Goal: Task Accomplishment & Management: Manage account settings

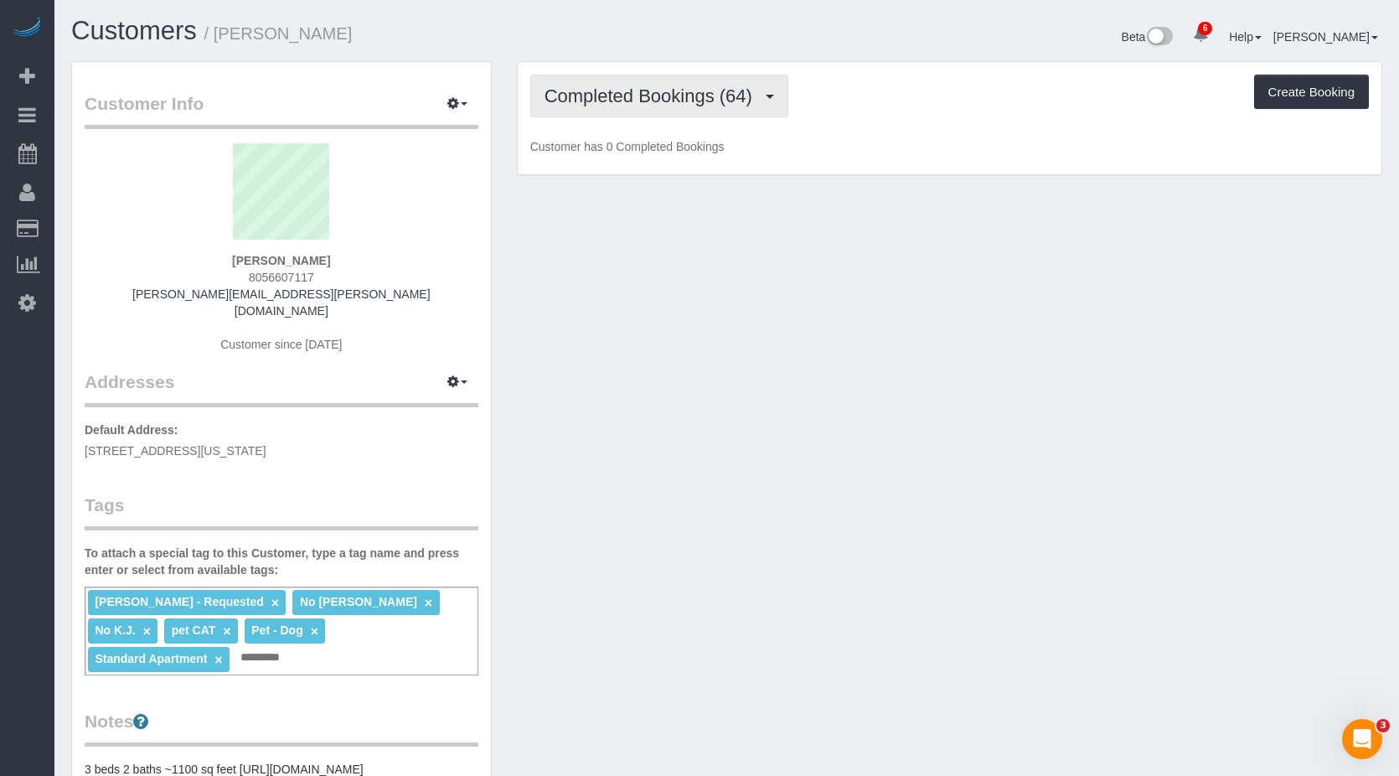
click at [735, 97] on span "Completed Bookings (64)" at bounding box center [653, 95] width 216 height 21
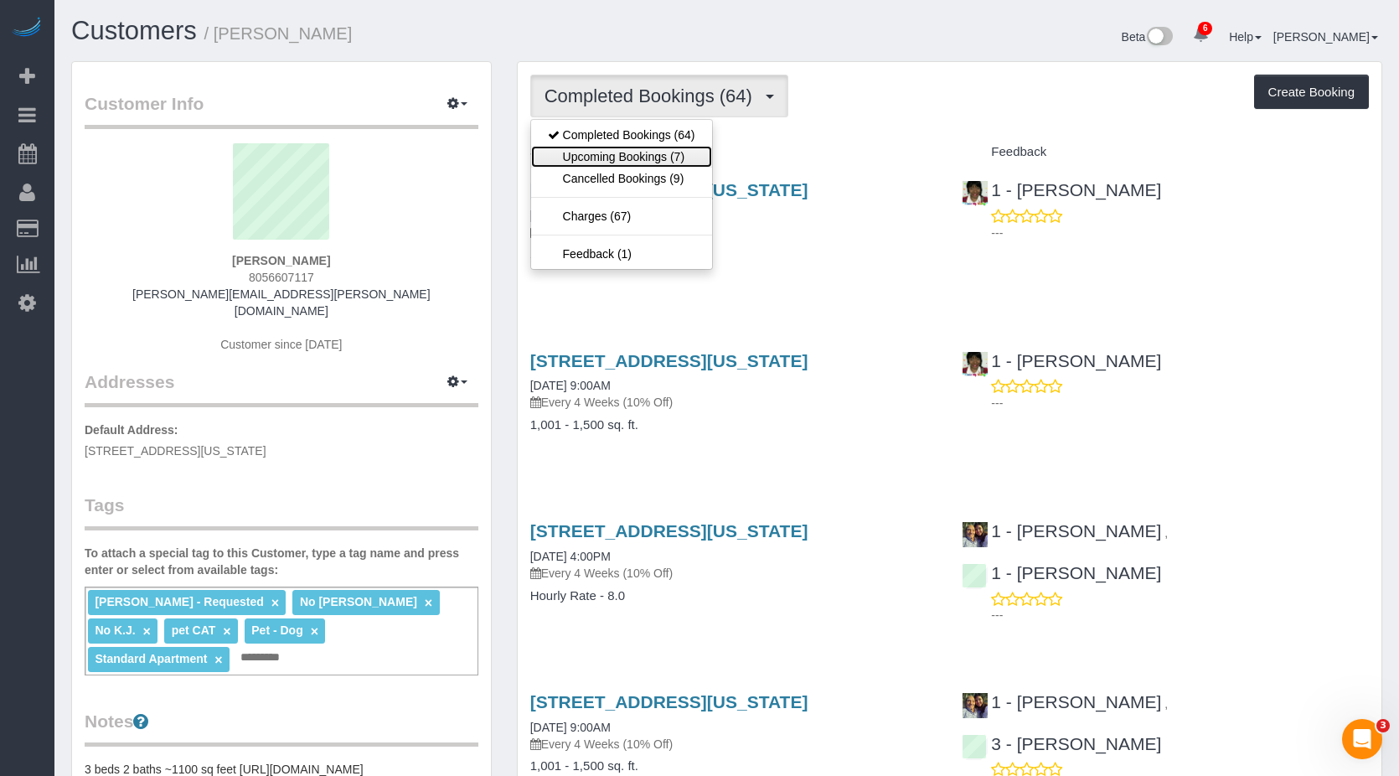
click at [648, 158] on link "Upcoming Bookings (7)" at bounding box center [621, 157] width 181 height 22
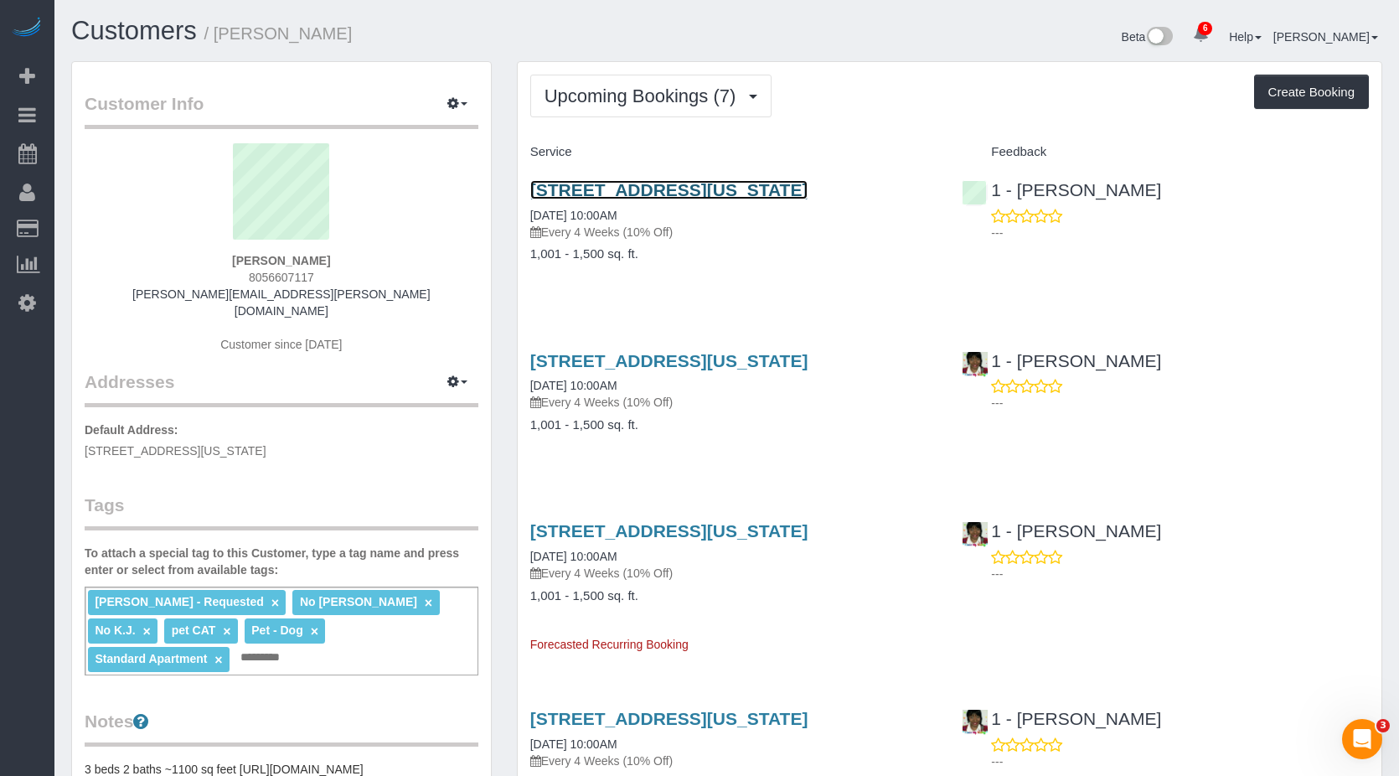
click at [677, 188] on link "309 West 99th Street, Apt 5b, New York, NY 10025" at bounding box center [669, 189] width 278 height 19
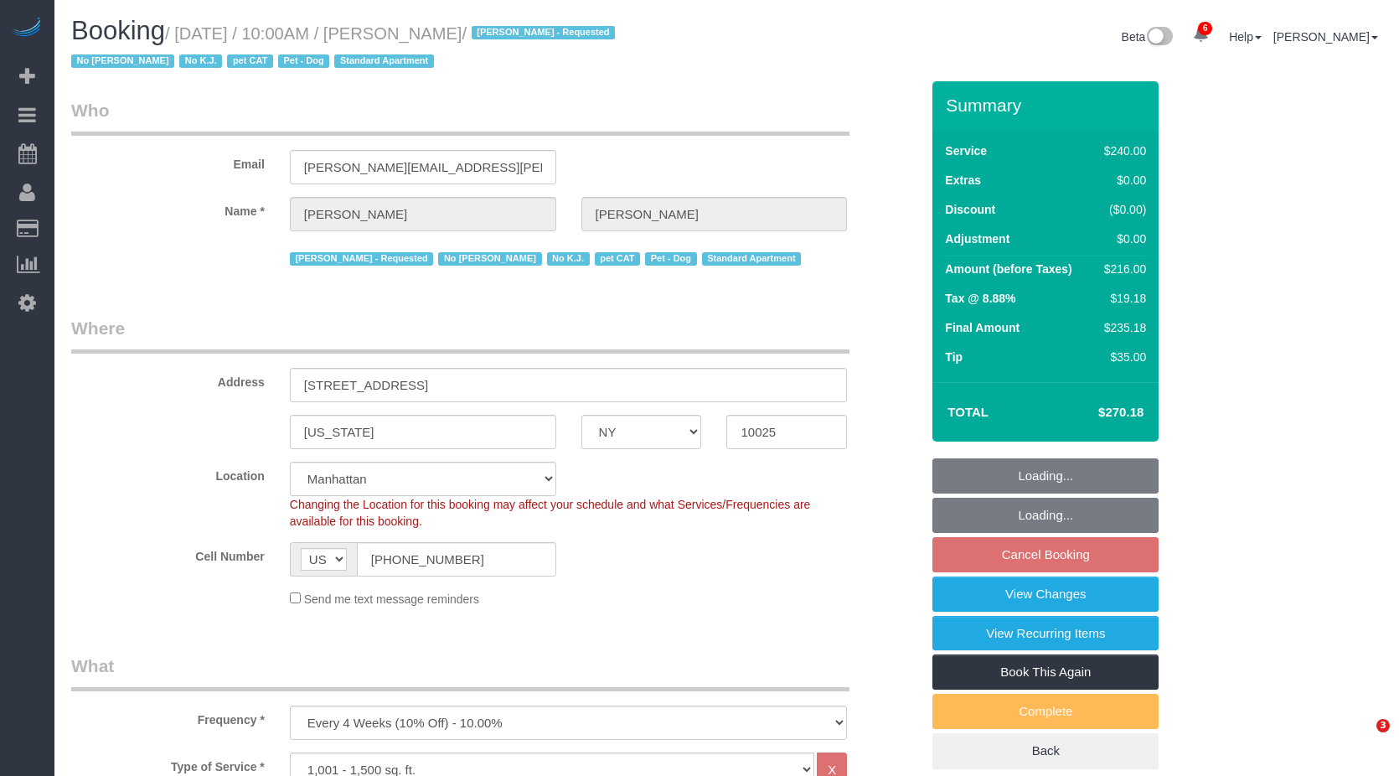
select select "NY"
select select "180"
select select "spot3"
select select "number:89"
select select "number:90"
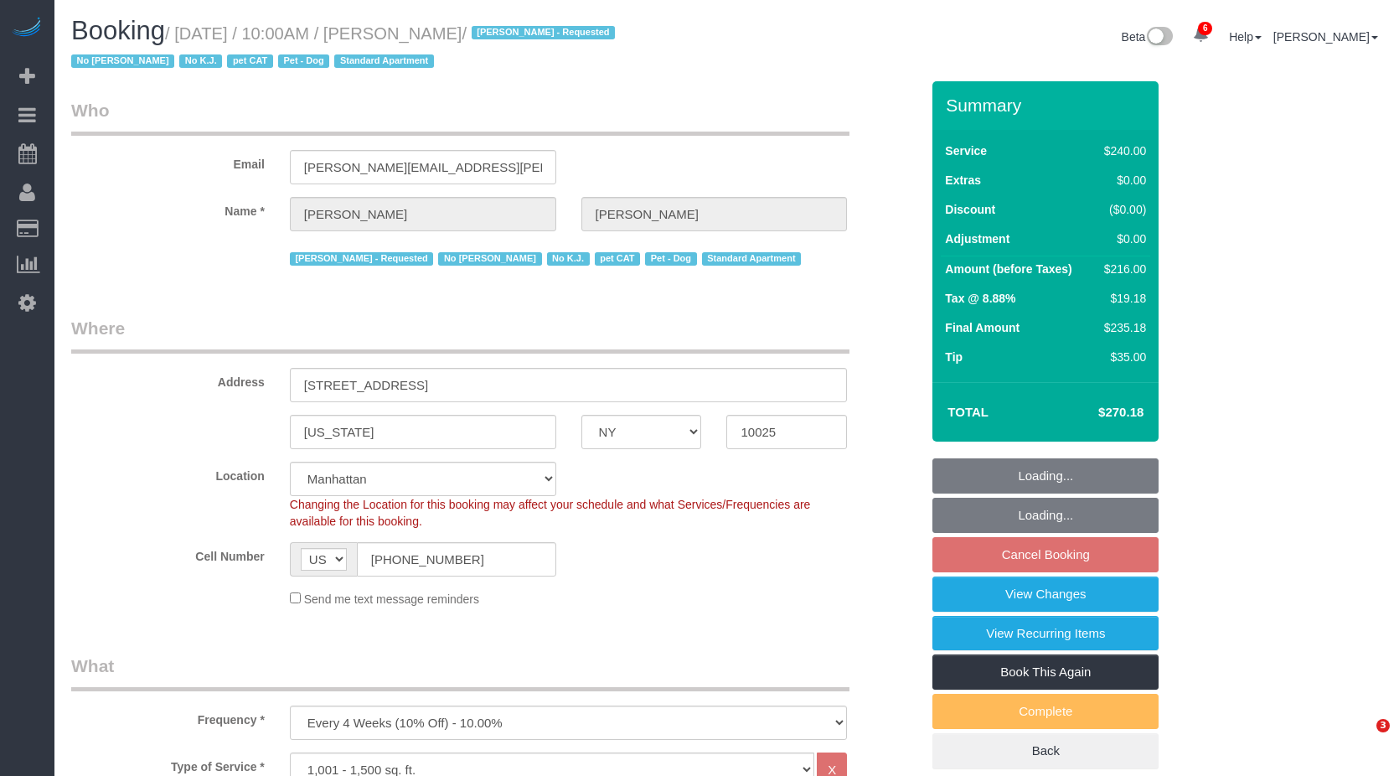
select select "number:13"
select select "number:7"
select select "number:21"
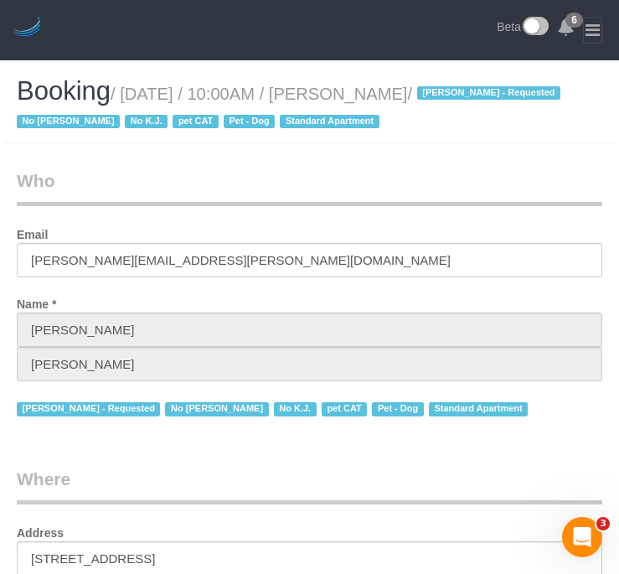
drag, startPoint x: 344, startPoint y: 96, endPoint x: 423, endPoint y: 93, distance: 79.6
click at [423, 93] on small "/ [DATE] / 10:00AM / [PERSON_NAME] / [PERSON_NAME] - Requested No [PERSON_NAME]…" at bounding box center [291, 108] width 549 height 47
click at [160, 95] on small "/ [DATE] / 10:00AM / [PERSON_NAME] / [PERSON_NAME] - Requested No [PERSON_NAME]…" at bounding box center [291, 108] width 549 height 47
click at [355, 95] on small "/ August 13, 2025 / 10:00AM / Paul Vozzo / Chanda Douglas - Requested No Jamie …" at bounding box center [291, 108] width 549 height 47
drag, startPoint x: 348, startPoint y: 95, endPoint x: 426, endPoint y: 95, distance: 77.9
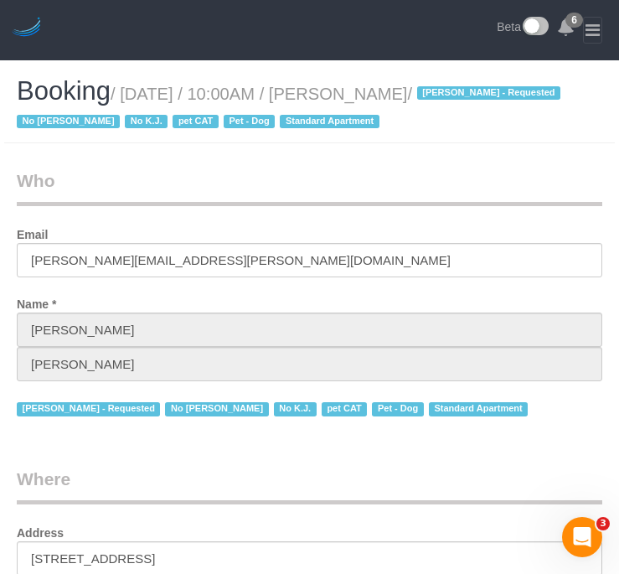
click at [426, 95] on small "/ August 13, 2025 / 10:00AM / Paul Vozzo / Chanda Douglas - Requested No Jamie …" at bounding box center [291, 108] width 549 height 47
copy small "Paul Vozzo"
click at [158, 95] on small "/ August 13, 2025 / 10:00AM / Paul Vozzo / Chanda Douglas - Requested No Jamie …" at bounding box center [291, 108] width 549 height 47
drag, startPoint x: 122, startPoint y: 93, endPoint x: 443, endPoint y: 115, distance: 321.6
click at [429, 93] on small "/ August 13, 2025 / 10:00AM / Paul Vozzo / Chanda Douglas - Requested No Jamie …" at bounding box center [291, 108] width 549 height 47
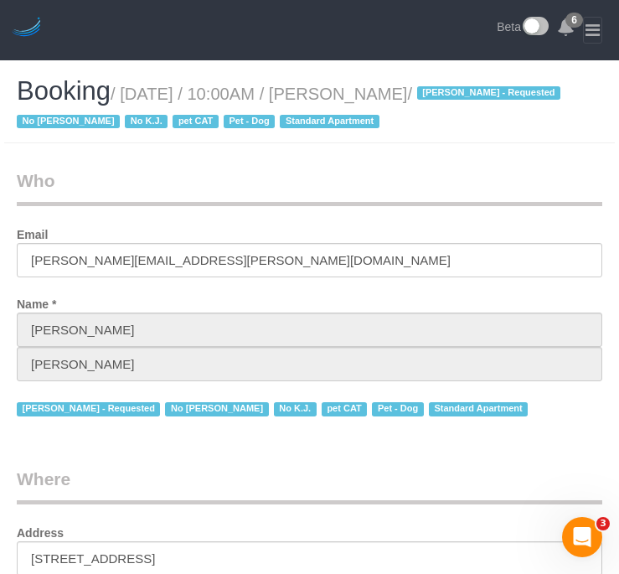
copy small "August 13, 2025 / 10:00AM / Paul Vozzo"
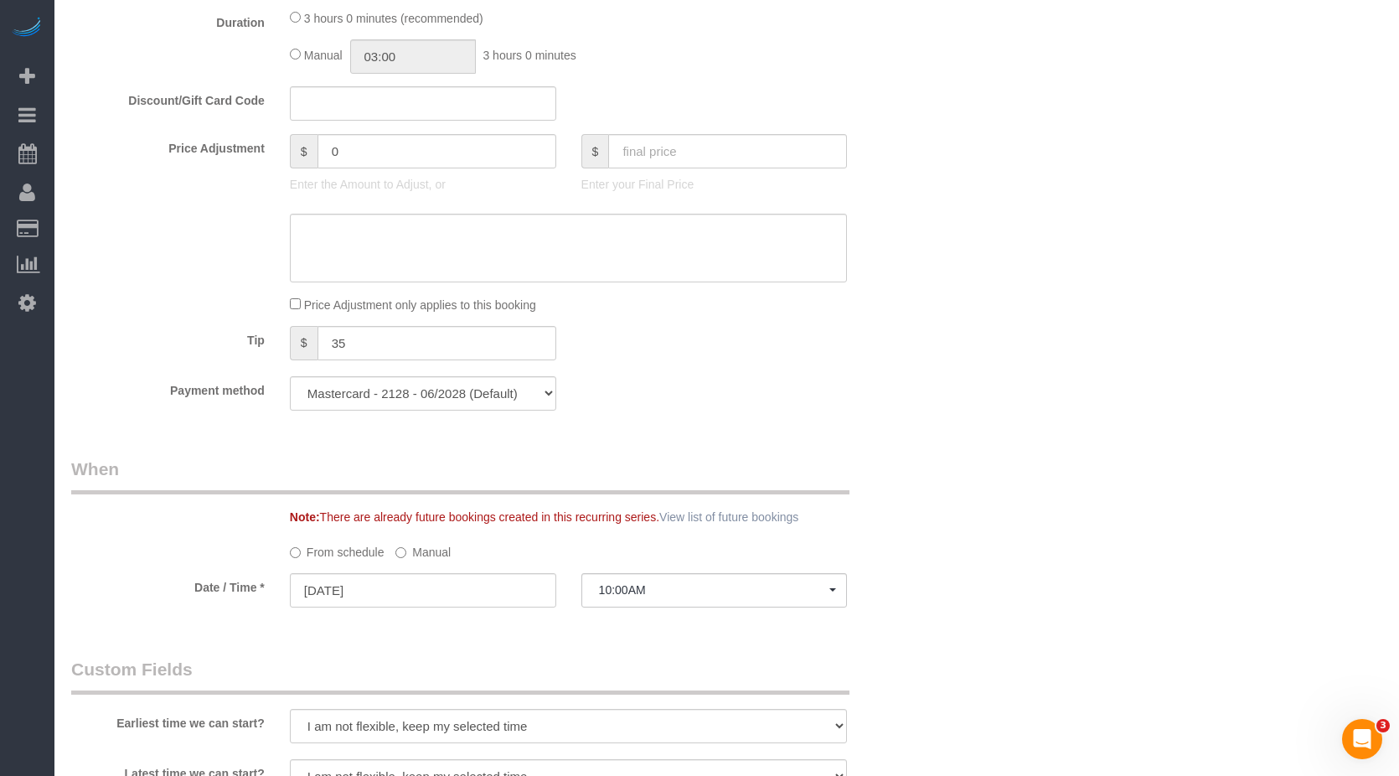
scroll to position [1089, 0]
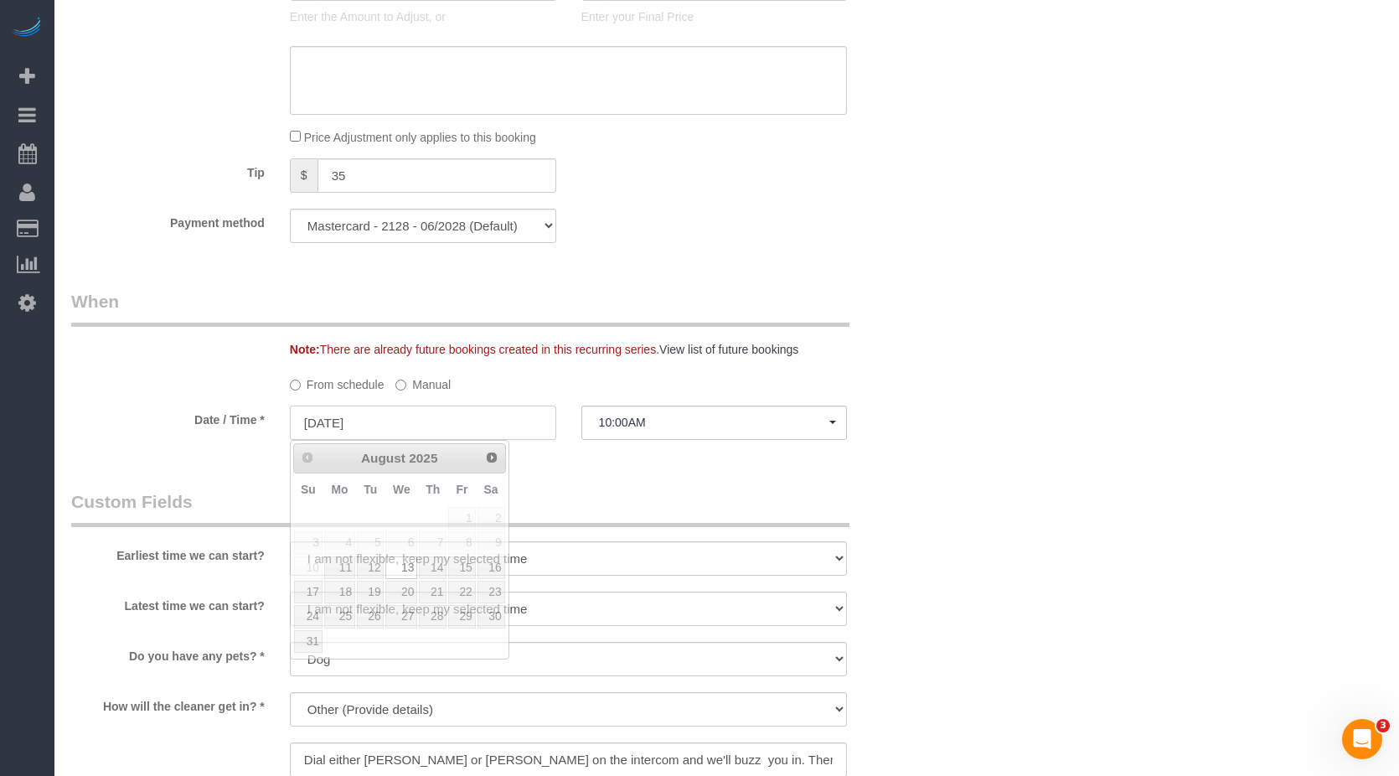
click at [459, 418] on input "08/13/2025" at bounding box center [423, 423] width 266 height 34
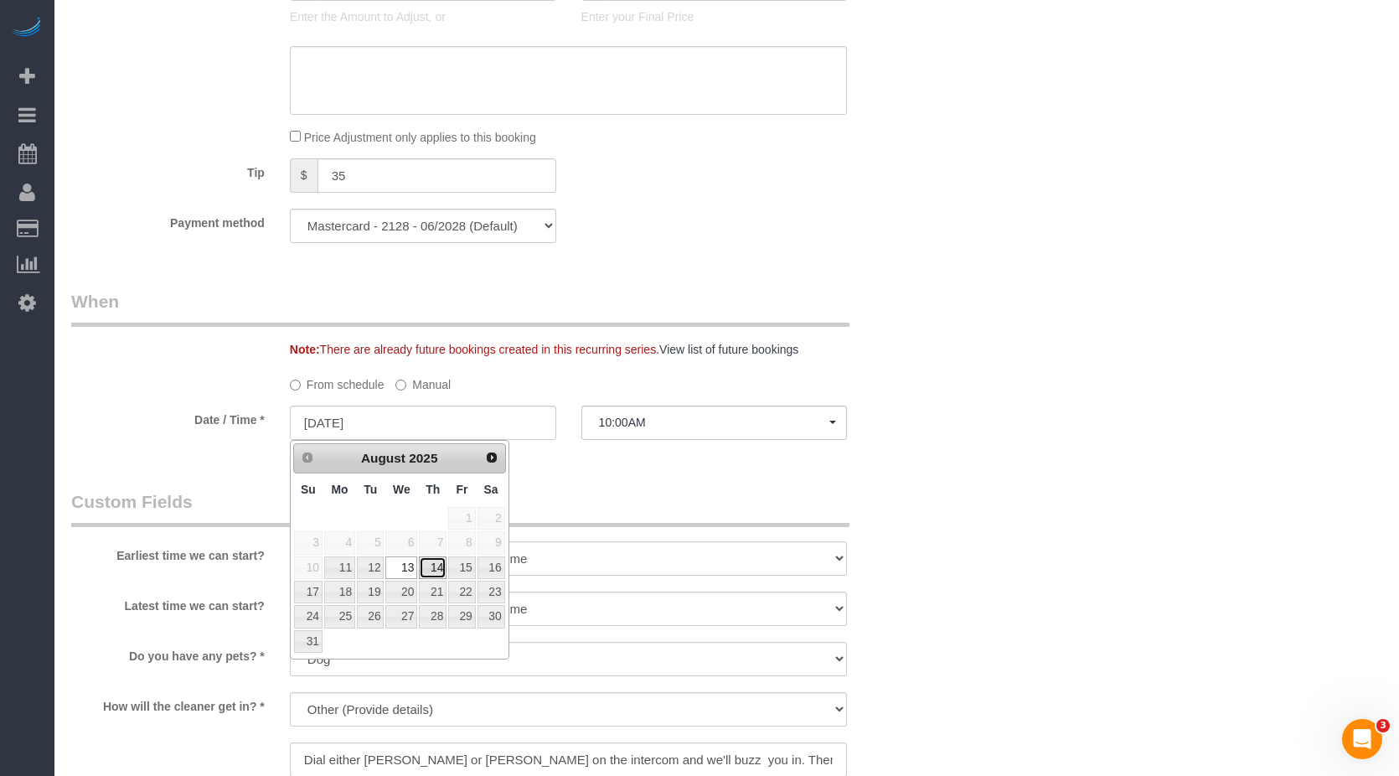
click at [433, 571] on link "14" at bounding box center [433, 567] width 28 height 23
type input "[DATE]"
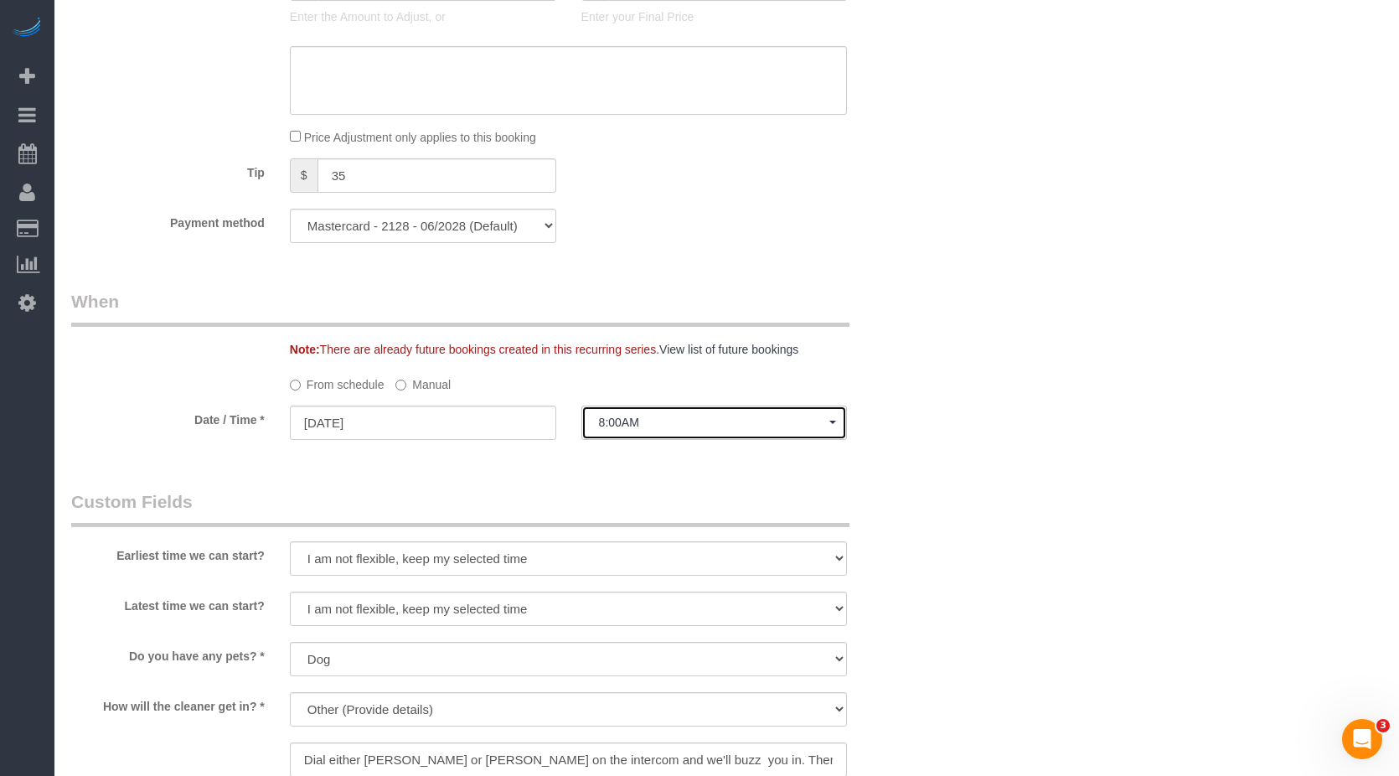
click at [680, 422] on span "8:00AM" at bounding box center [714, 422] width 231 height 13
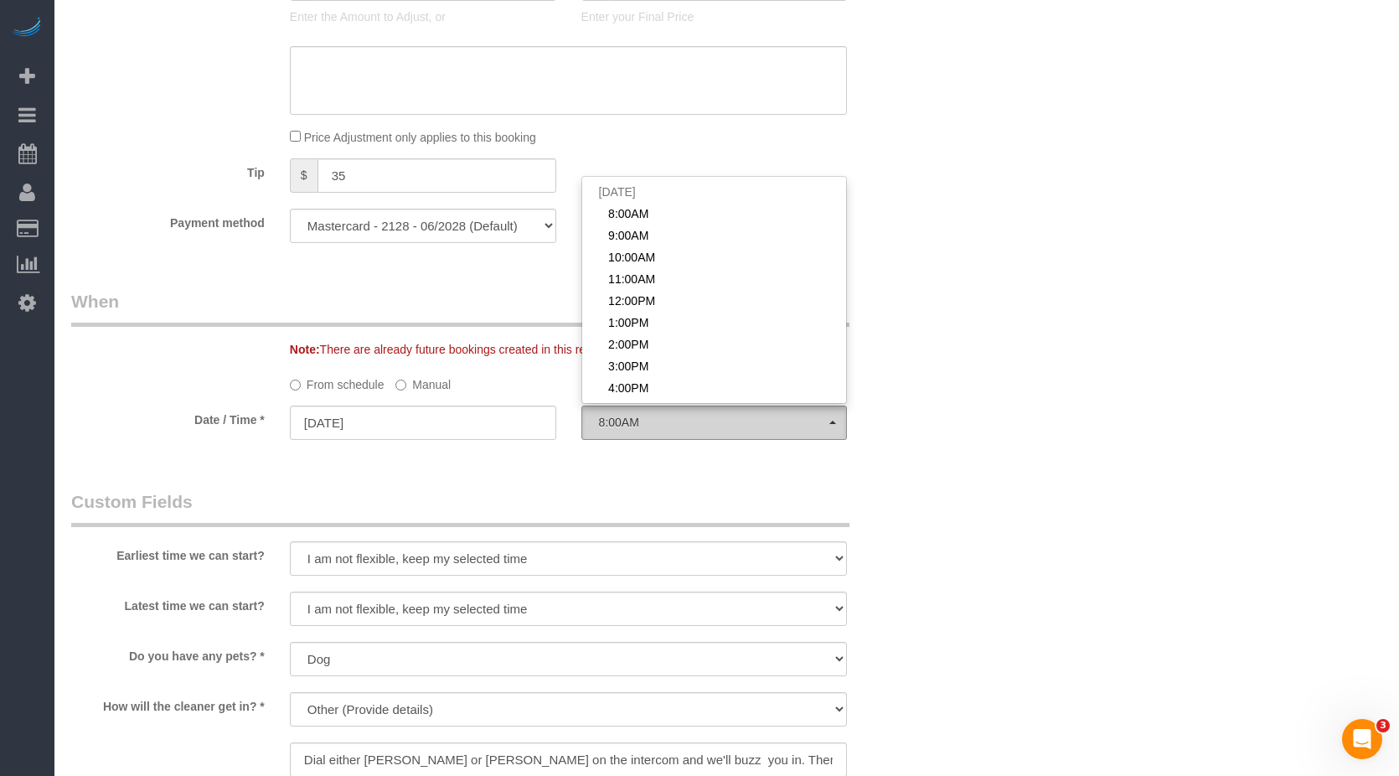
scroll to position [223, 0]
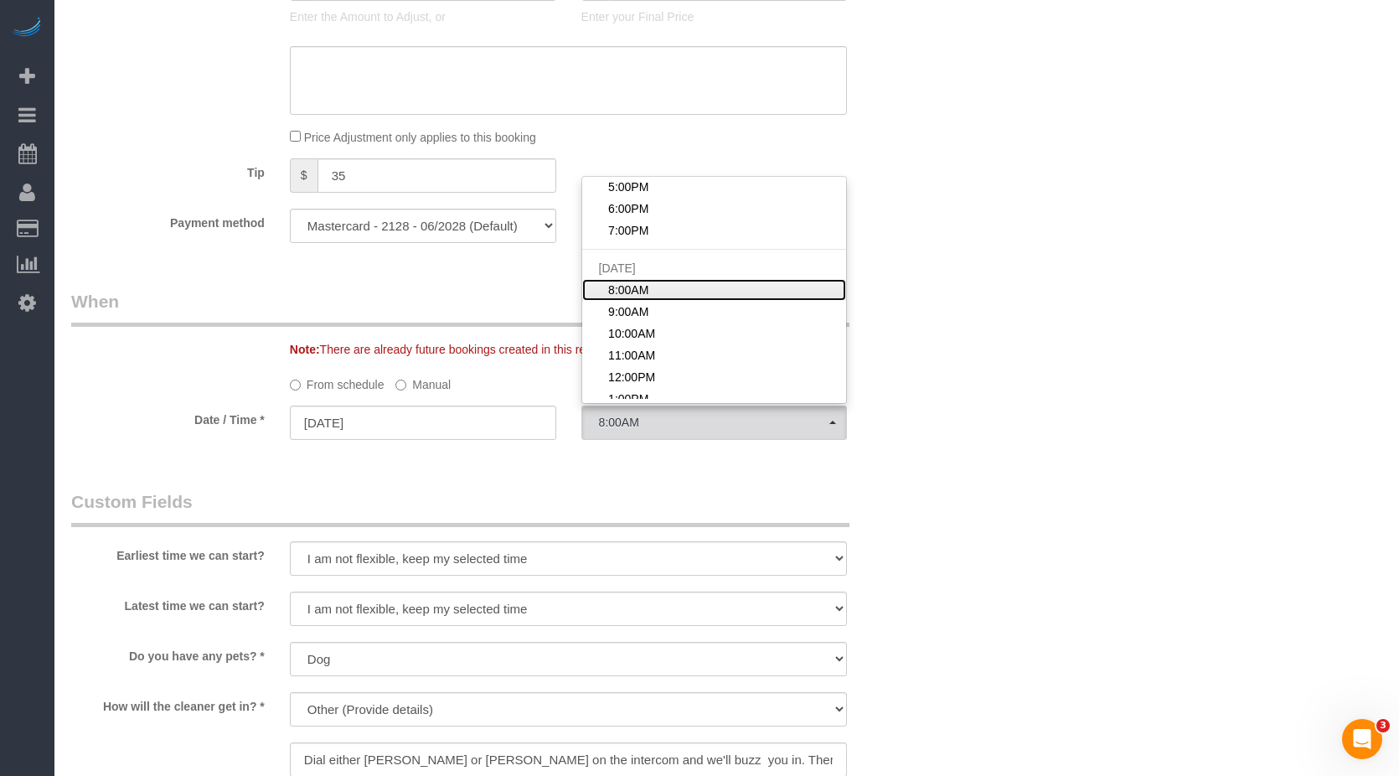
click at [635, 290] on span "8:00AM" at bounding box center [628, 290] width 40 height 17
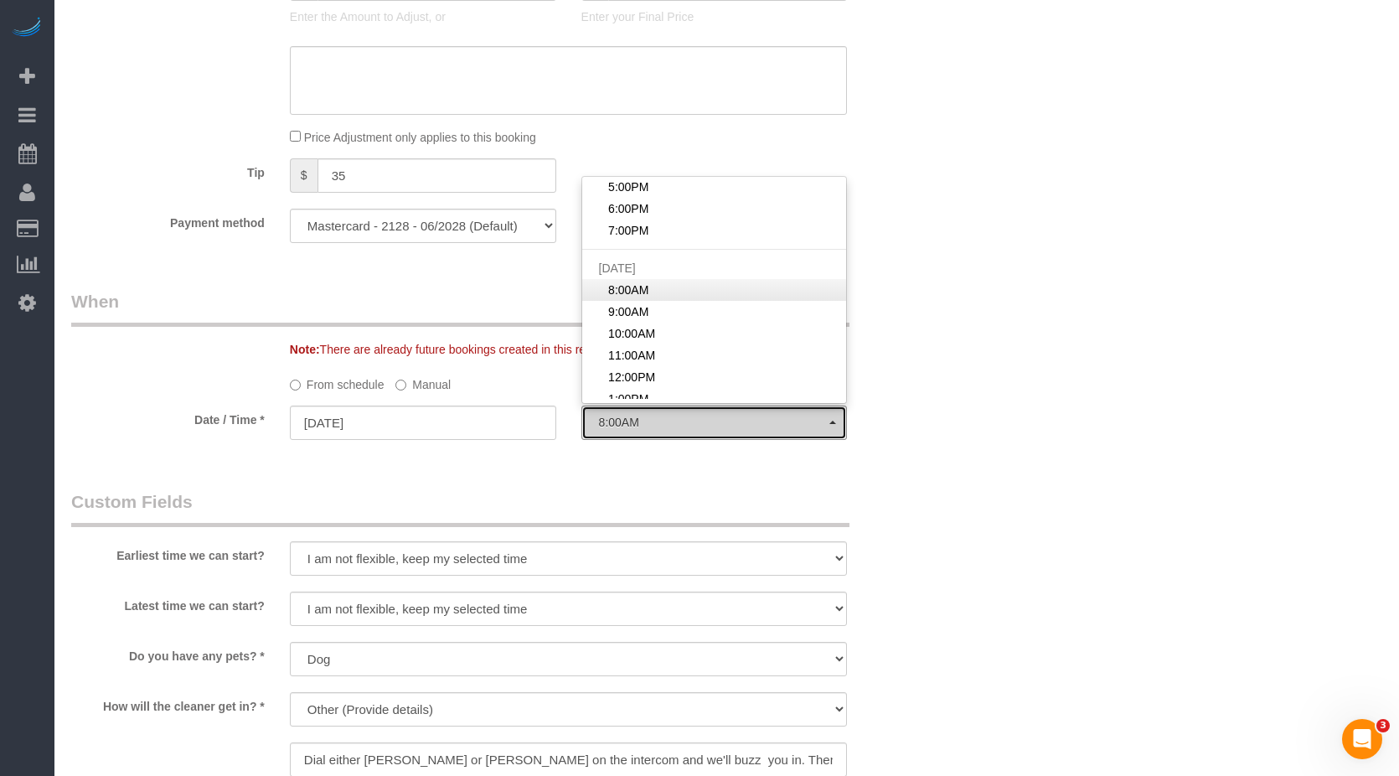
select select "spot13"
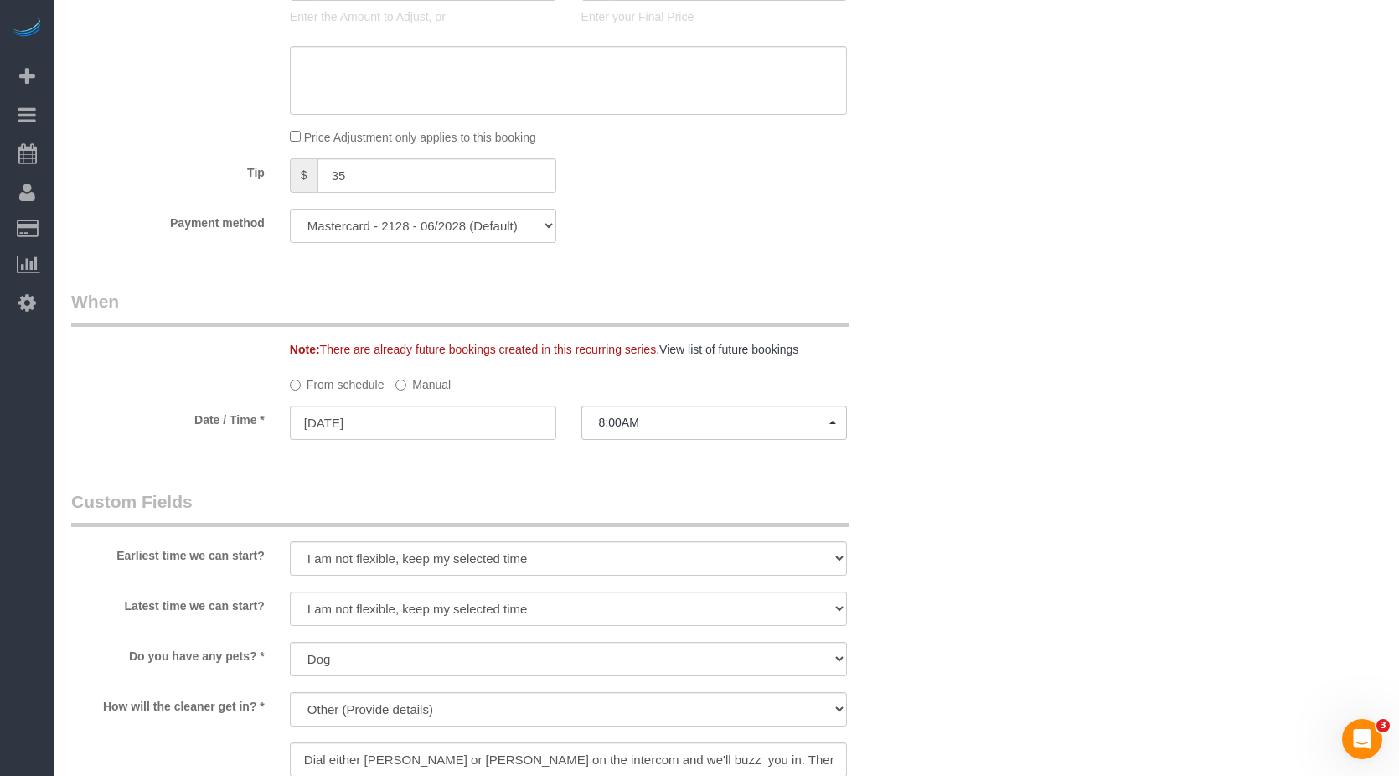
click at [1000, 387] on div "Who Email paul.vozzo@gmail.com Name * Paul Vozzo Chanda Douglas - Requested No …" at bounding box center [726, 339] width 1311 height 2695
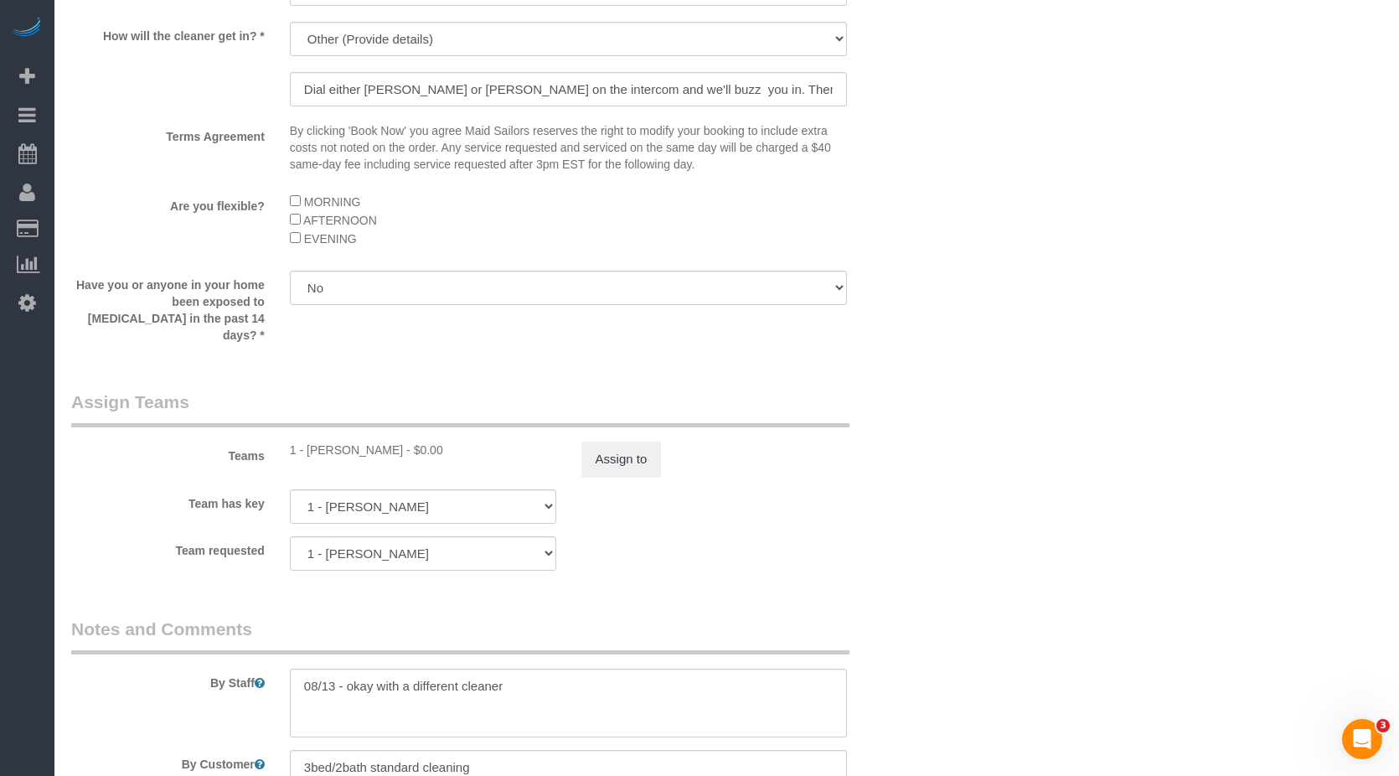
scroll to position [2042, 0]
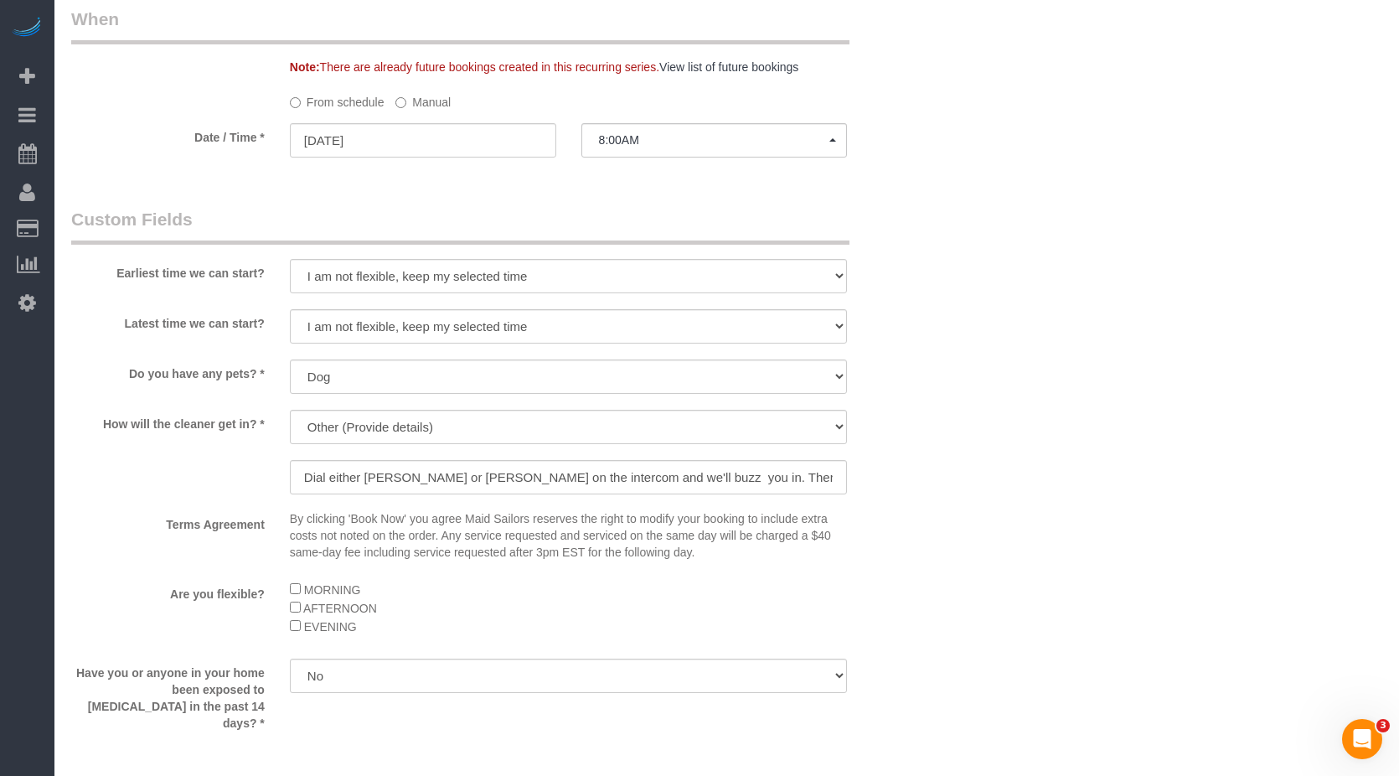
scroll to position [1204, 0]
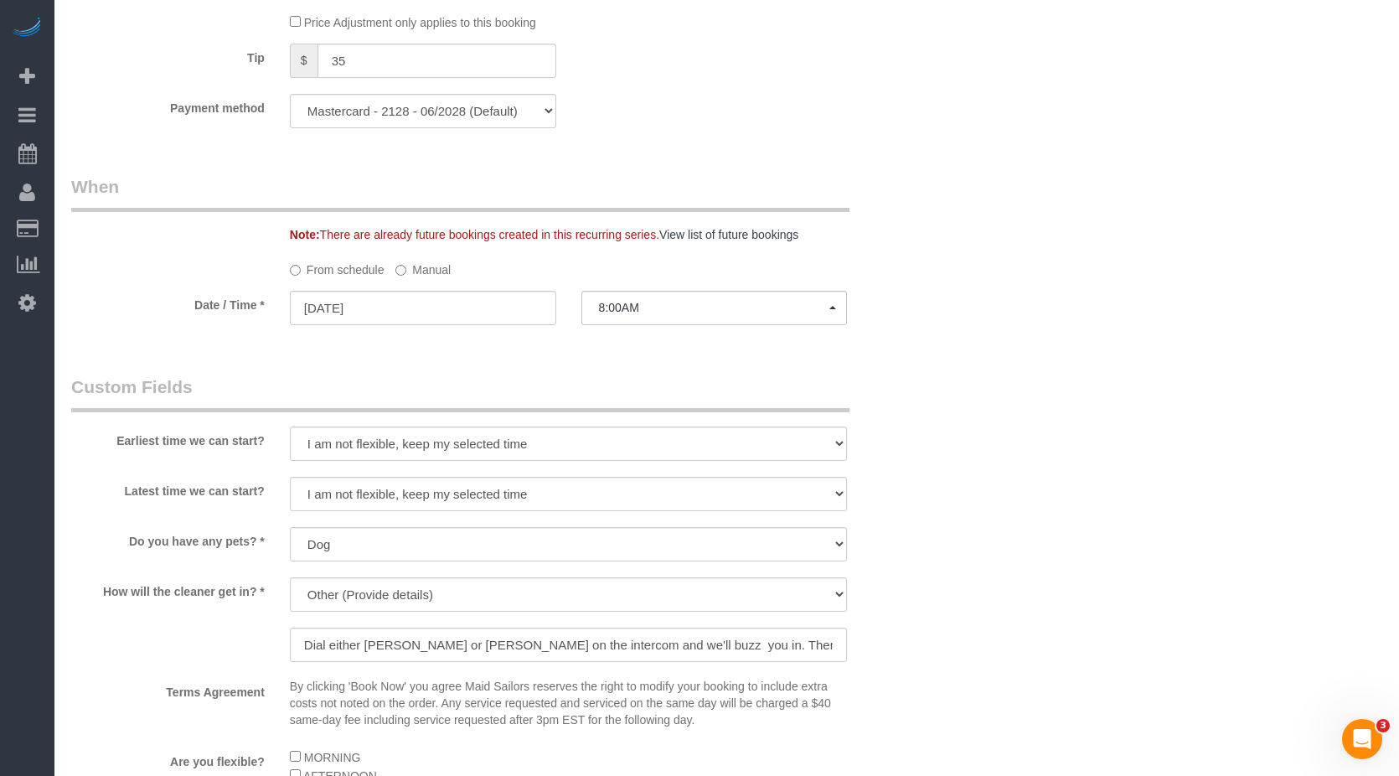
drag, startPoint x: 1021, startPoint y: 389, endPoint x: 915, endPoint y: 171, distance: 242.1
click at [1021, 387] on div "Who Email paul.vozzo@gmail.com Name * Paul Vozzo Chanda Douglas - Requested No …" at bounding box center [726, 224] width 1311 height 2695
click at [346, 343] on div "Who Email paul.vozzo@gmail.com Name * Paul Vozzo Chanda Douglas - Requested No …" at bounding box center [496, 224] width 874 height 2695
click at [382, 313] on input "[DATE]" at bounding box center [423, 308] width 266 height 34
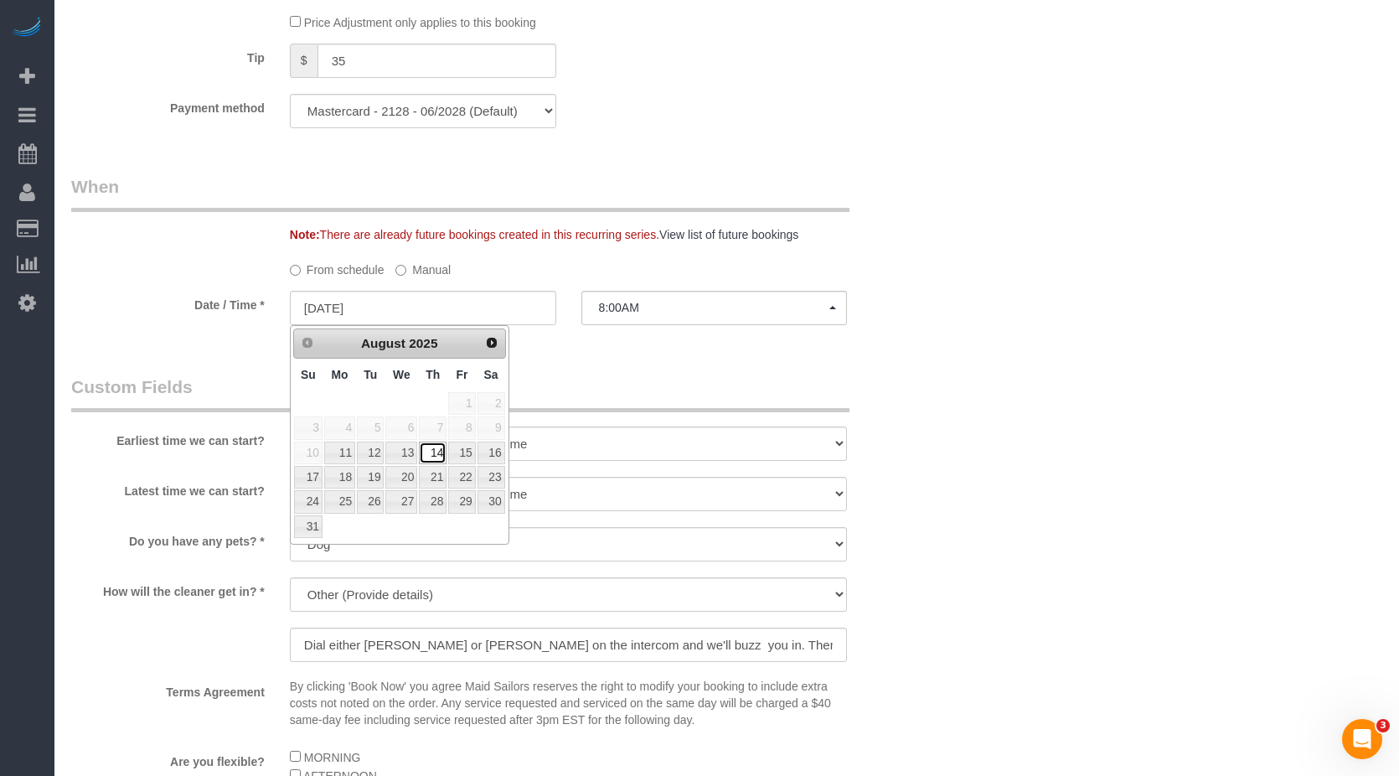
click at [440, 459] on link "14" at bounding box center [433, 453] width 28 height 23
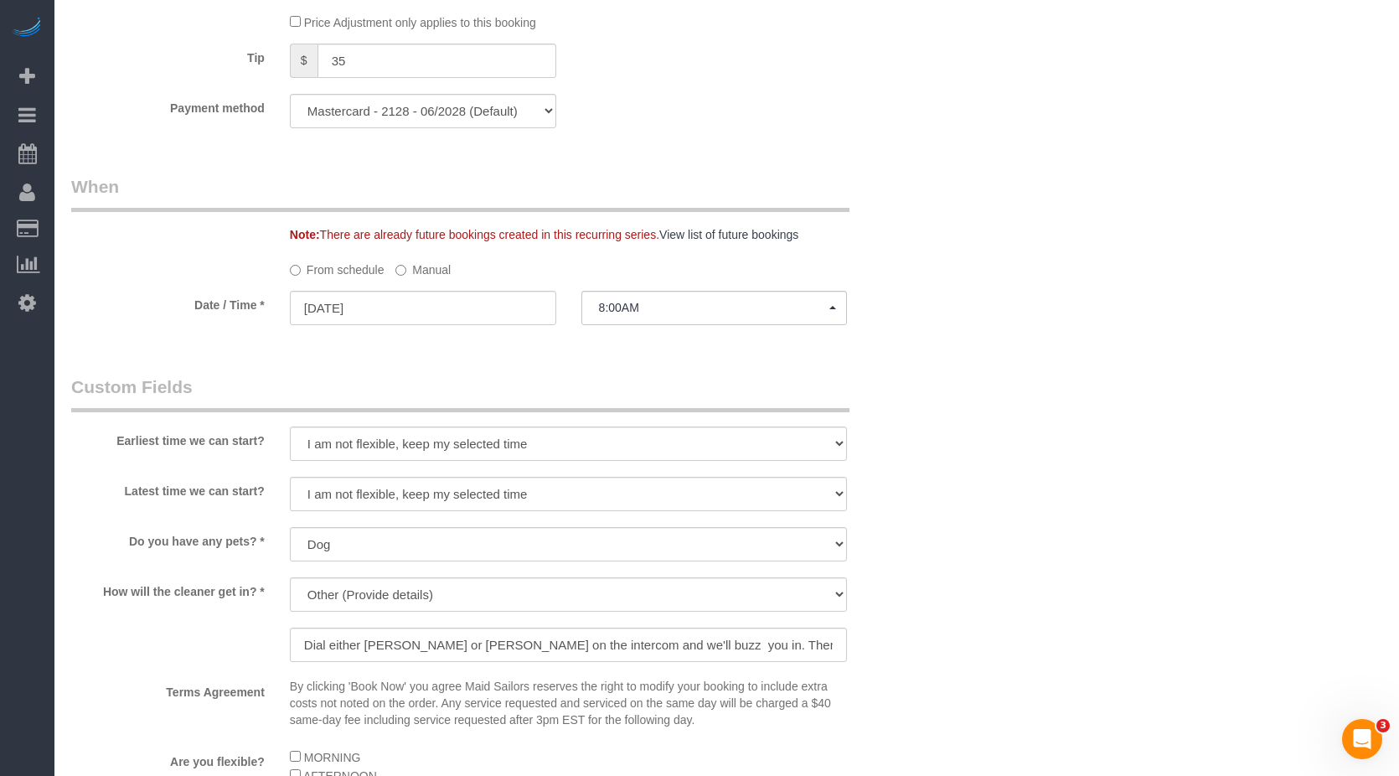
click at [631, 385] on legend "Custom Fields" at bounding box center [460, 394] width 778 height 38
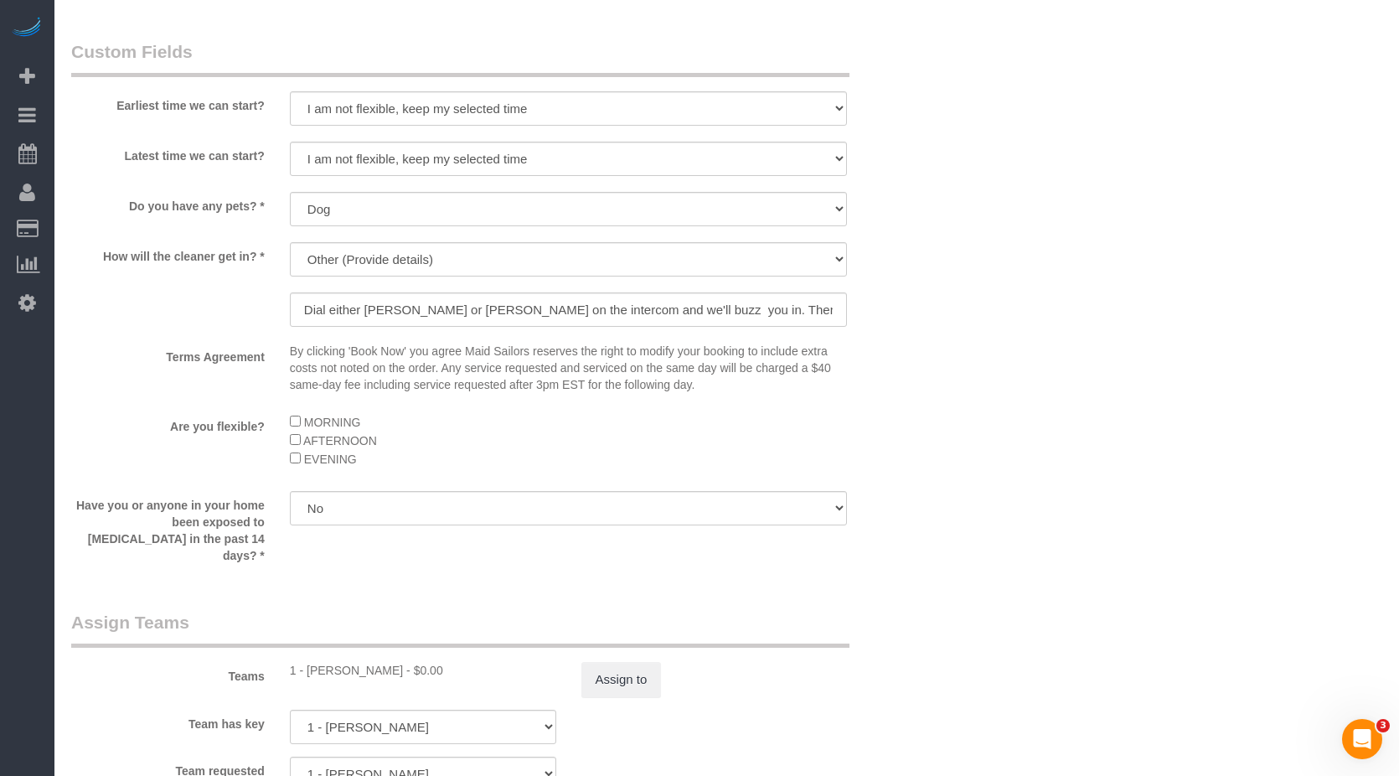
scroll to position [1874, 0]
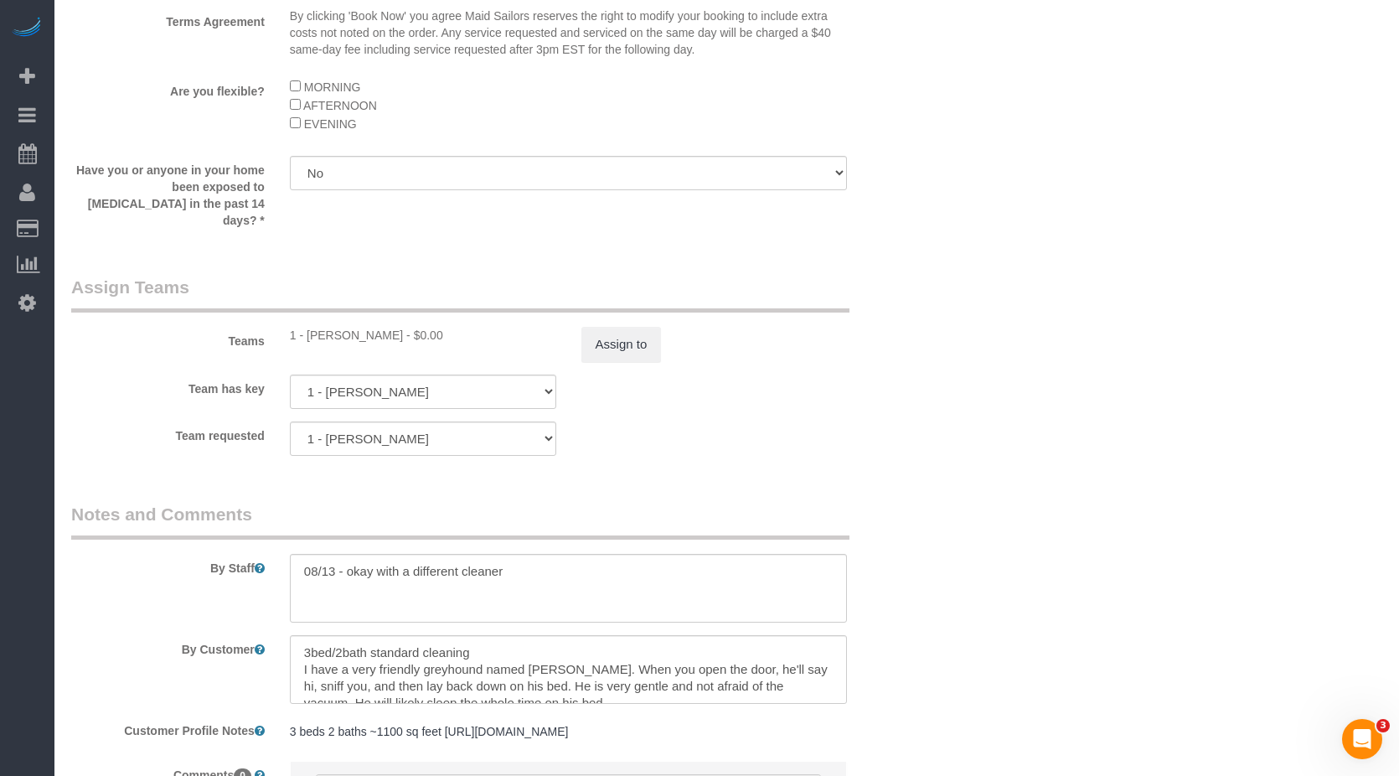
drag, startPoint x: 803, startPoint y: 378, endPoint x: 783, endPoint y: 230, distance: 149.6
click at [803, 375] on div "Team has key 1 - Ana Lopez 000- Donna Mercado 000 - Partnerships 000 - TEAM JOB…" at bounding box center [496, 392] width 874 height 34
click at [329, 554] on textarea at bounding box center [569, 588] width 558 height 69
drag, startPoint x: 334, startPoint y: 553, endPoint x: 359, endPoint y: 553, distance: 24.3
click at [338, 554] on textarea at bounding box center [569, 588] width 558 height 69
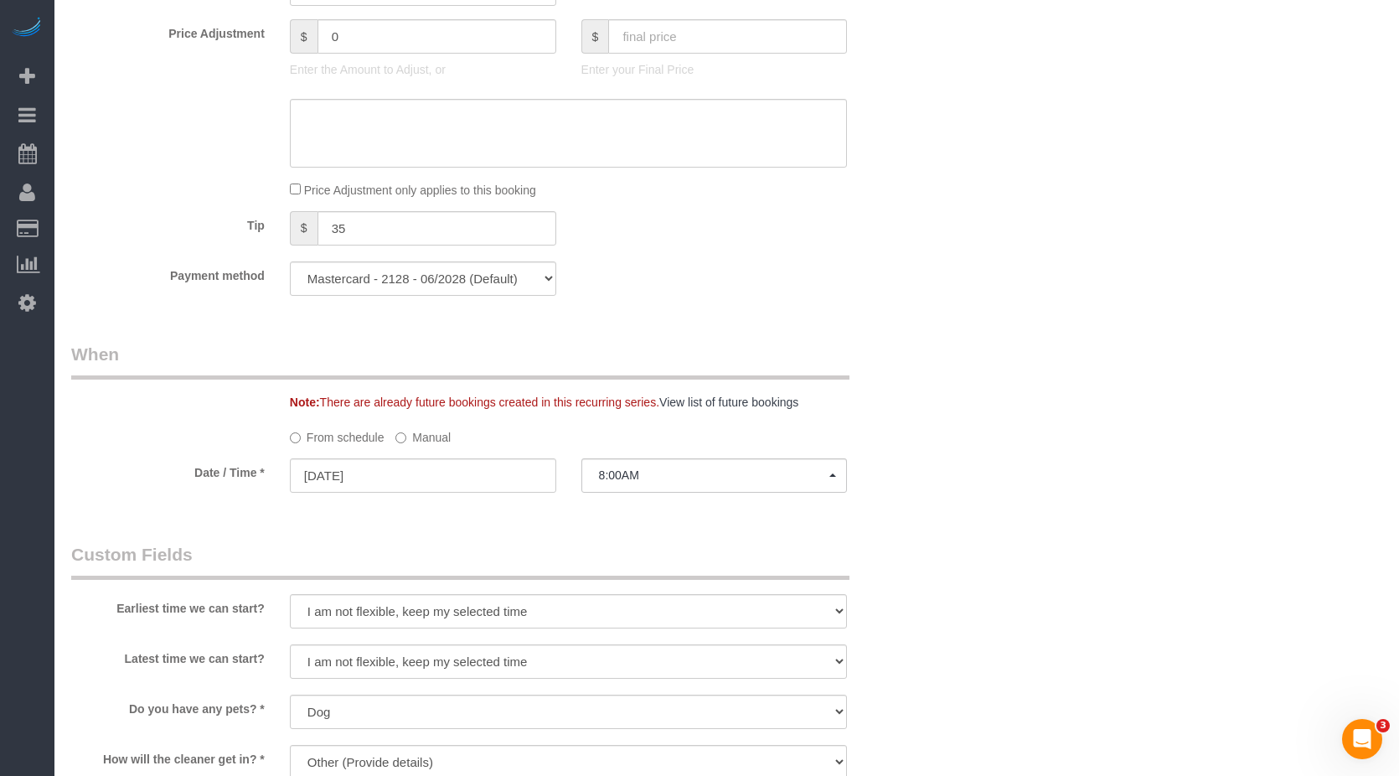
scroll to position [1120, 0]
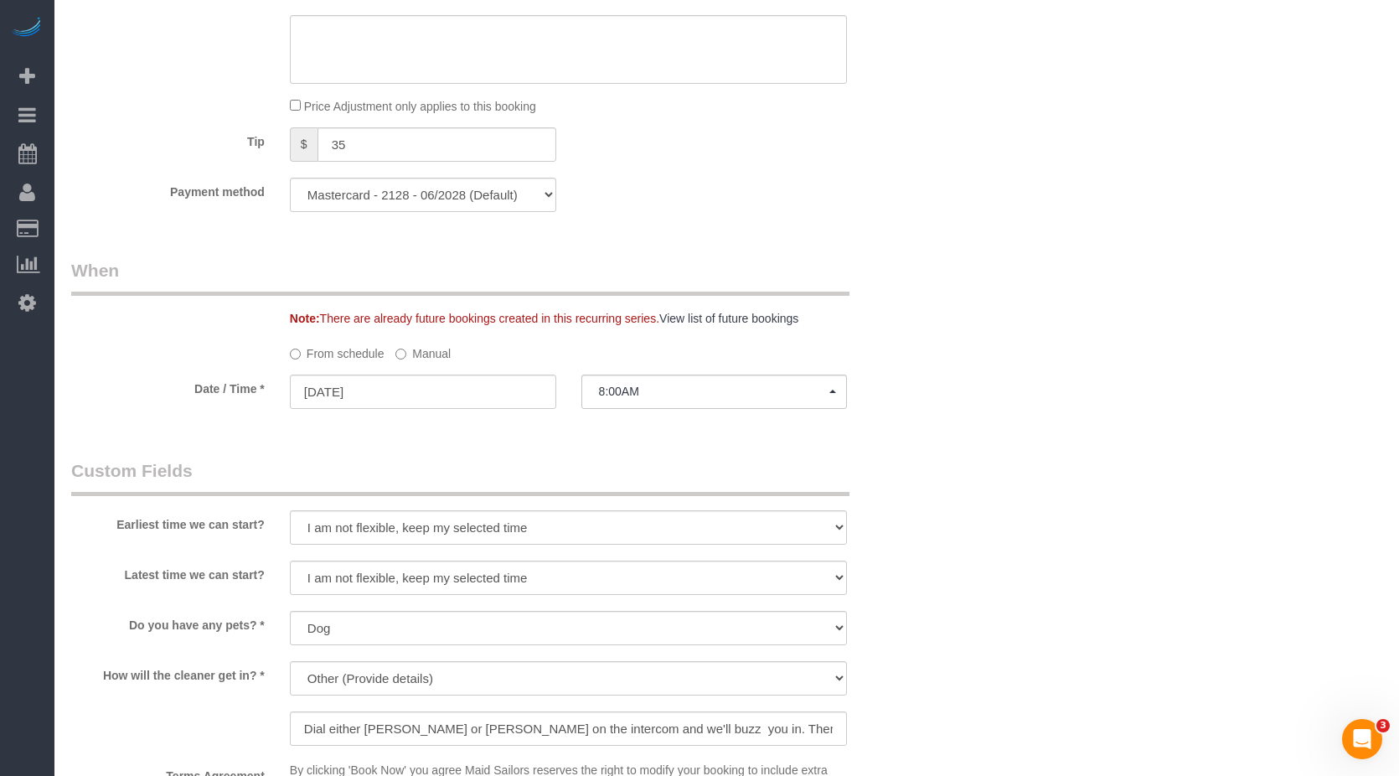
type textarea "08/14 - okay with a different cleaner"
click at [436, 532] on select "I am not flexible, keep my selected time 8:00 AM 9:00 AM 10:00 AM 11:00 AM 12:0…" at bounding box center [569, 527] width 558 height 34
select select "number:56"
click at [290, 510] on select "I am not flexible, keep my selected time 8:00 AM 9:00 AM 10:00 AM 11:00 AM 12:0…" at bounding box center [569, 527] width 558 height 34
click at [400, 579] on select "I am not flexible, keep my selected time 8:00 AM 9:00 AM 10:00 AM 11:00 AM 12:0…" at bounding box center [569, 578] width 558 height 34
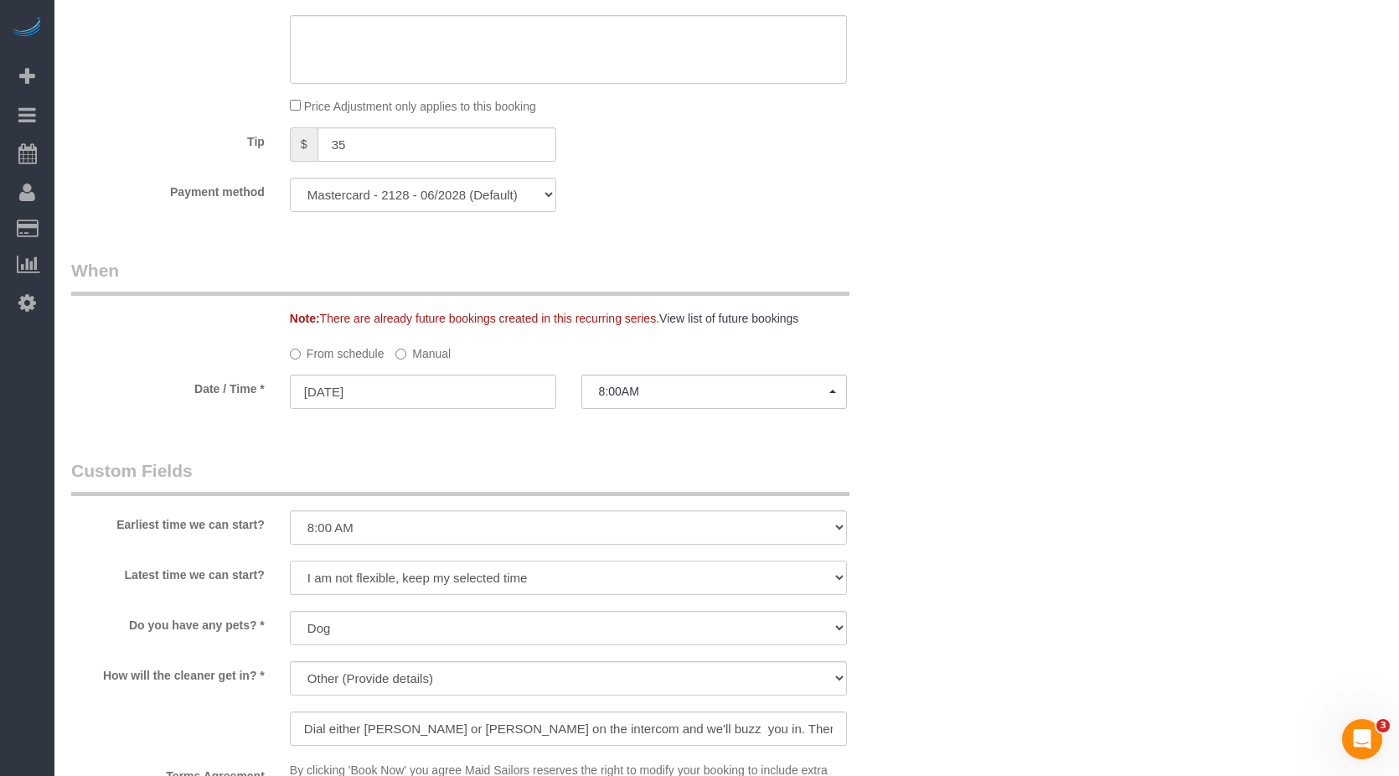
select select "number:75"
click at [290, 561] on select "I am not flexible, keep my selected time 8:00 AM 9:00 AM 10:00 AM 11:00 AM 12:0…" at bounding box center [569, 578] width 558 height 34
click at [1058, 509] on div "Who Email paul.vozzo@gmail.com Name * Paul Vozzo Chanda Douglas - Requested No …" at bounding box center [726, 308] width 1311 height 2695
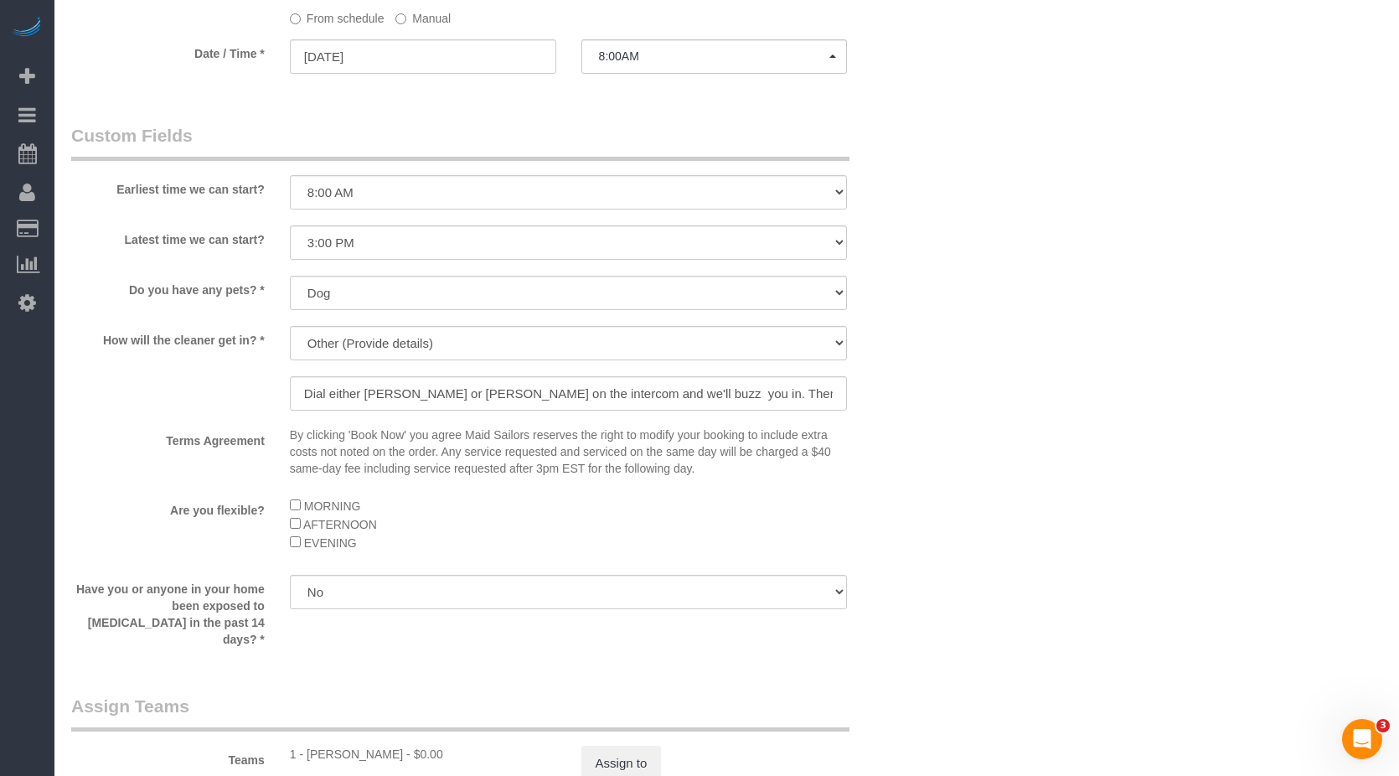
scroll to position [1623, 0]
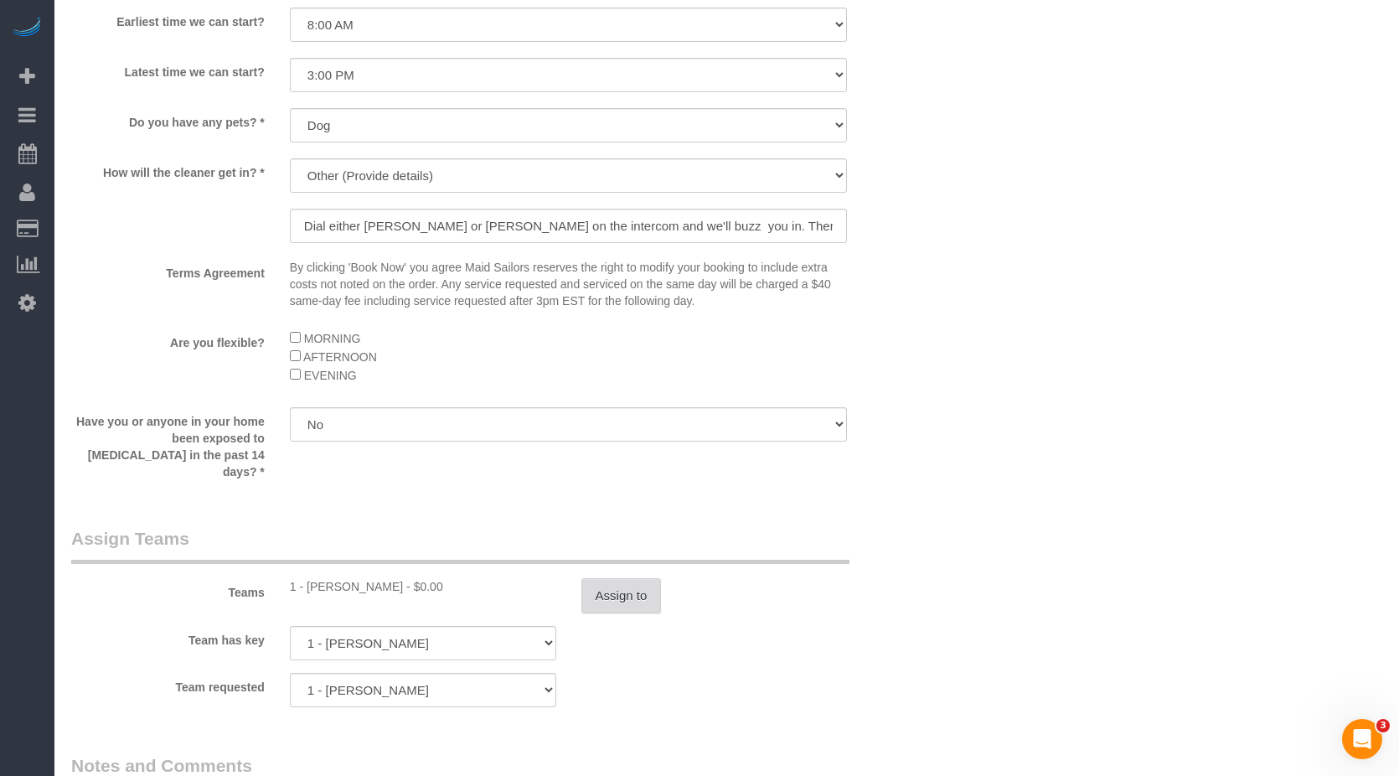
click at [615, 578] on button "Assign to" at bounding box center [621, 595] width 80 height 35
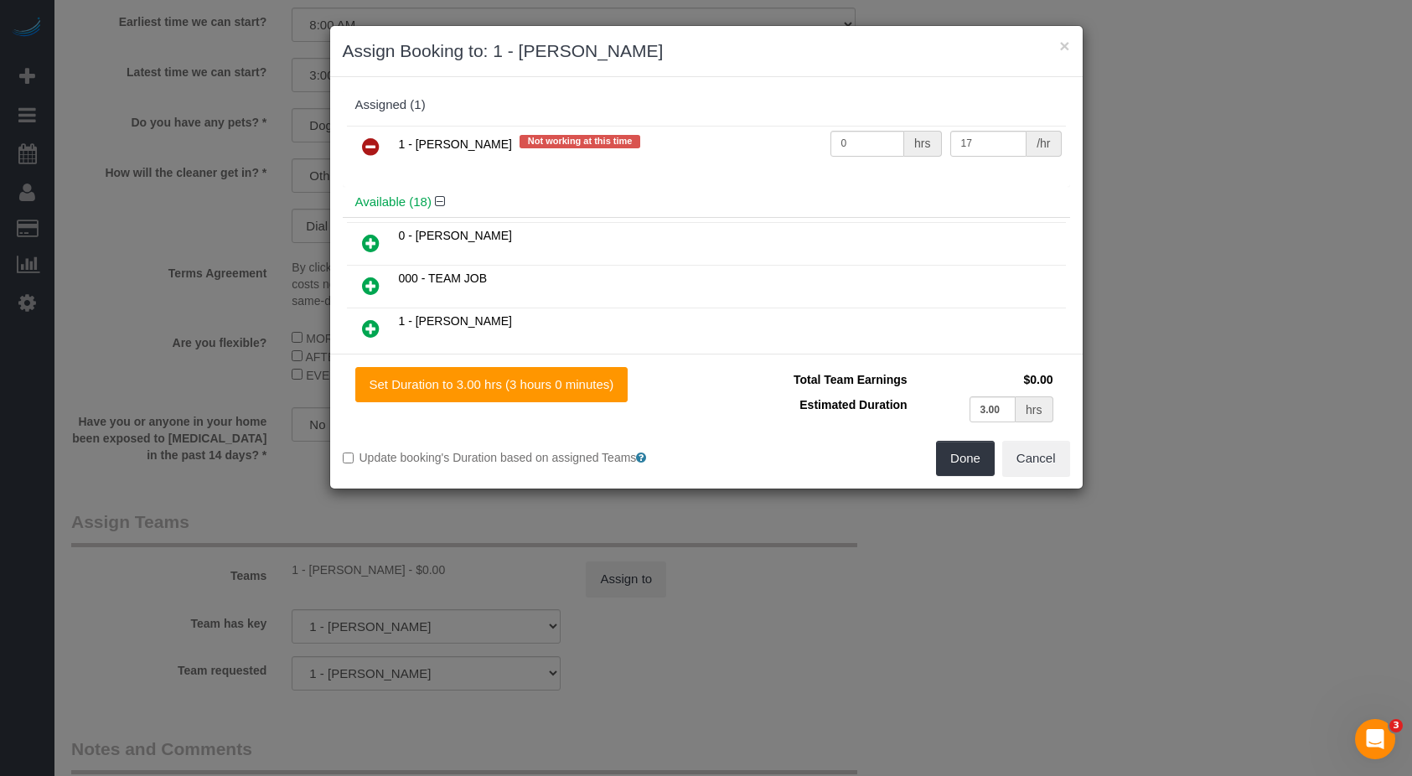
click at [366, 147] on icon at bounding box center [371, 147] width 18 height 20
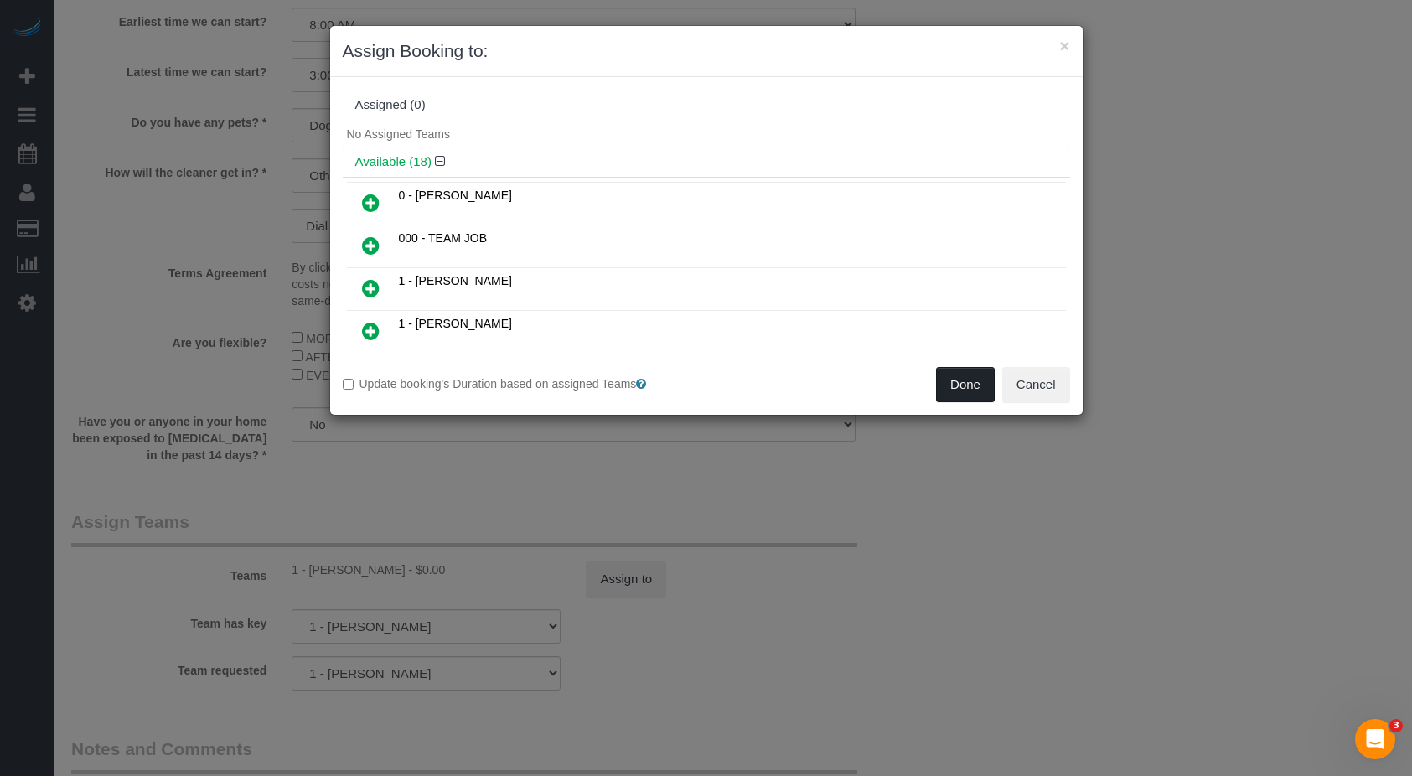
click at [970, 392] on button "Done" at bounding box center [965, 384] width 59 height 35
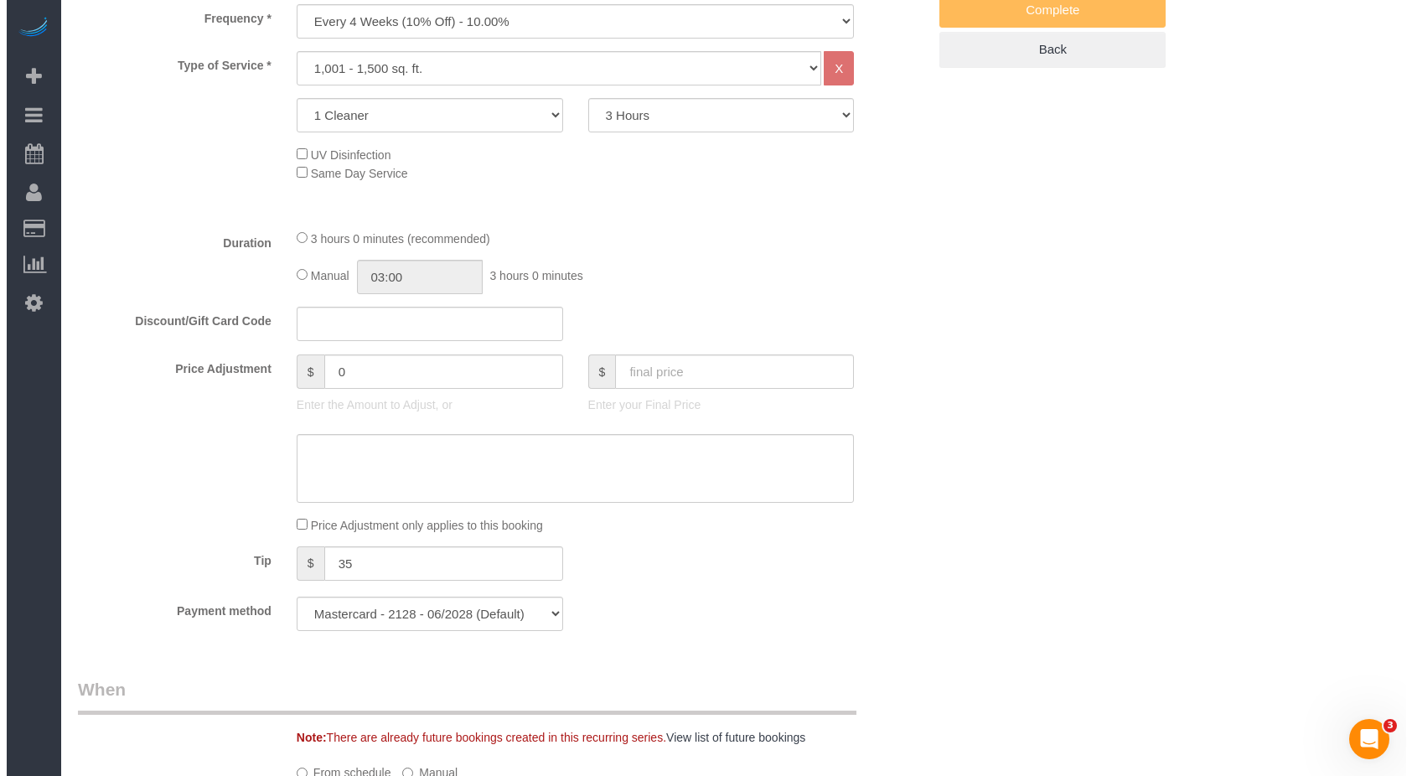
scroll to position [366, 0]
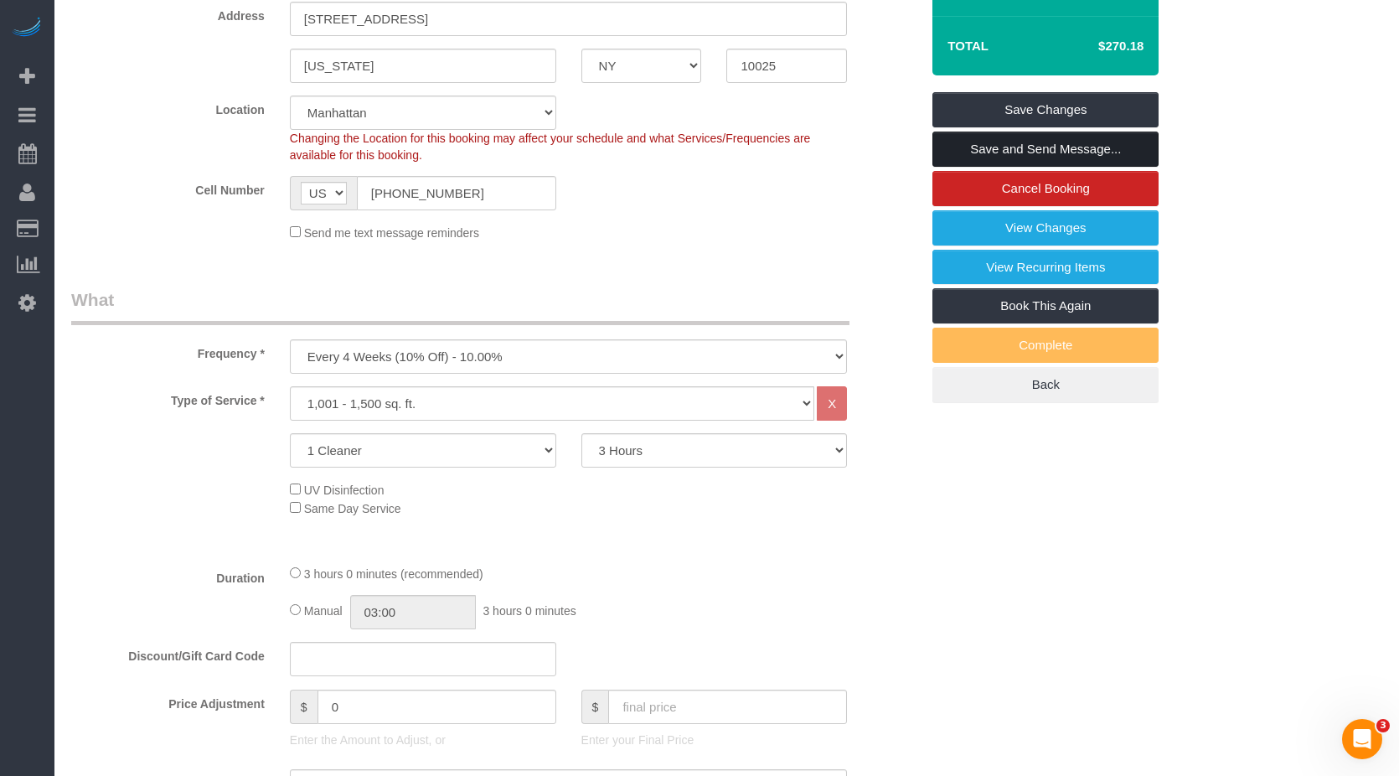
click at [1021, 143] on link "Save and Send Message..." at bounding box center [1046, 149] width 226 height 35
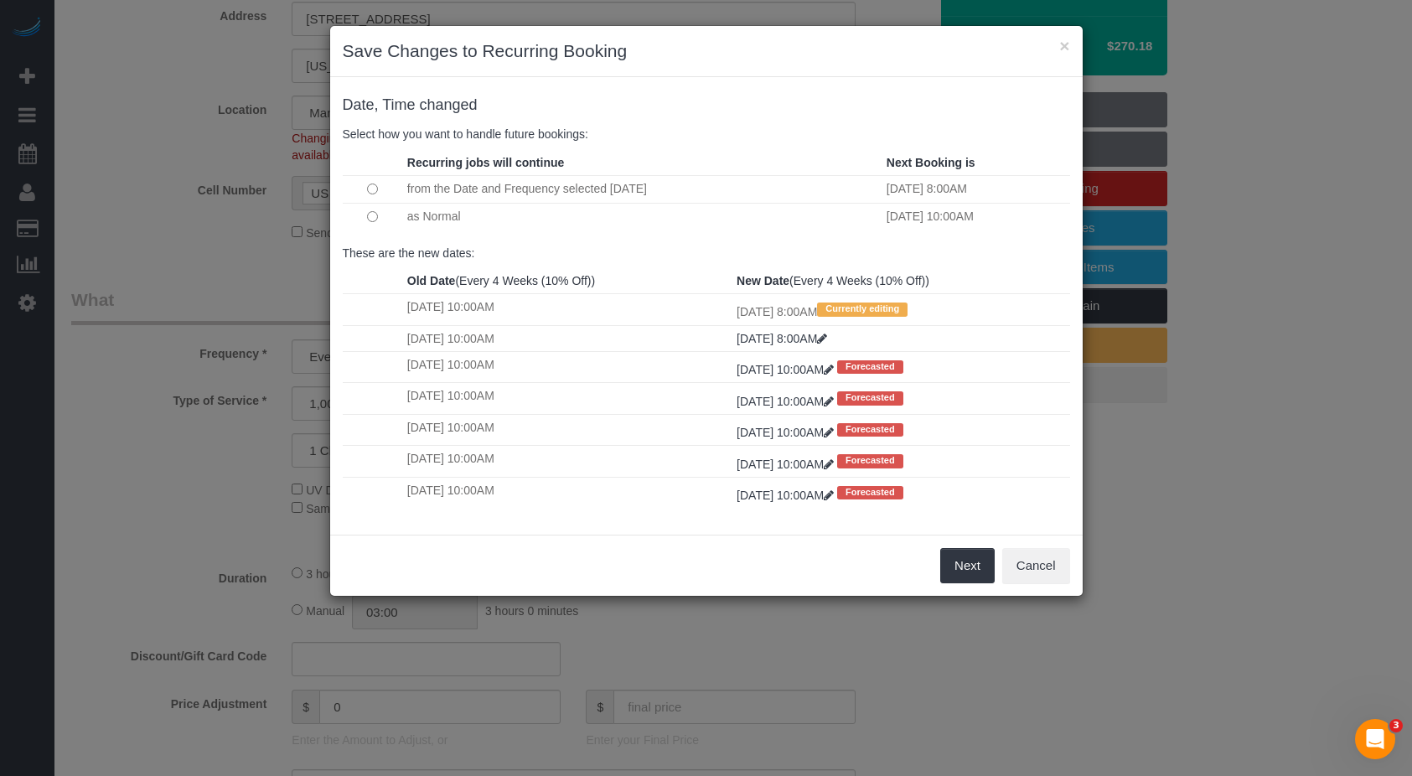
click at [444, 219] on td "as Normal" at bounding box center [642, 217] width 479 height 28
click at [437, 224] on td "as Normal" at bounding box center [642, 217] width 479 height 28
click at [485, 221] on td "as Normal" at bounding box center [642, 217] width 479 height 28
drag, startPoint x: 594, startPoint y: 225, endPoint x: 924, endPoint y: 260, distance: 332.0
click at [625, 225] on td "as Normal" at bounding box center [642, 217] width 479 height 28
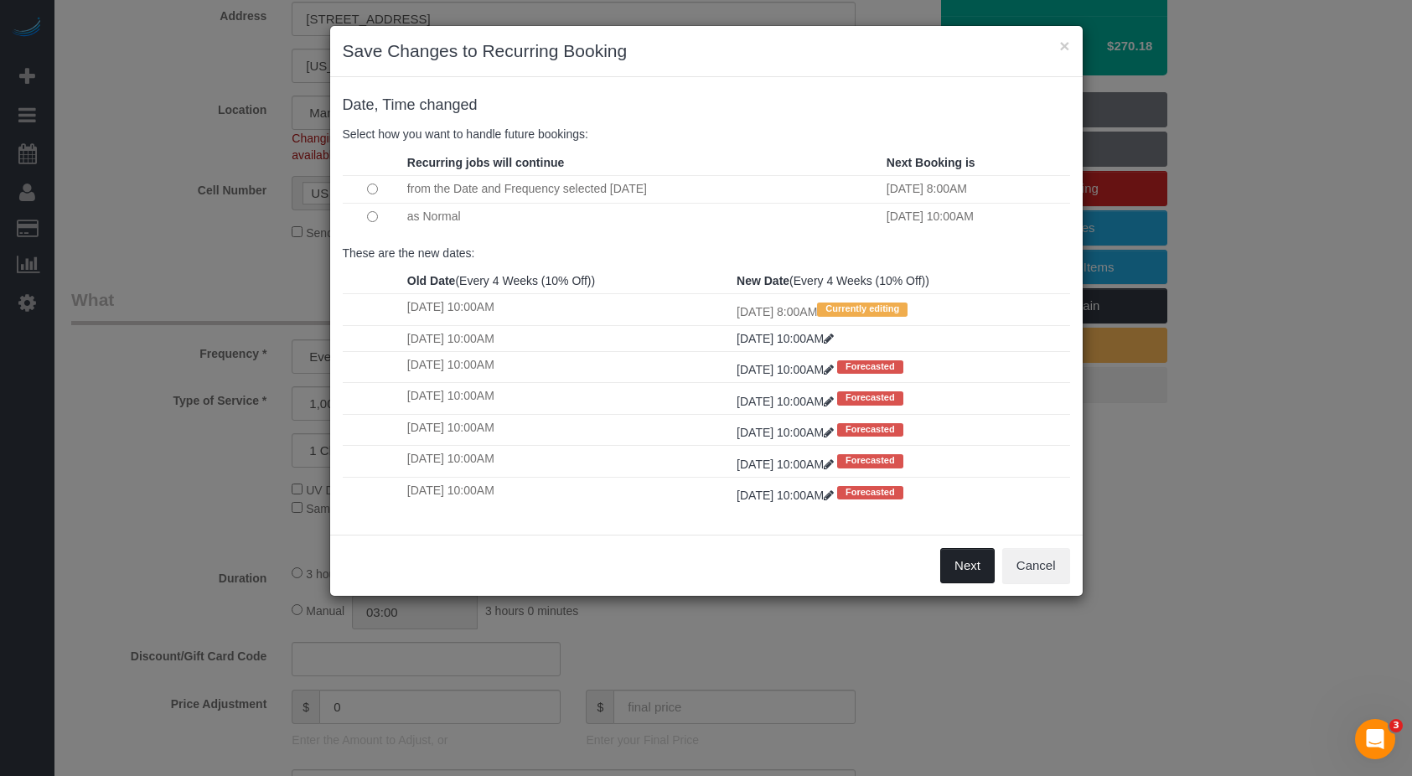
click at [957, 567] on button "Next" at bounding box center [967, 565] width 54 height 35
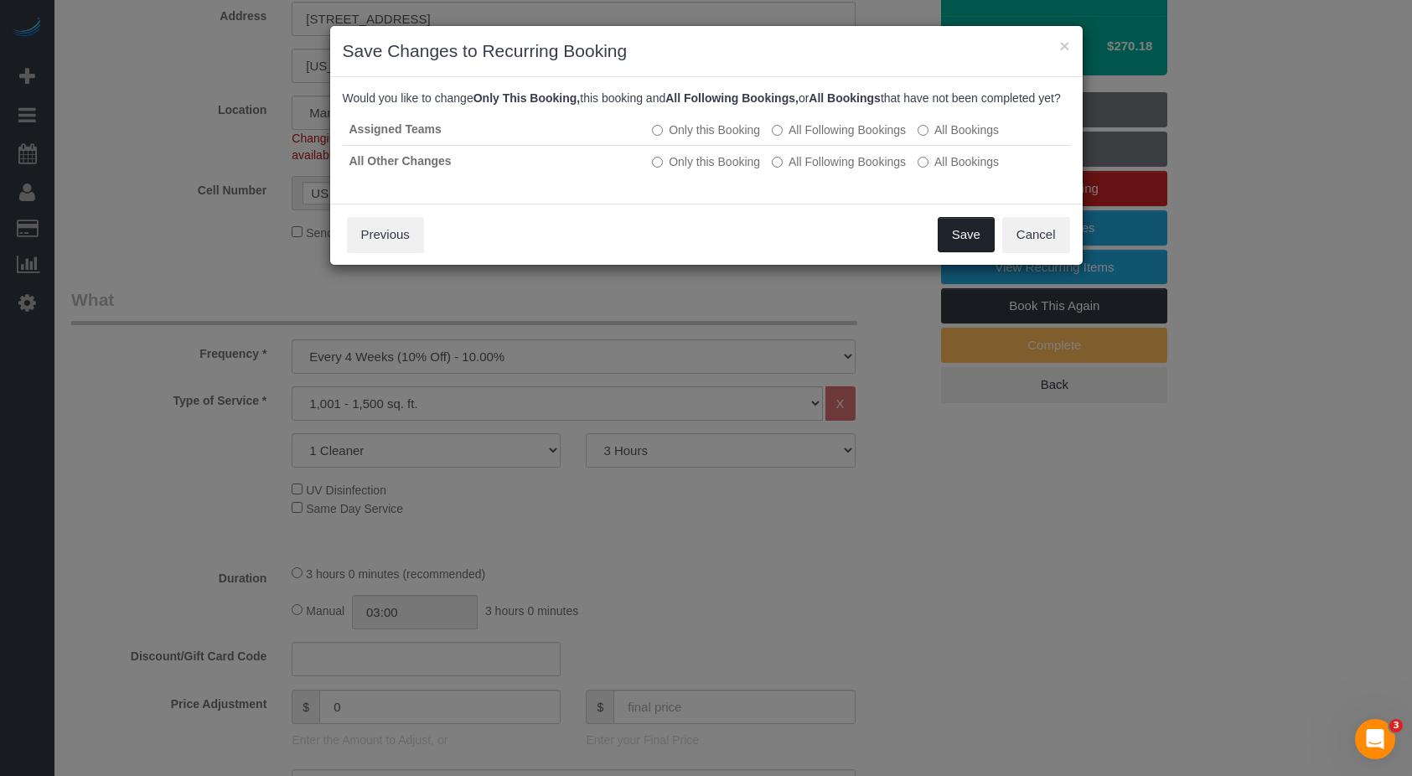
click at [971, 247] on button "Save" at bounding box center [966, 234] width 57 height 35
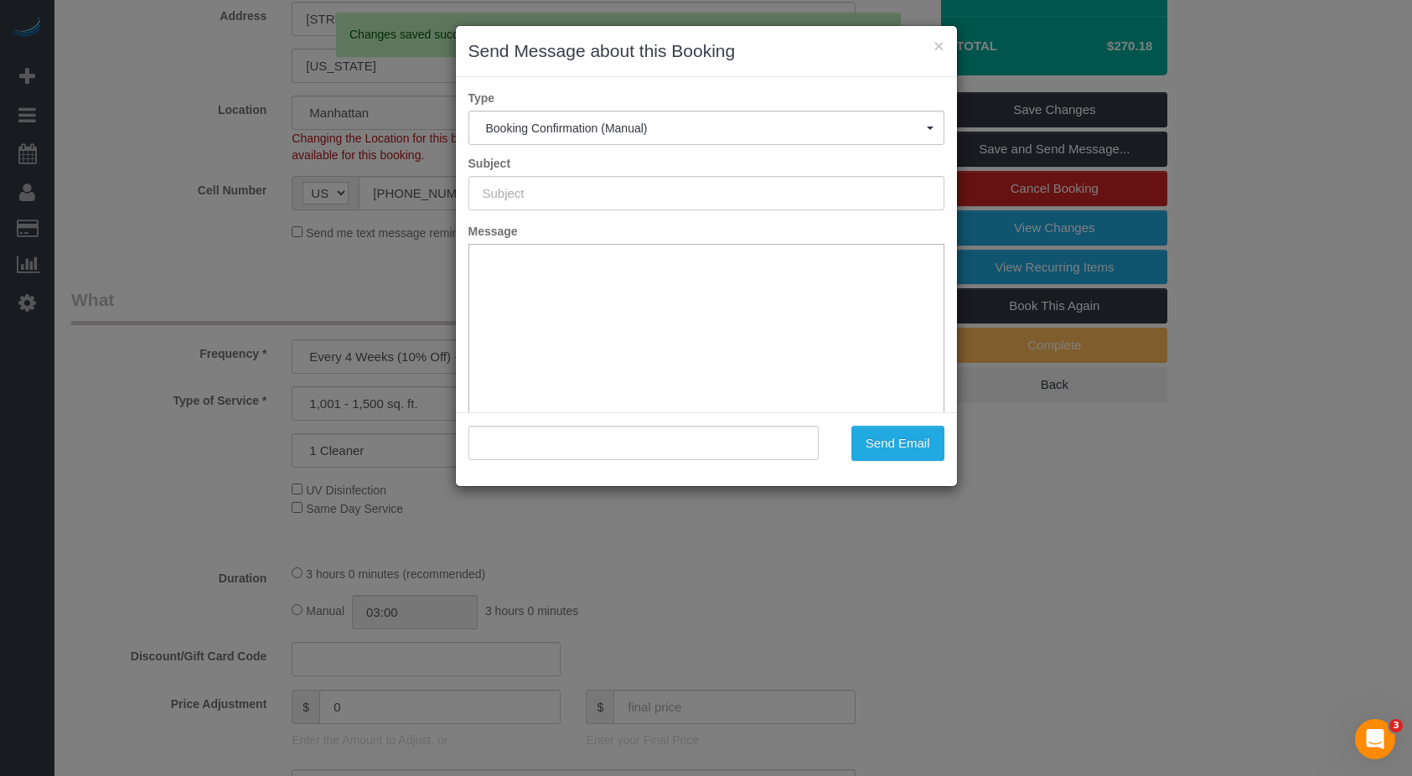
type input "Cleaning Confirmed for 08/14/2025 at 8:00am"
type input ""Paul Vozzo" <paul.vozzo@gmail.com>"
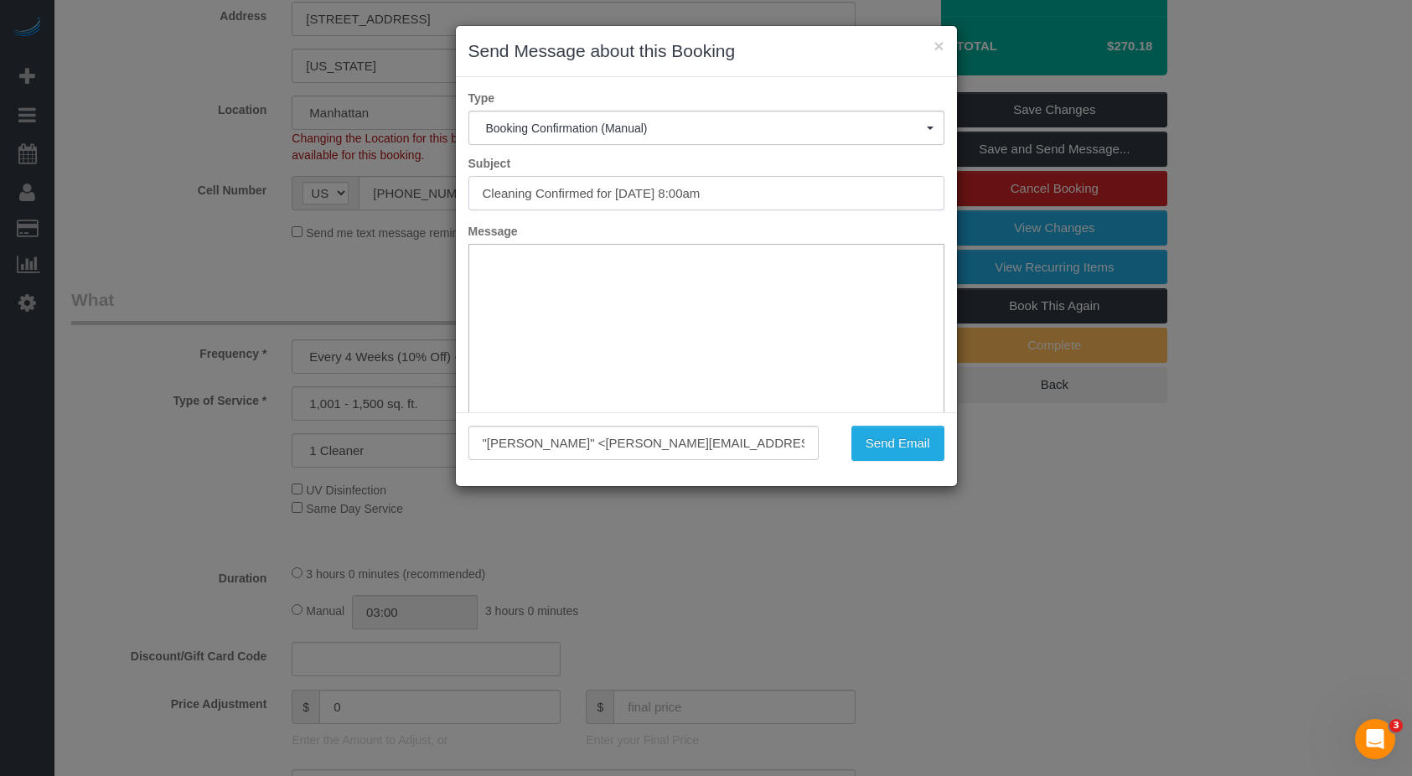
click at [776, 194] on input "Cleaning Confirmed for 08/14/2025 at 8:00am" at bounding box center [706, 193] width 476 height 34
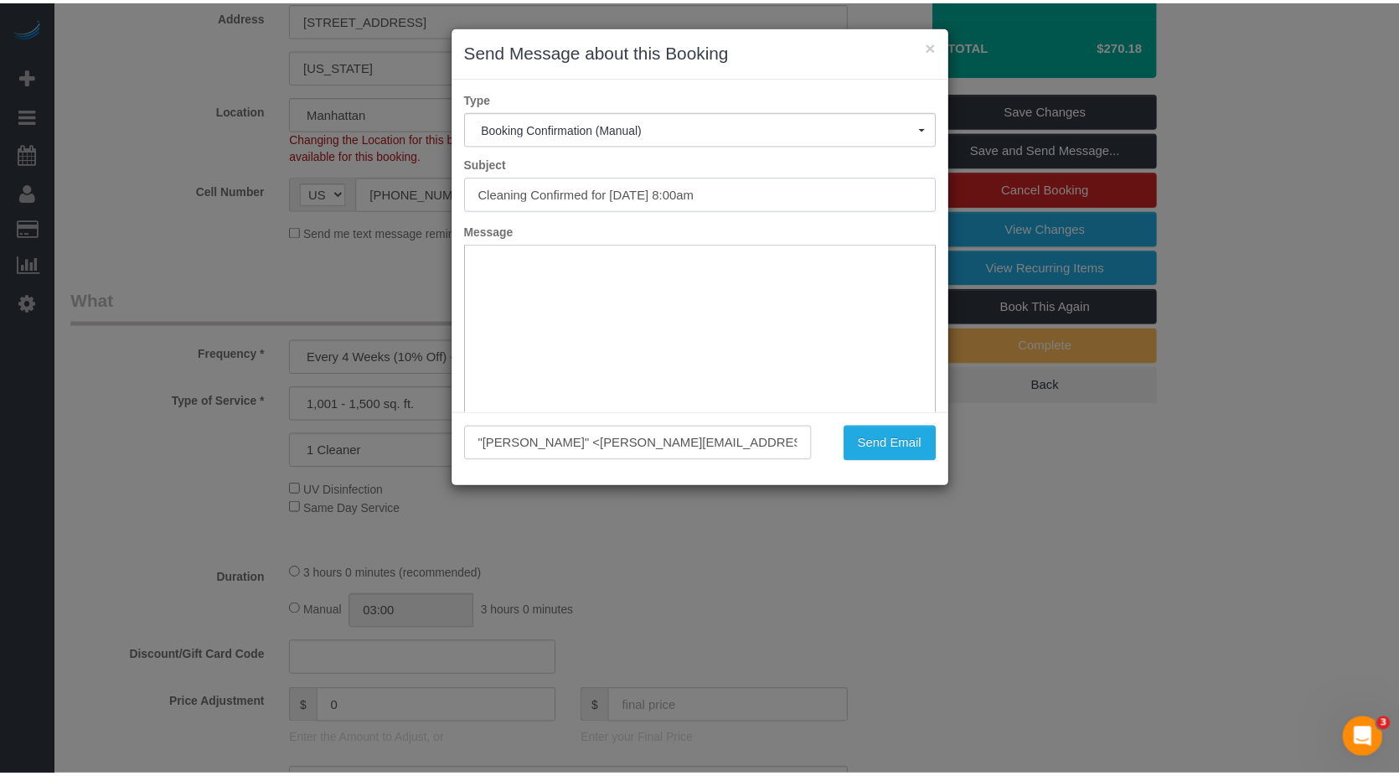
scroll to position [123, 0]
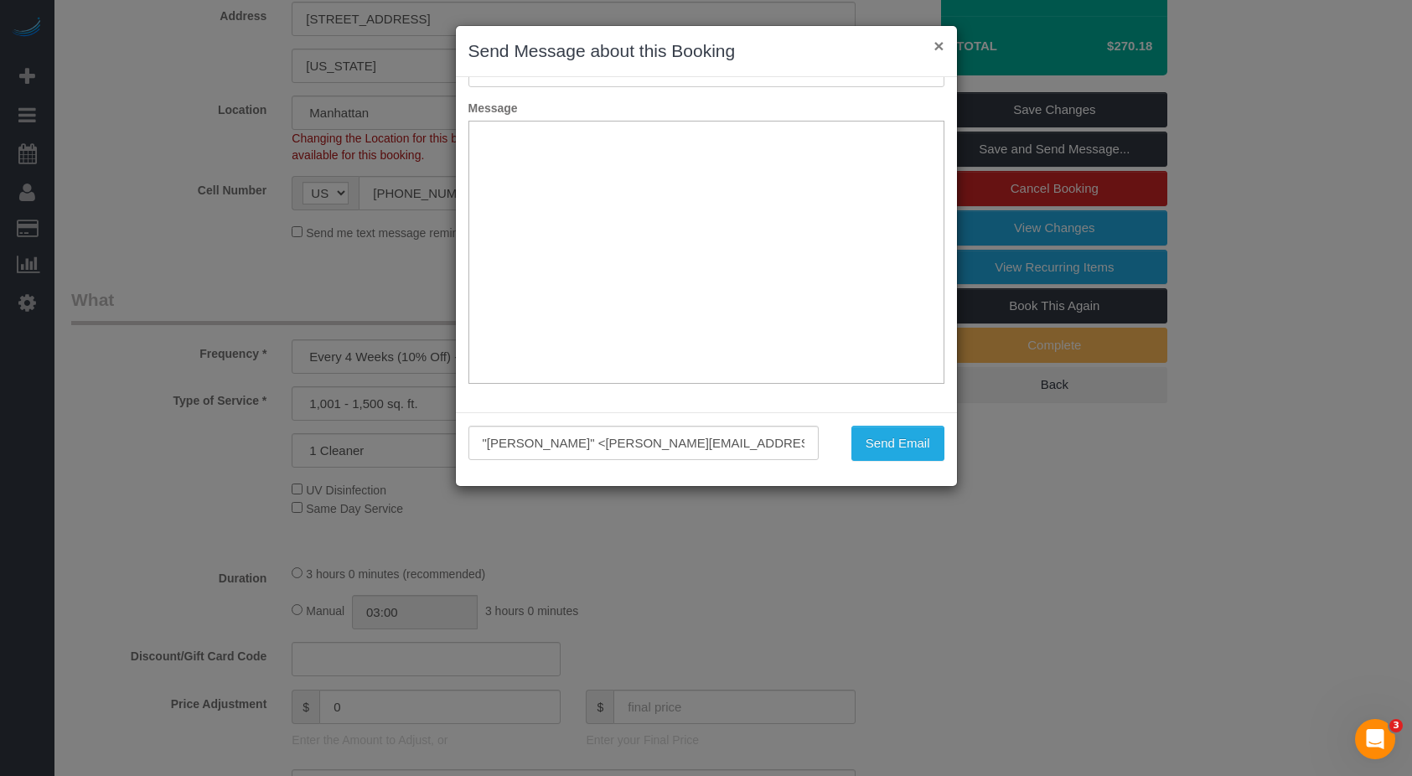
click at [936, 44] on button "×" at bounding box center [938, 46] width 10 height 18
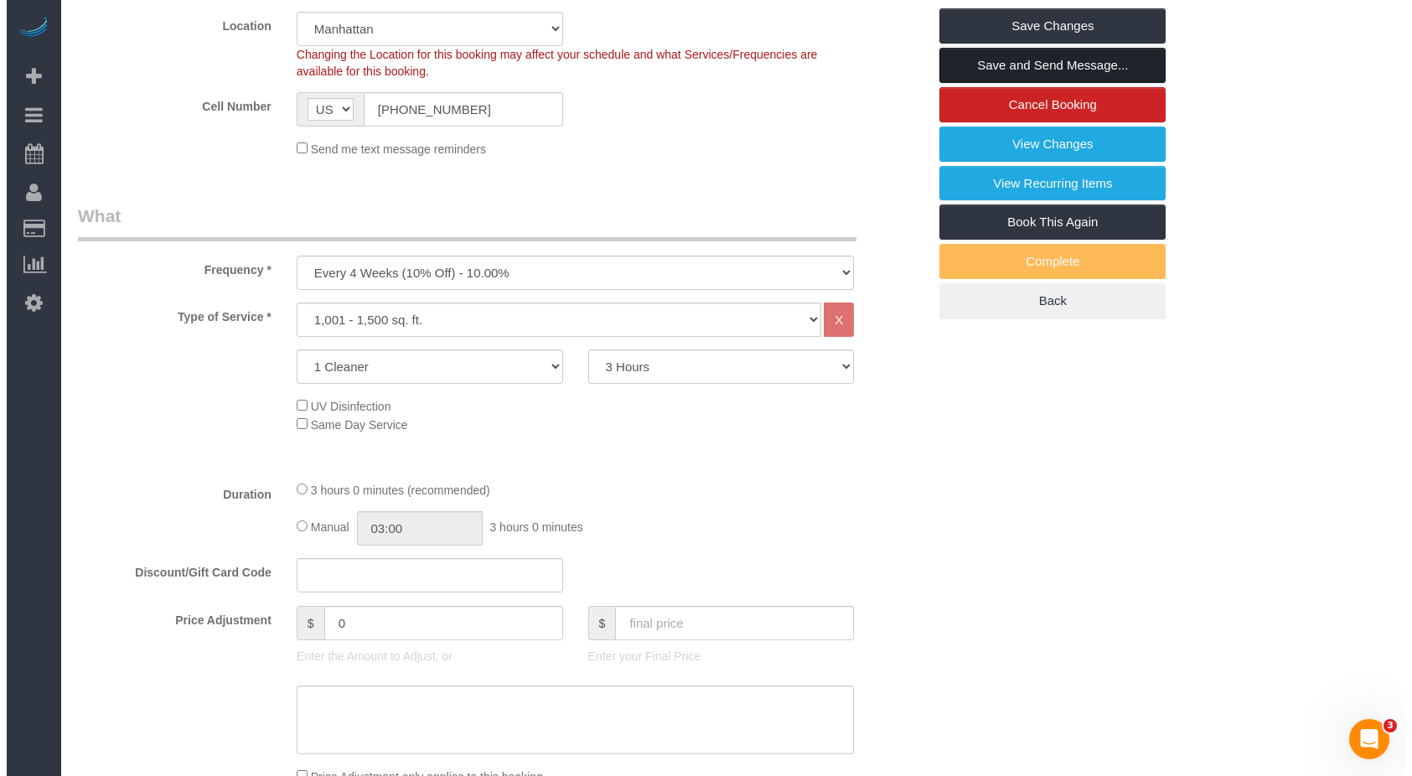
scroll to position [282, 0]
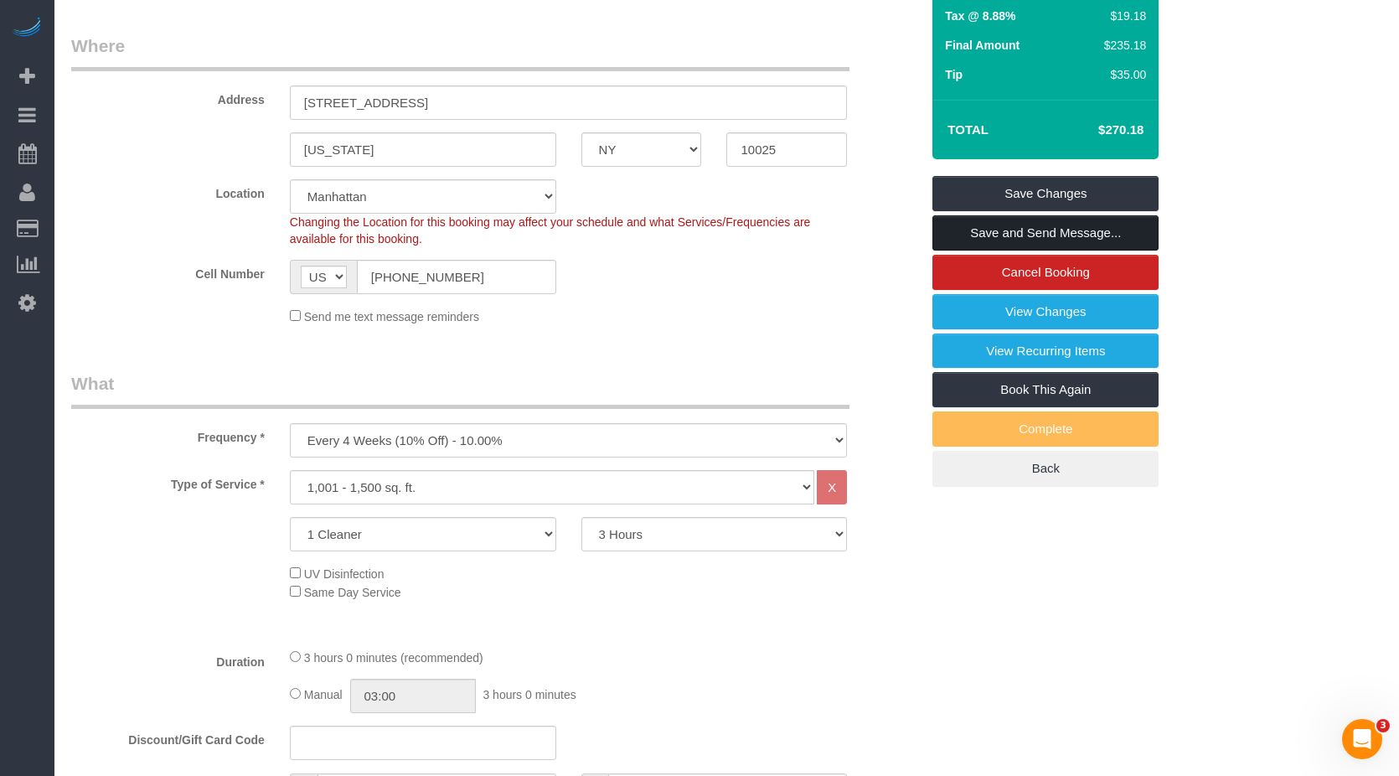
click at [1009, 238] on link "Save and Send Message..." at bounding box center [1046, 232] width 226 height 35
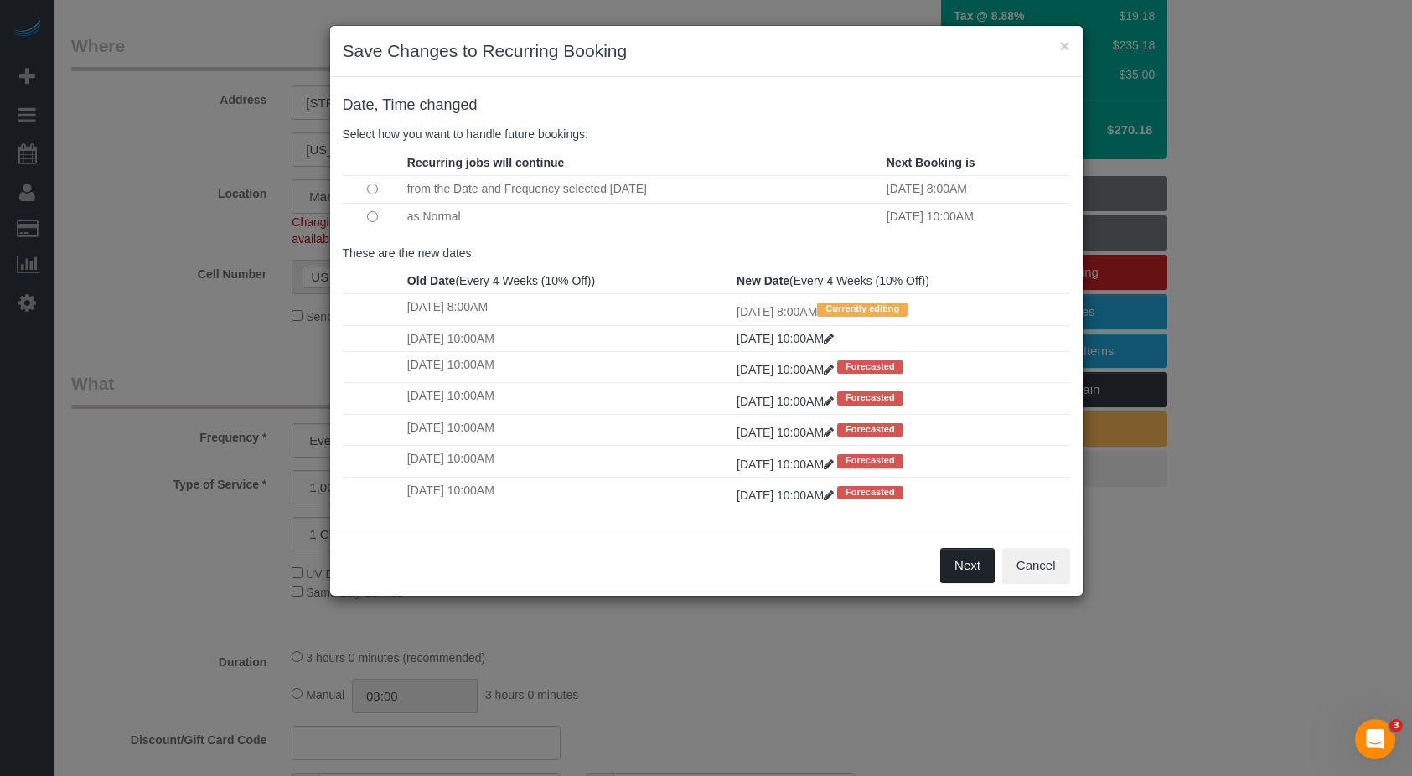
click at [982, 570] on button "Next" at bounding box center [967, 565] width 54 height 35
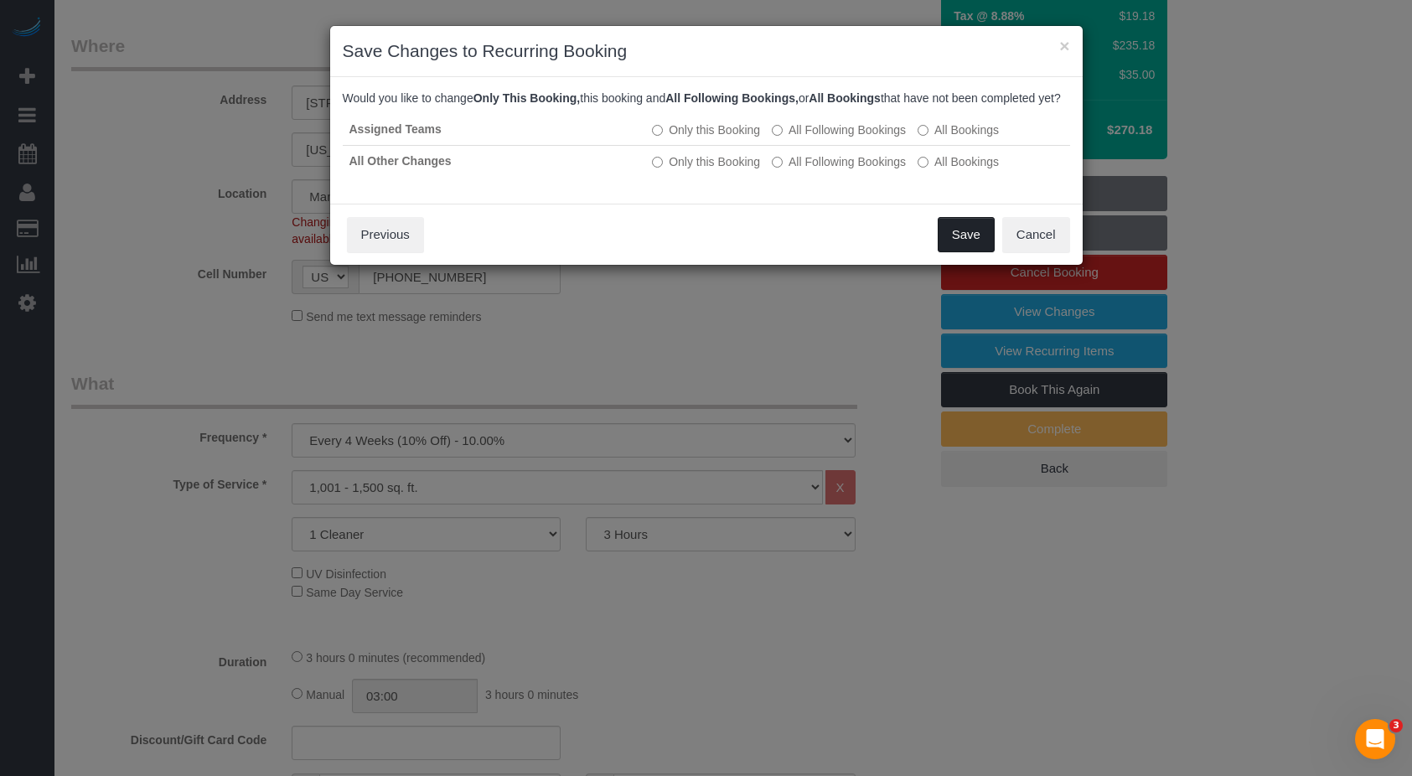
click at [970, 248] on button "Save" at bounding box center [966, 234] width 57 height 35
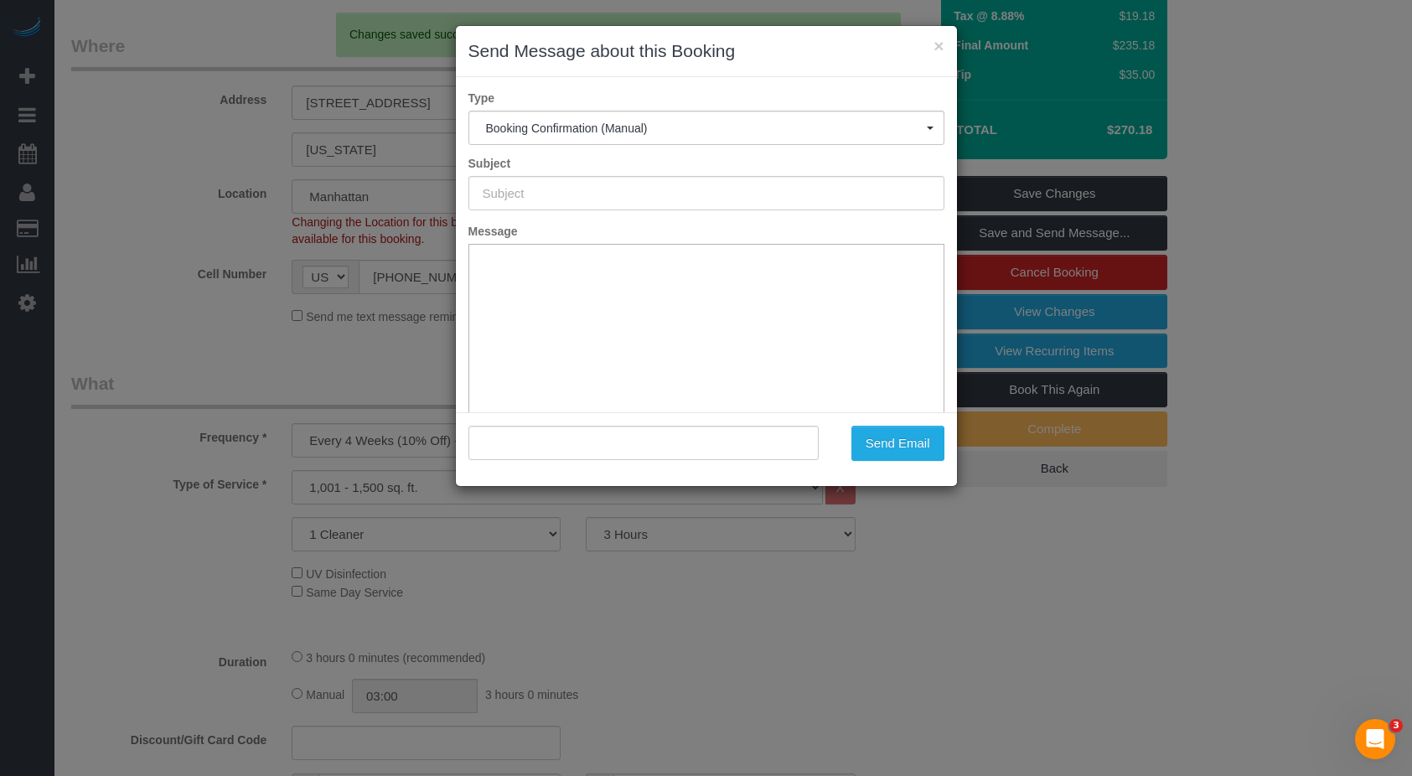
type input "Cleaning Confirmed for 08/14/2025 at 8:00am"
type input ""Paul Vozzo" <paul.vozzo@gmail.com>"
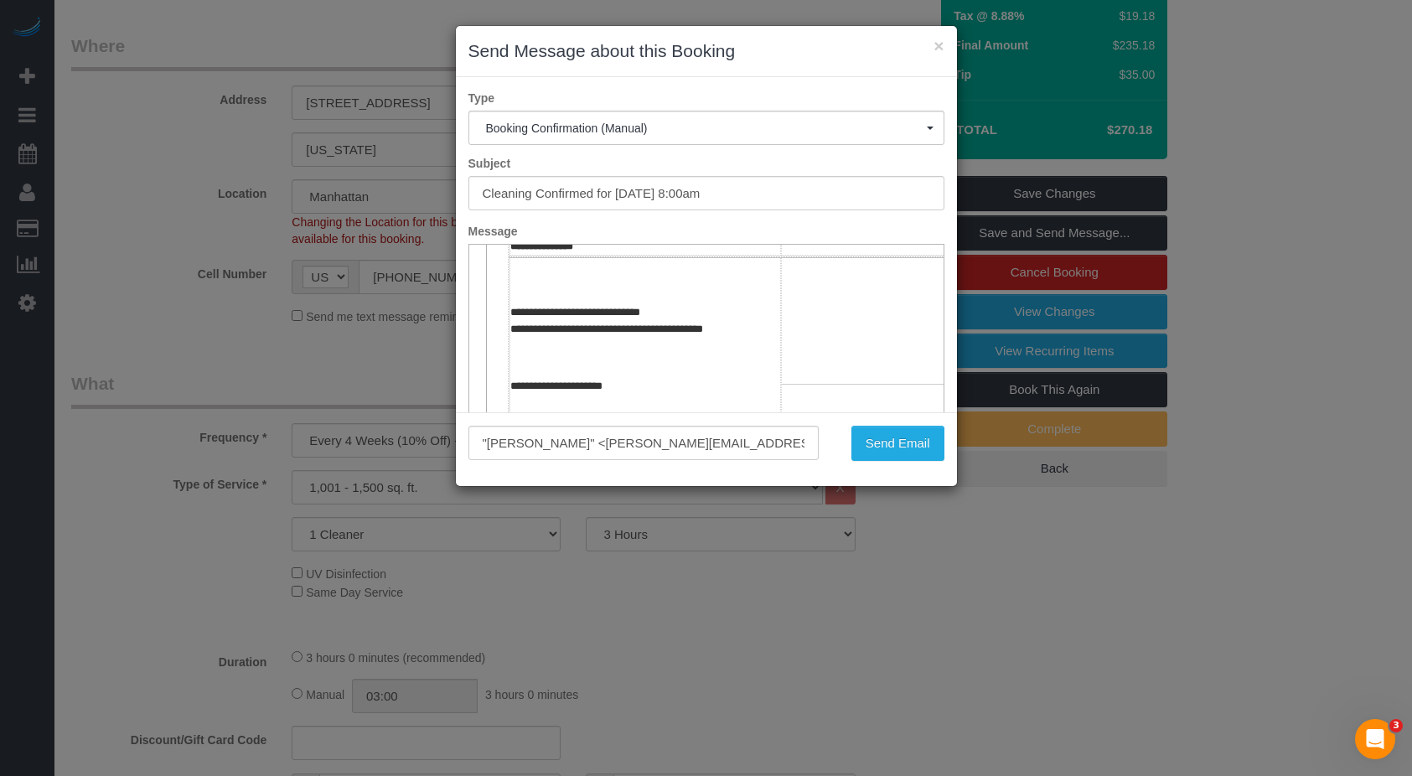
scroll to position [419, 0]
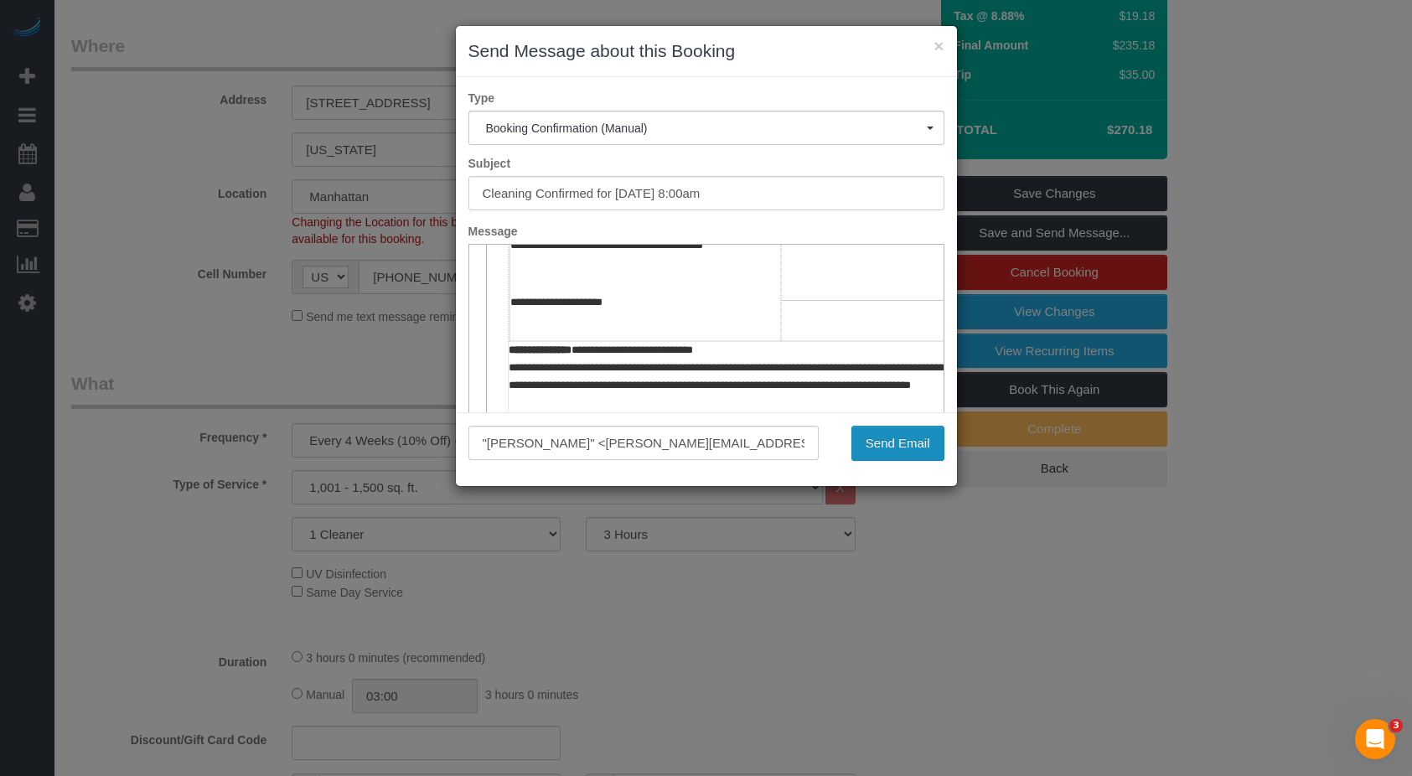
click at [910, 447] on button "Send Email" at bounding box center [897, 443] width 93 height 35
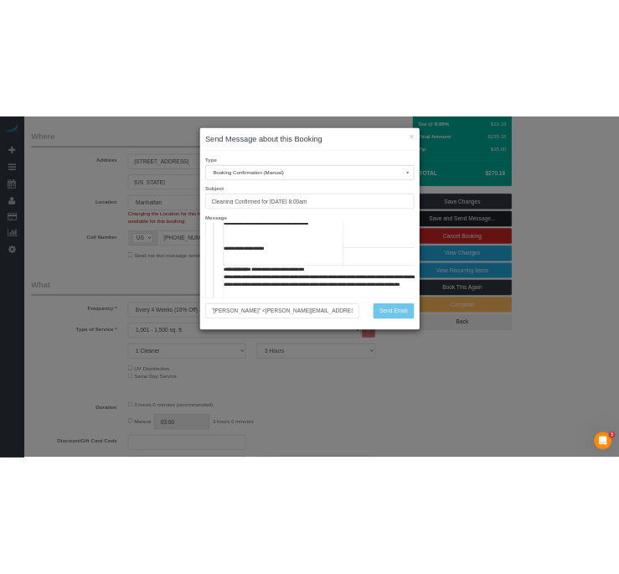
scroll to position [343, 0]
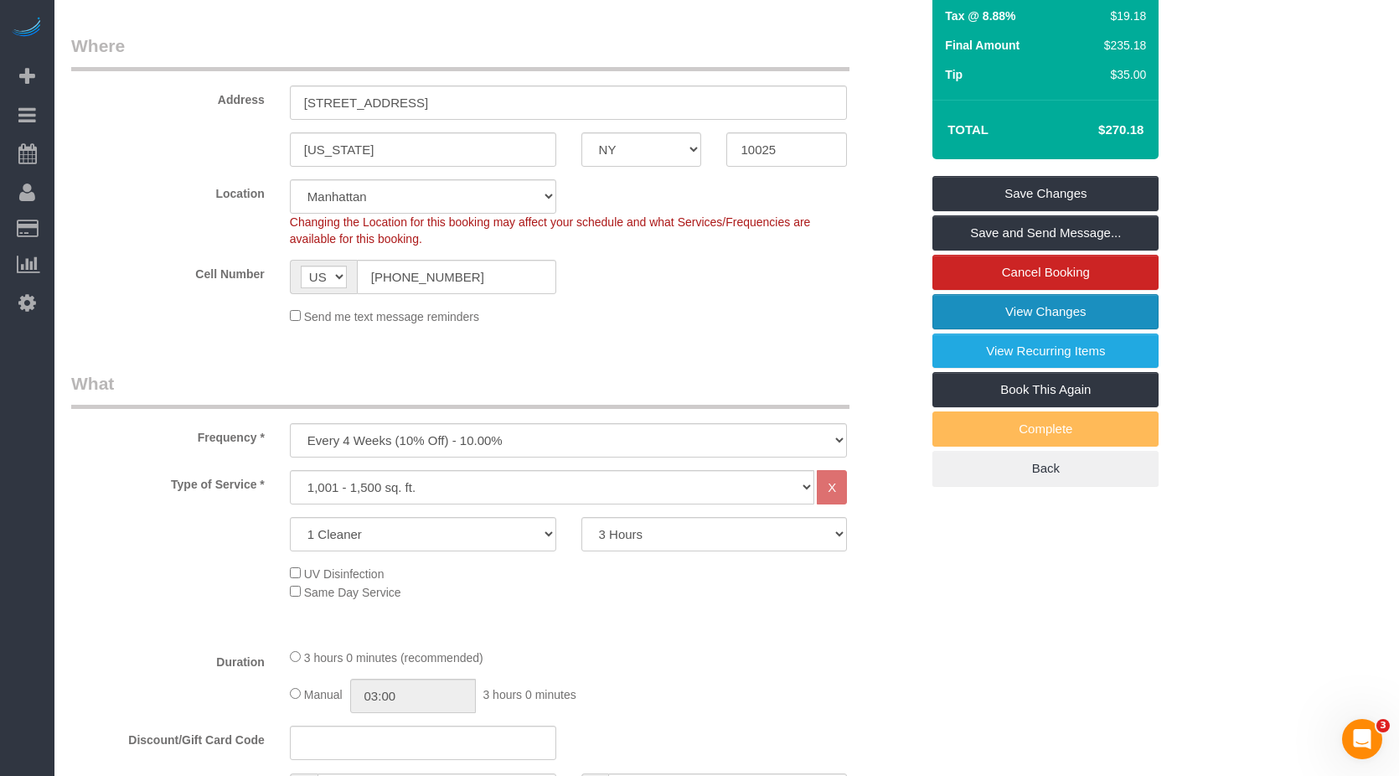
click at [1033, 313] on link "View Changes" at bounding box center [1046, 311] width 226 height 35
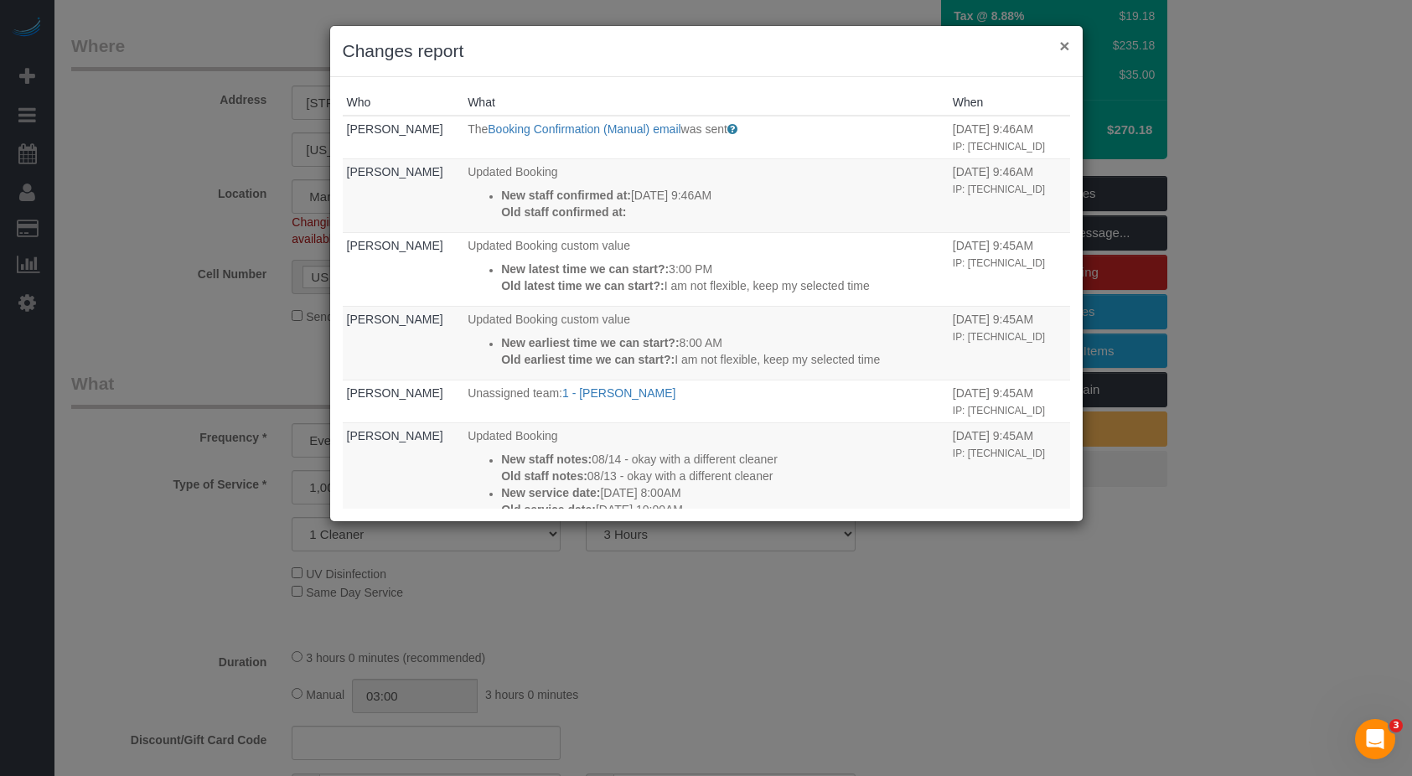
click at [1060, 46] on button "×" at bounding box center [1064, 46] width 10 height 18
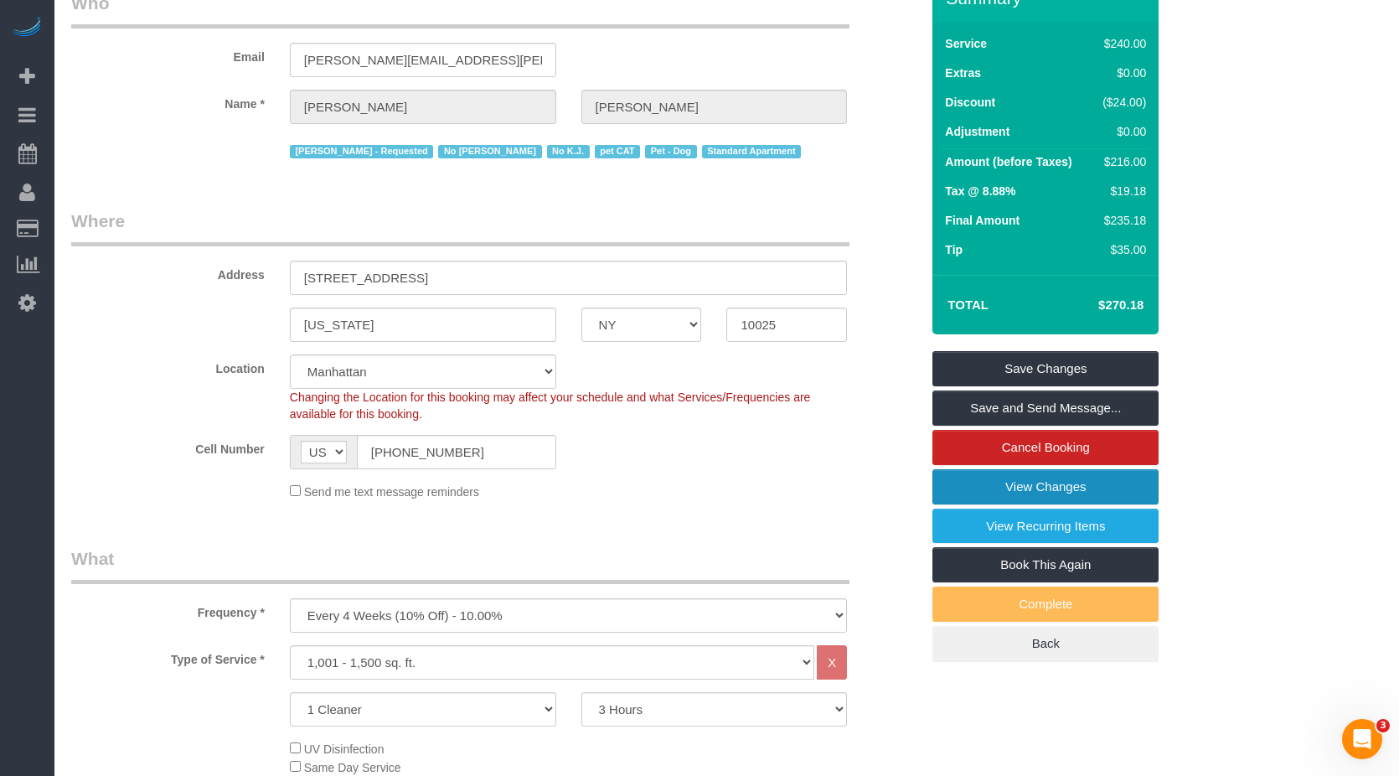
scroll to position [0, 0]
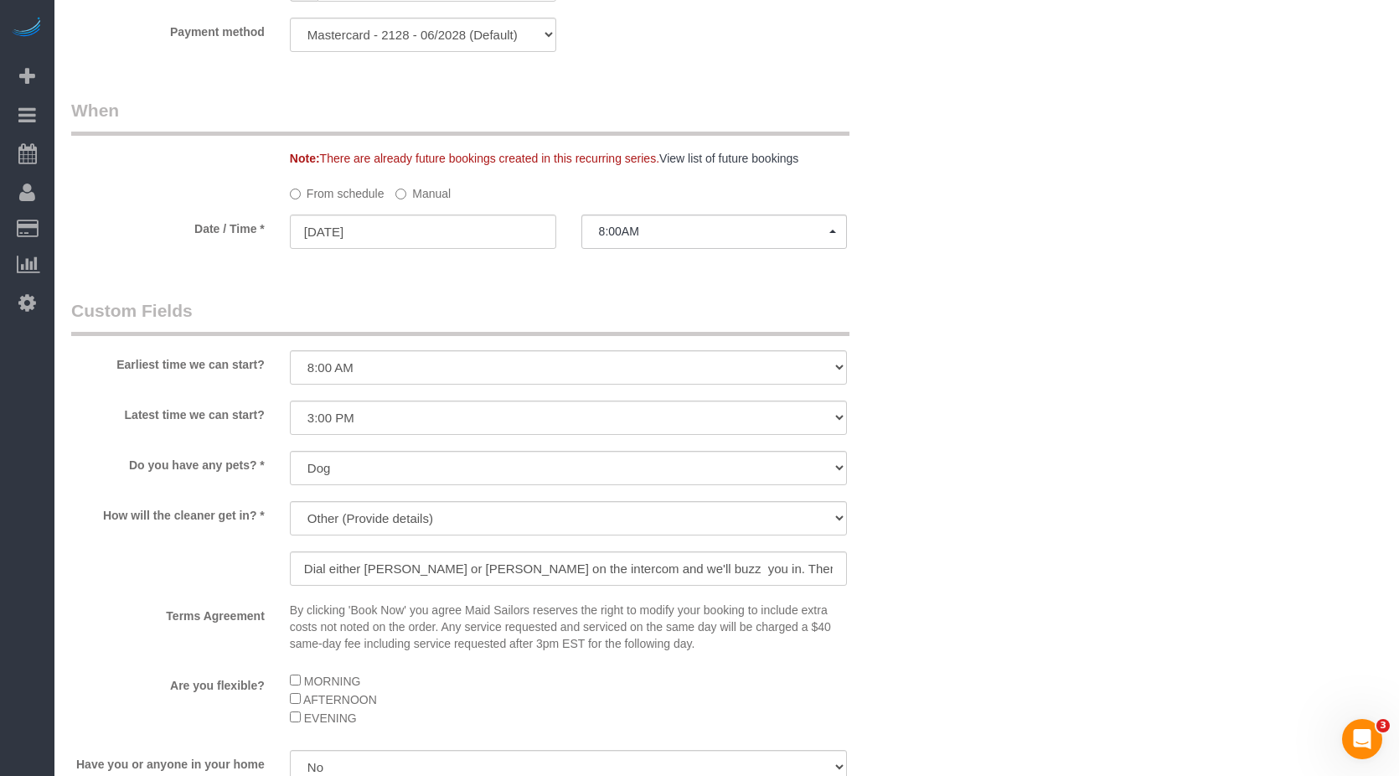
scroll to position [1424, 0]
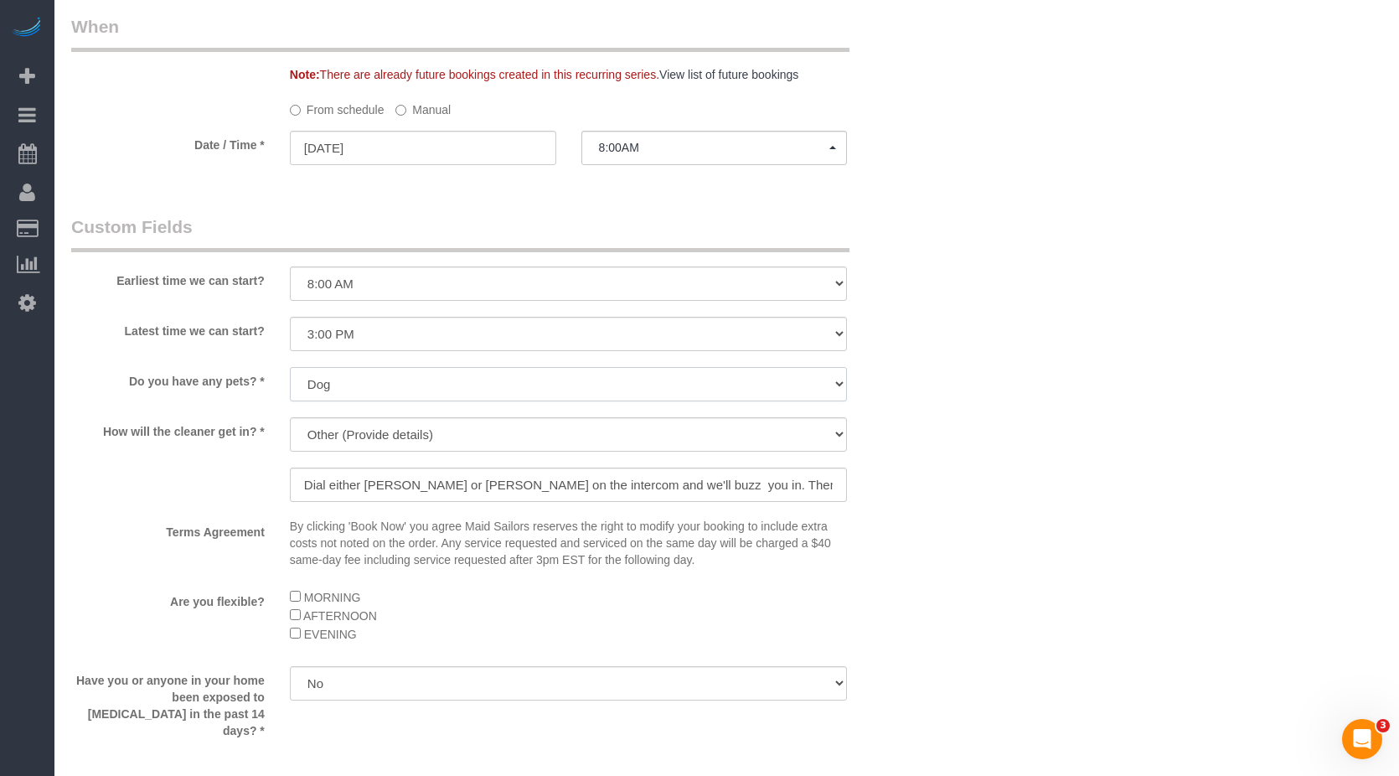
click at [431, 387] on select "Dog Cat None" at bounding box center [569, 384] width 558 height 34
select select "number:14"
click at [290, 367] on select "Dog Cat None" at bounding box center [569, 384] width 558 height 34
click at [211, 464] on div "How will the cleaner get in? * We'll let you in. Doorman/Front Desk has the key…" at bounding box center [496, 461] width 874 height 88
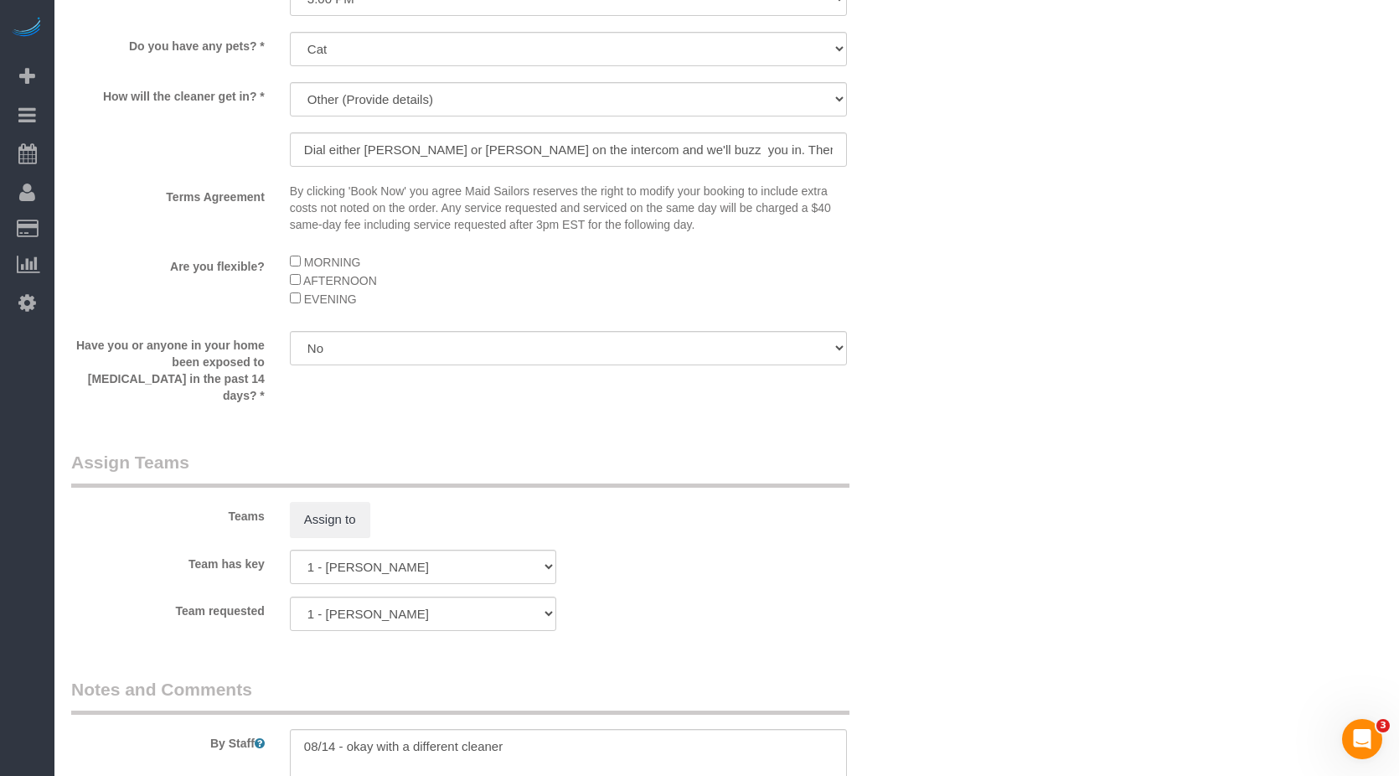
scroll to position [2011, 0]
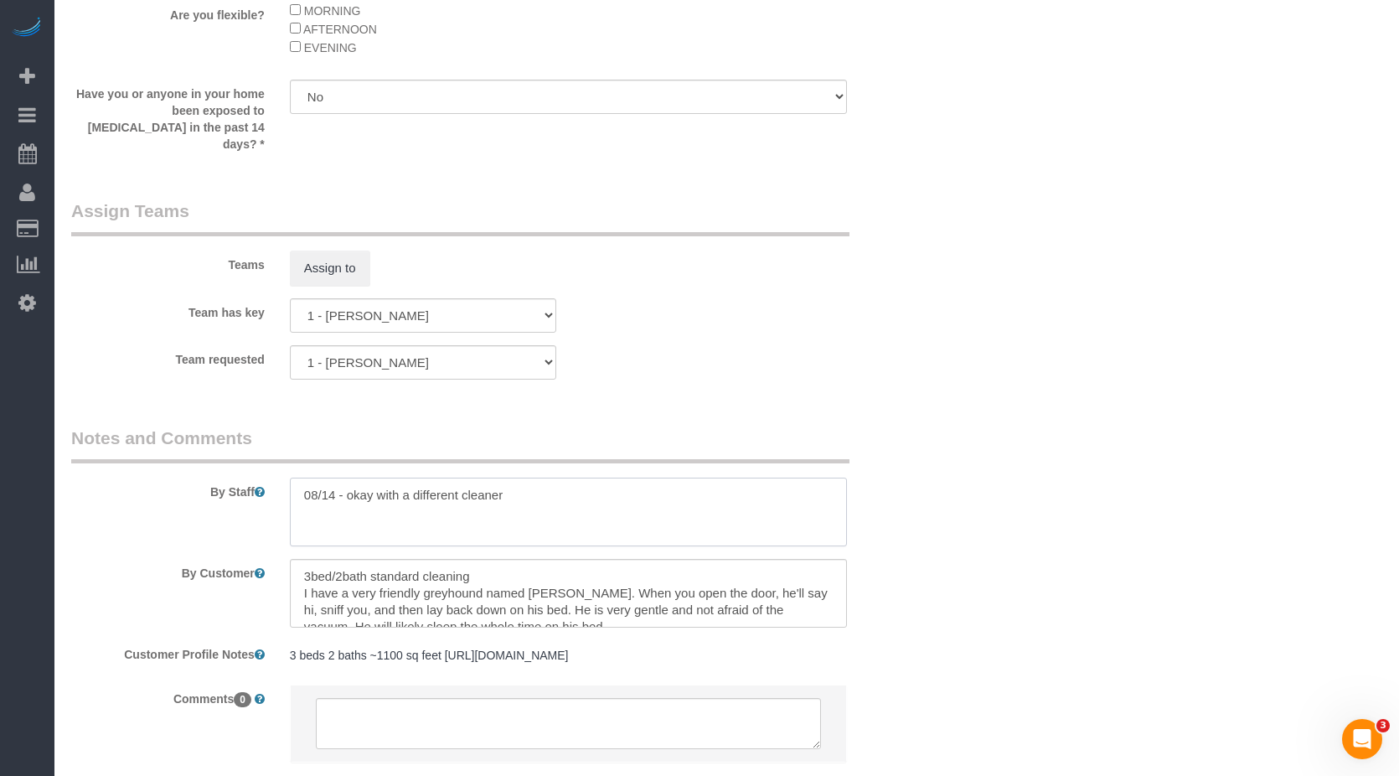
click at [592, 485] on textarea at bounding box center [569, 512] width 558 height 69
click at [437, 587] on textarea at bounding box center [569, 593] width 558 height 69
click at [277, 588] on div at bounding box center [568, 593] width 583 height 69
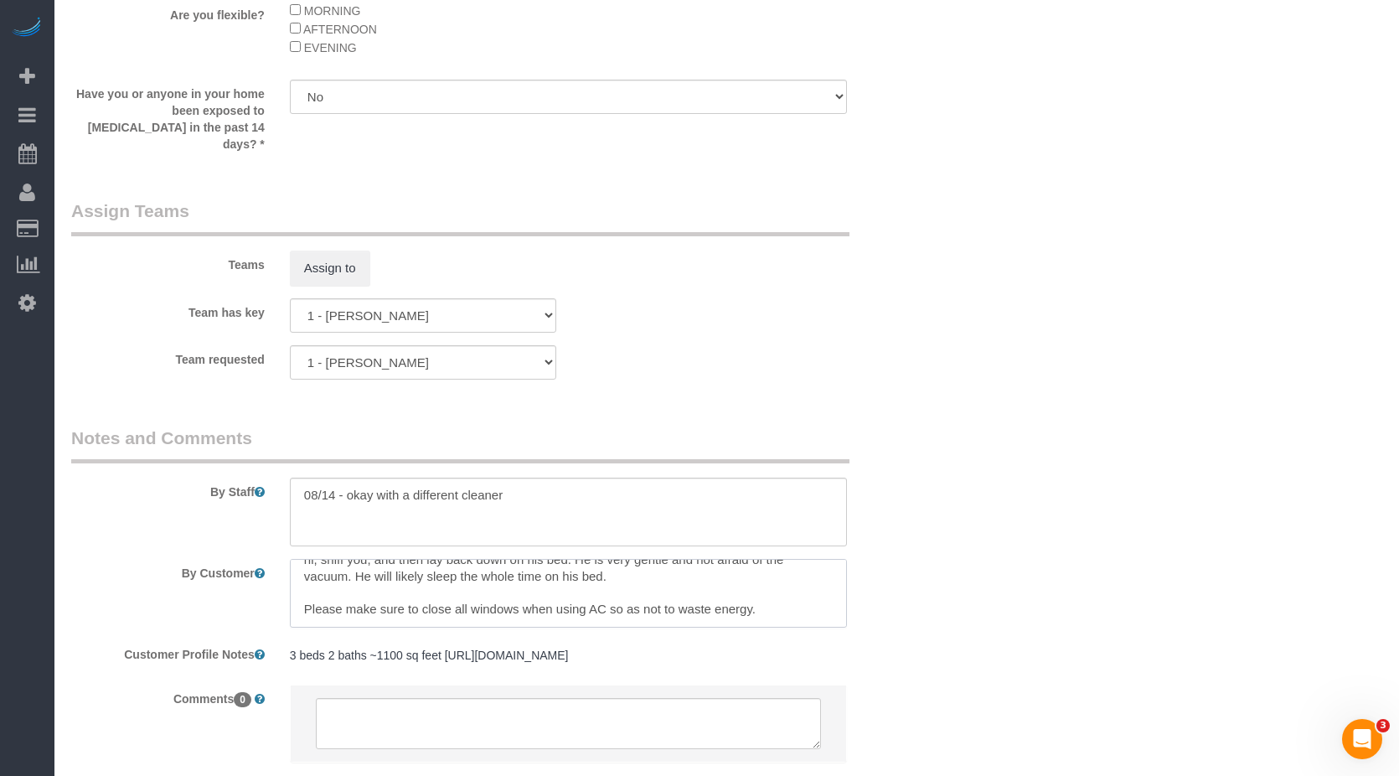
drag, startPoint x: 299, startPoint y: 575, endPoint x: 577, endPoint y: 571, distance: 278.2
click at [577, 571] on textarea at bounding box center [569, 593] width 558 height 69
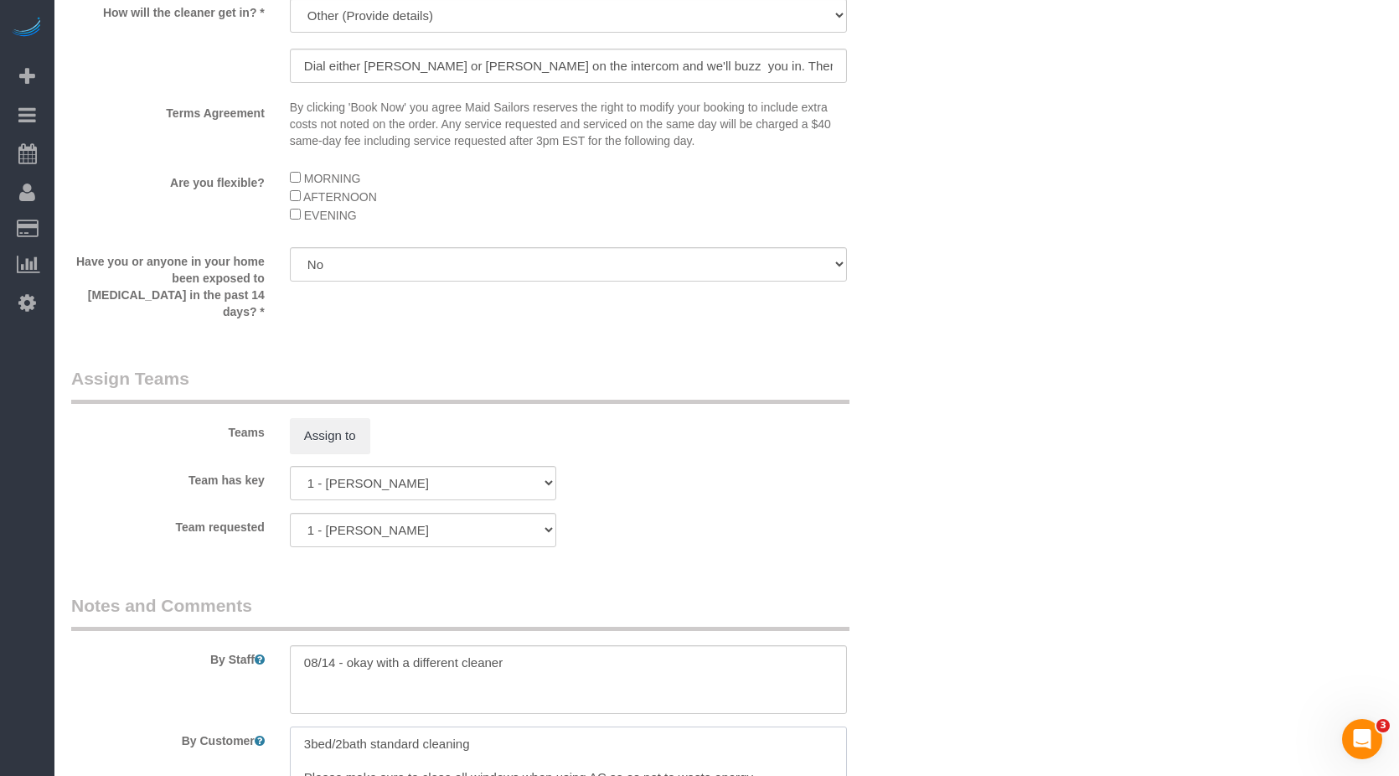
scroll to position [2102, 0]
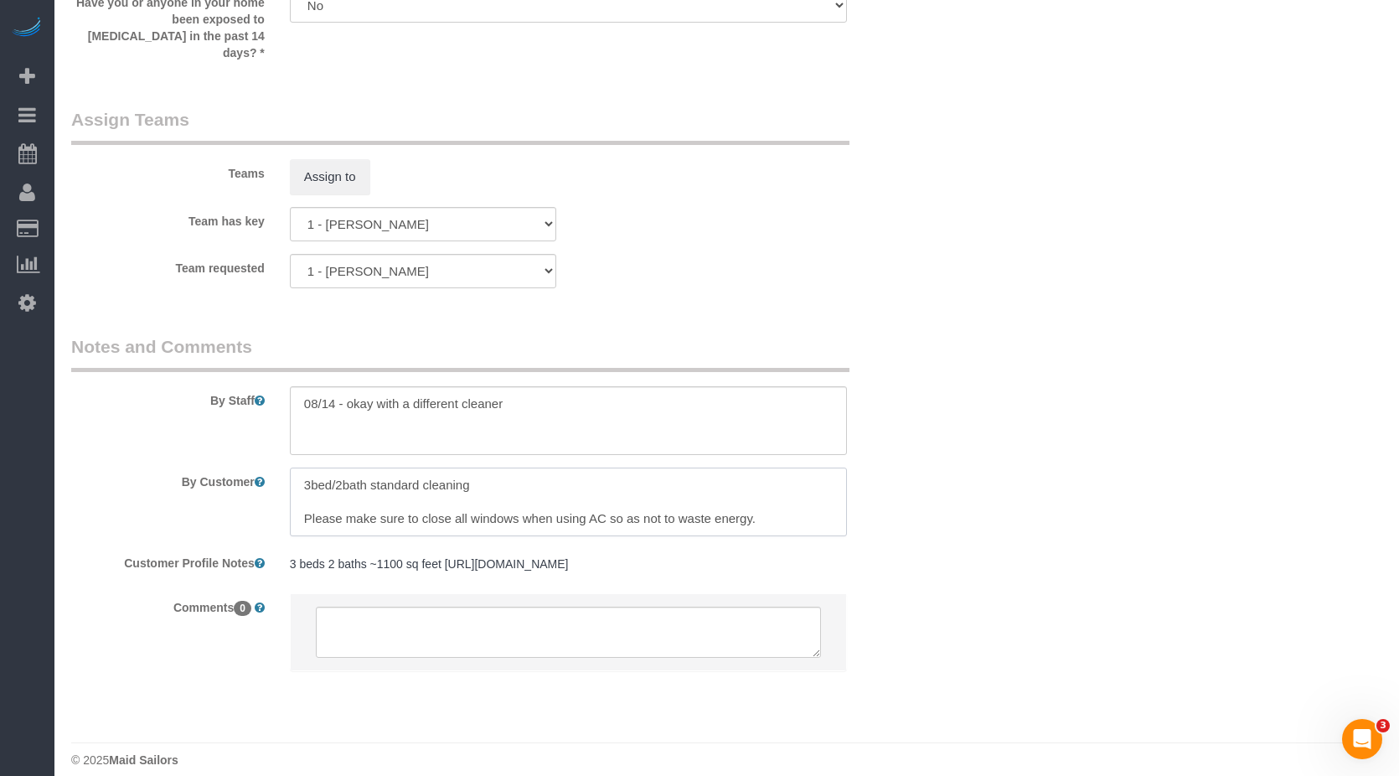
click at [344, 482] on textarea at bounding box center [569, 502] width 558 height 69
paste textarea "have a cat who is friendly and will probably hide from the vacuum. Don't open a…"
click at [367, 487] on textarea at bounding box center [569, 502] width 558 height 69
click at [262, 493] on div "By Customer" at bounding box center [496, 502] width 874 height 69
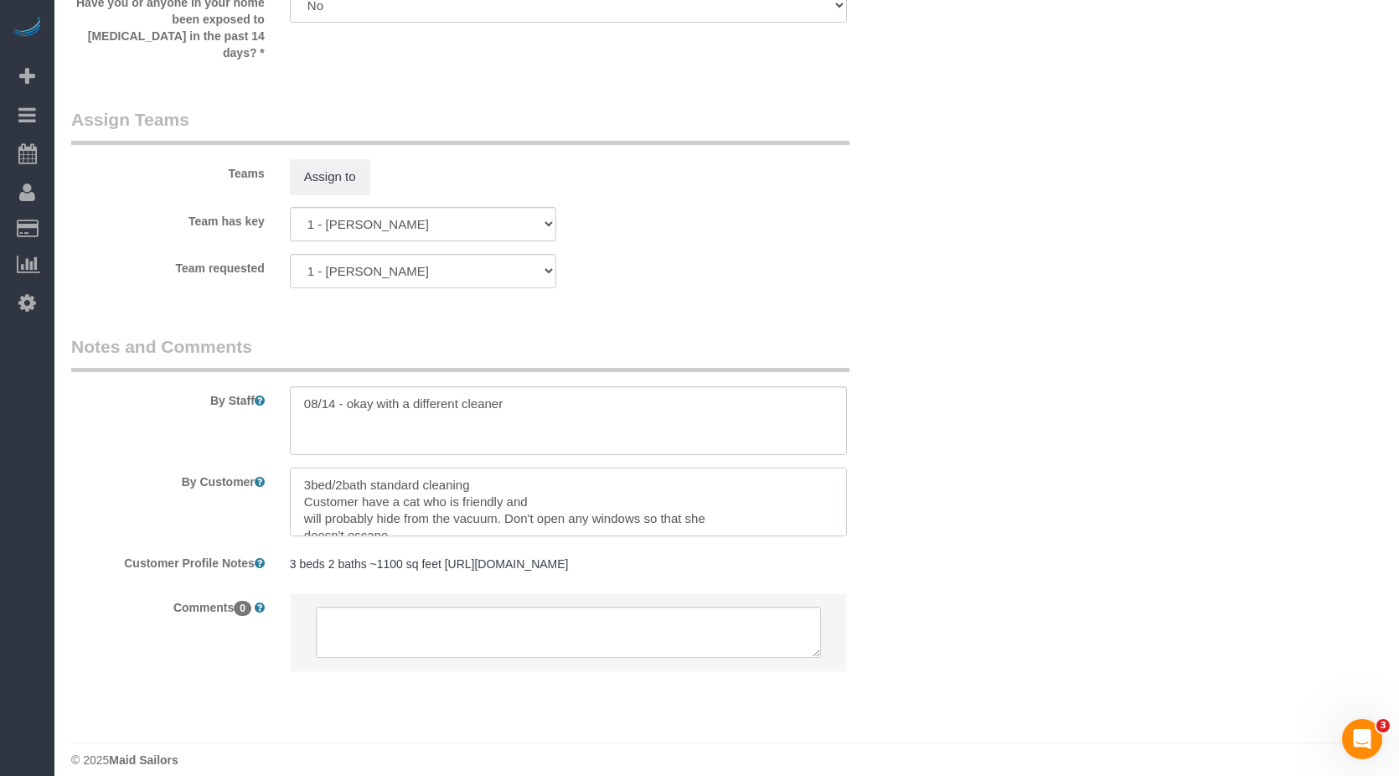
click at [304, 499] on textarea at bounding box center [569, 502] width 558 height 69
click at [303, 483] on textarea at bounding box center [569, 502] width 558 height 69
click at [401, 512] on textarea at bounding box center [569, 502] width 558 height 69
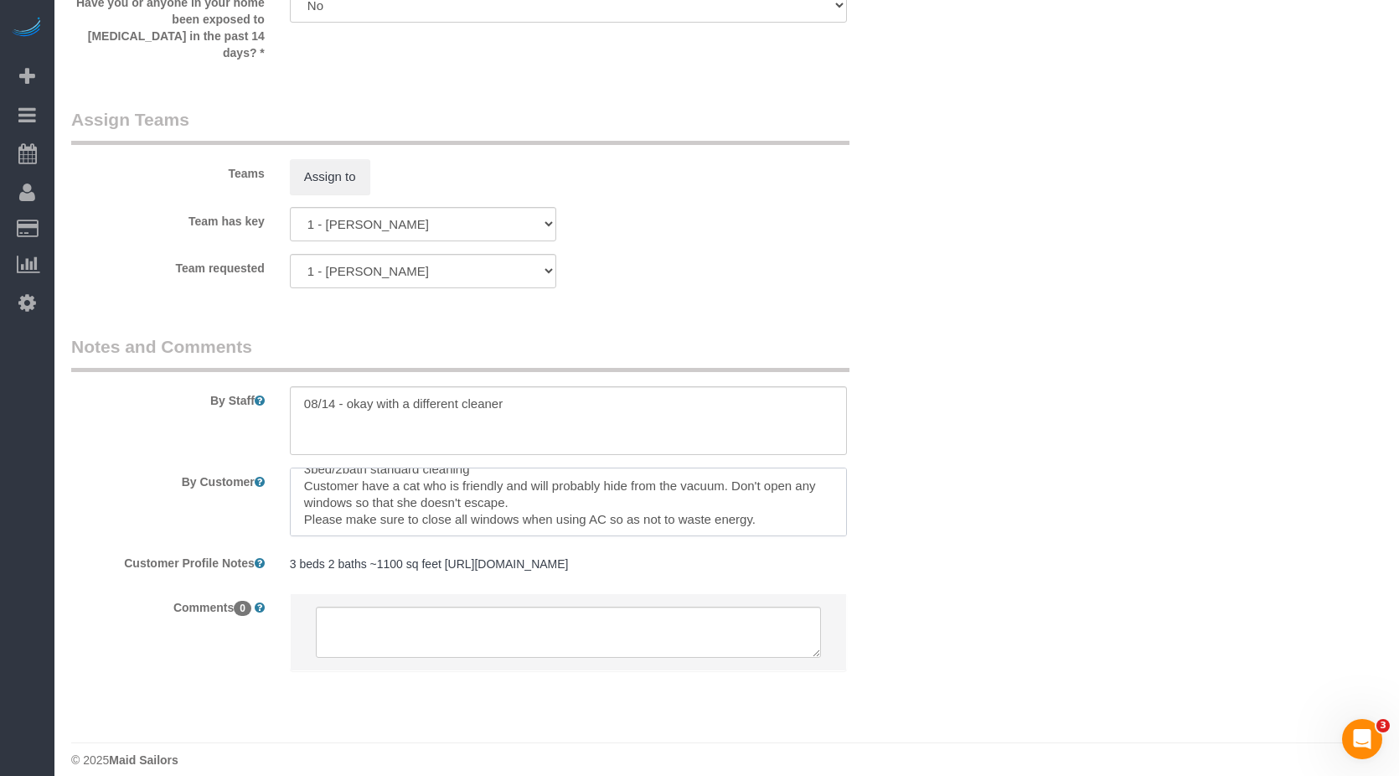
click at [401, 512] on textarea at bounding box center [569, 502] width 558 height 69
click at [581, 483] on textarea at bounding box center [569, 502] width 558 height 69
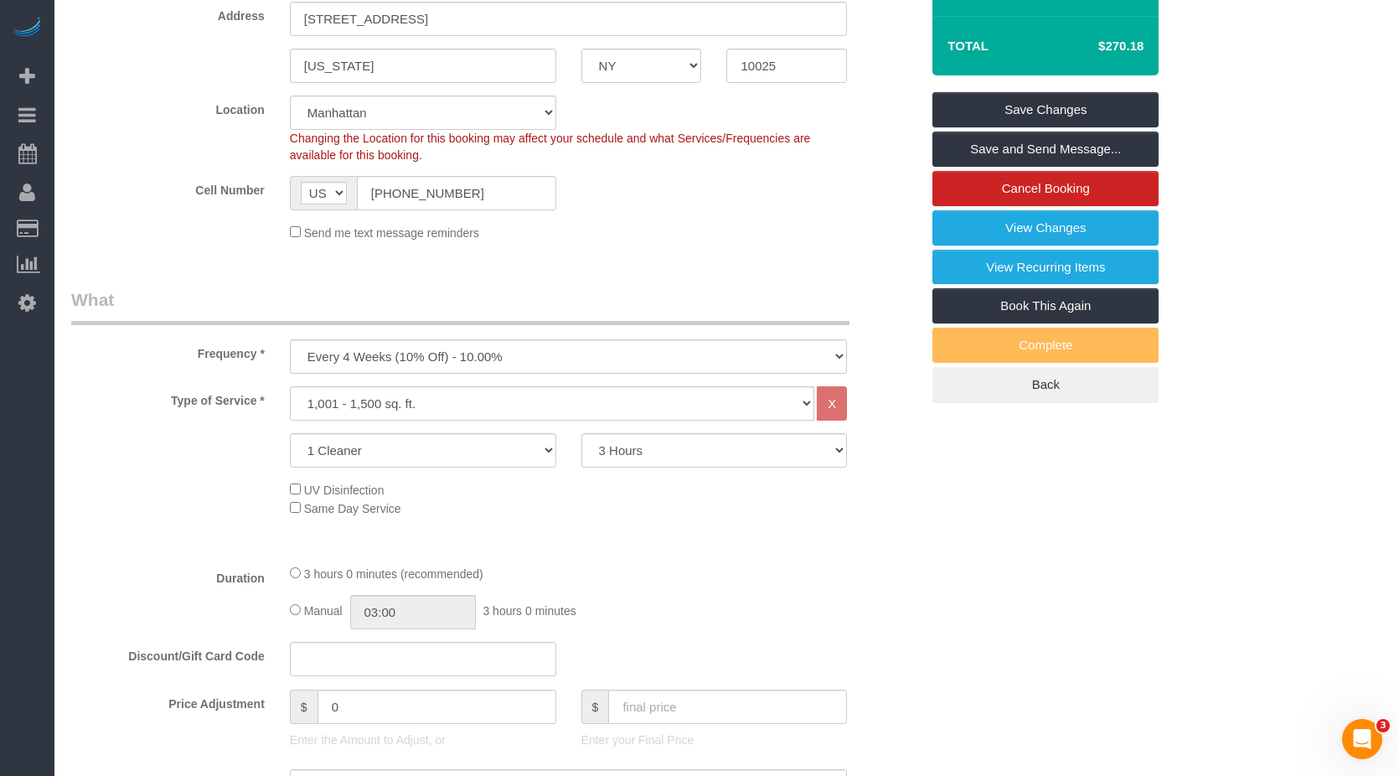
scroll to position [175, 0]
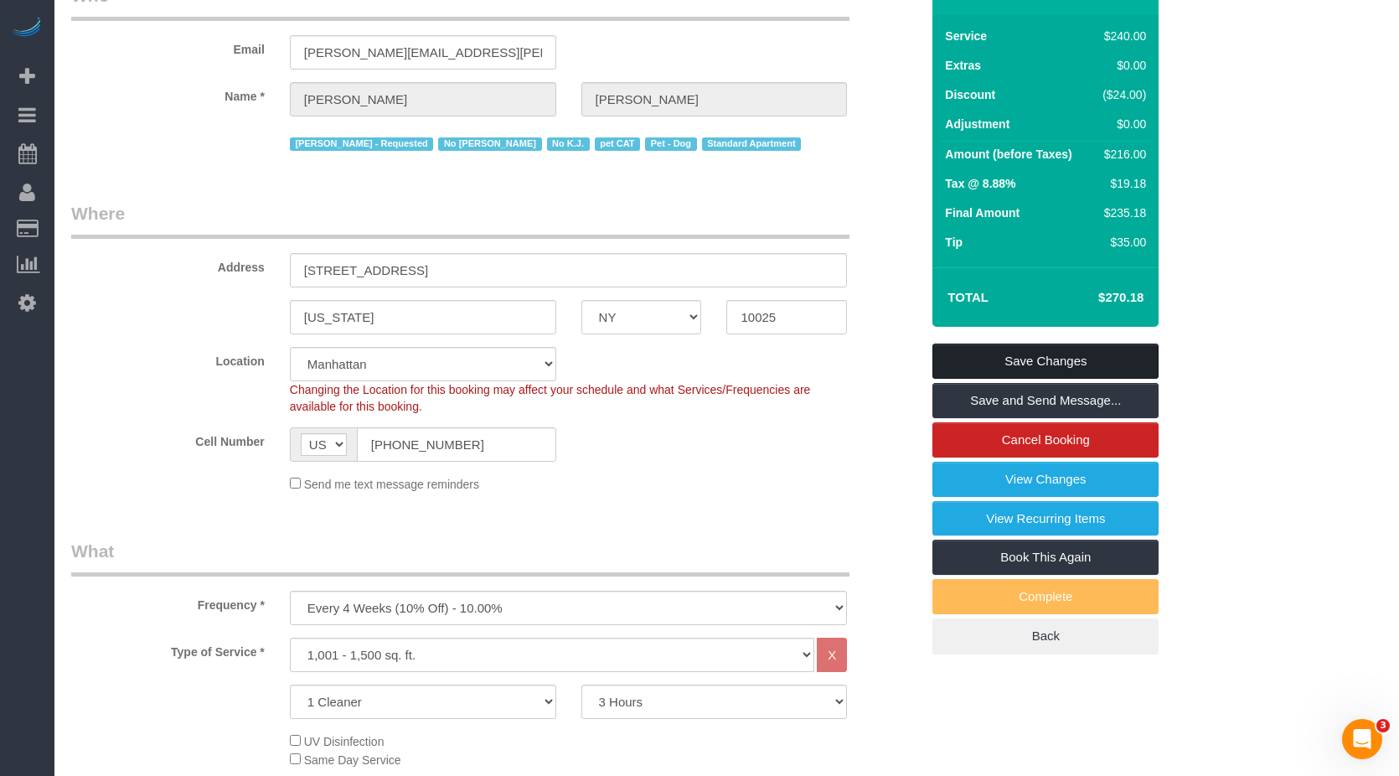
type textarea "3bed/2bath standard cleaning Customer have a cat who is friendly and will proba…"
click at [1016, 351] on link "Save Changes" at bounding box center [1046, 361] width 226 height 35
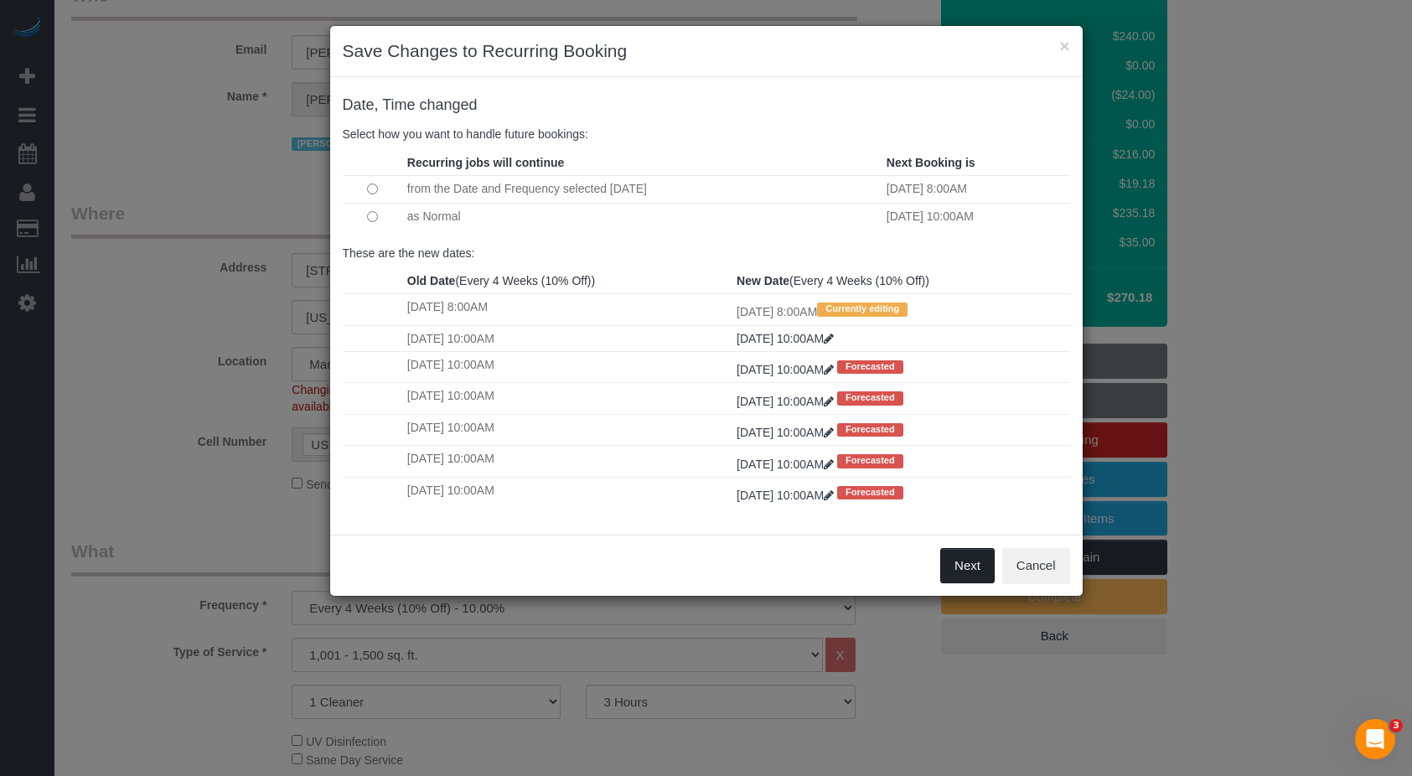
click at [960, 569] on button "Next" at bounding box center [967, 565] width 54 height 35
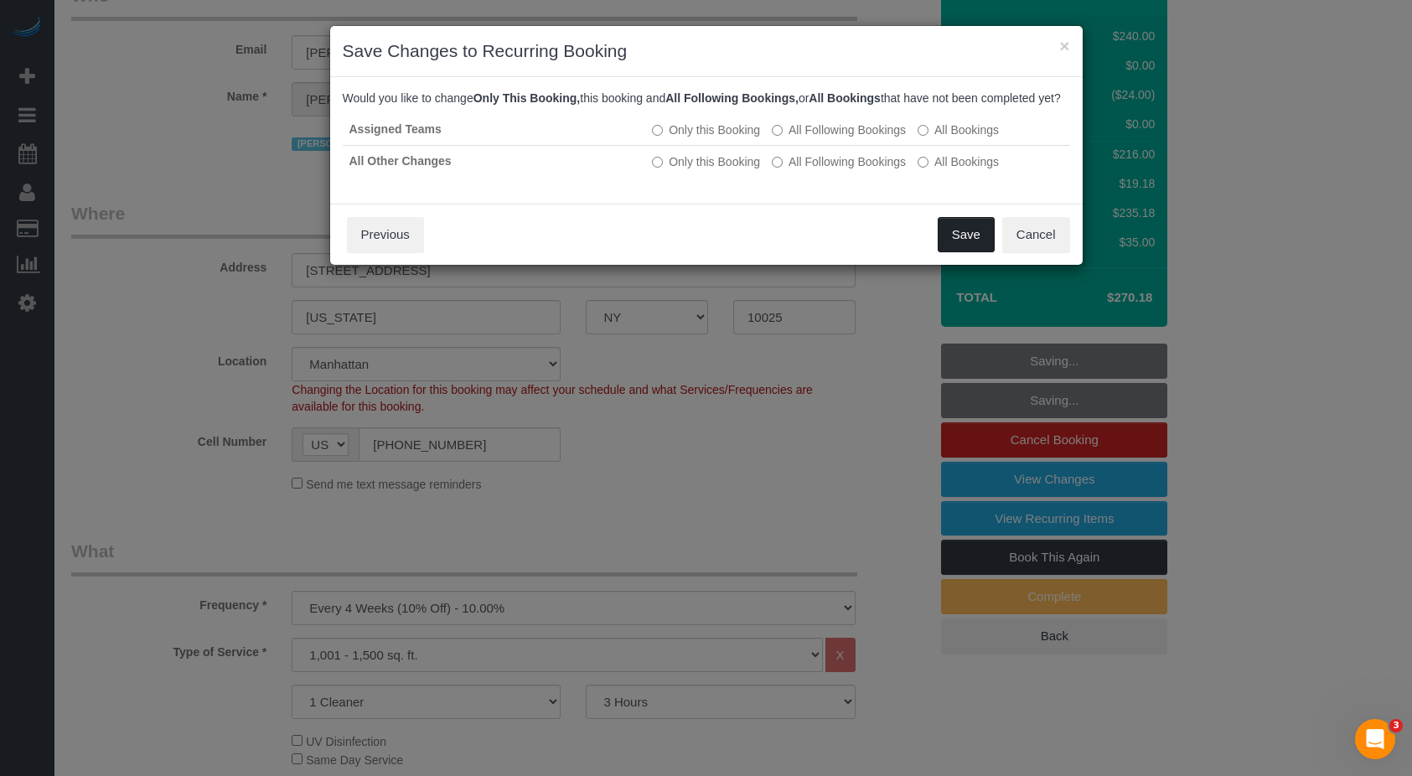
click at [957, 252] on button "Save" at bounding box center [966, 234] width 57 height 35
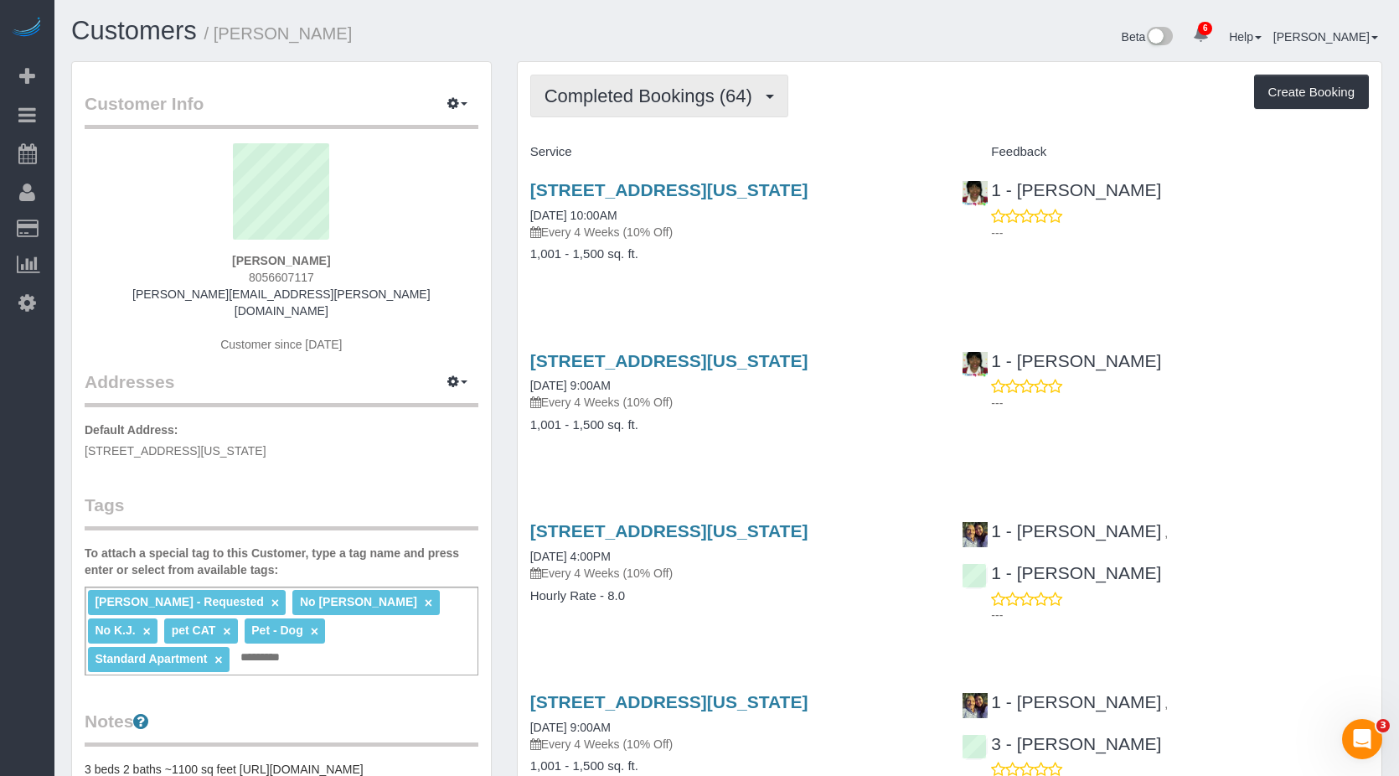
click at [623, 102] on span "Completed Bookings (64)" at bounding box center [653, 95] width 216 height 21
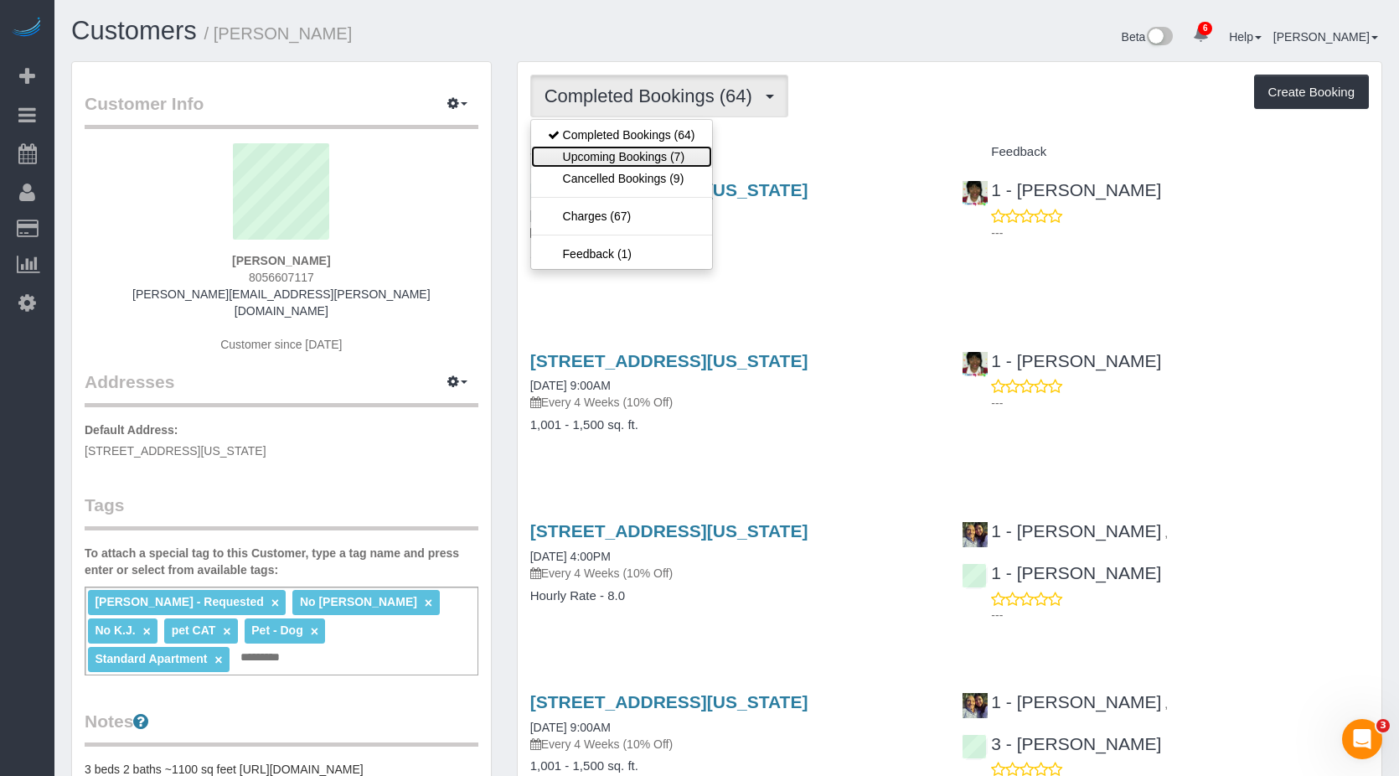
drag, startPoint x: 611, startPoint y: 159, endPoint x: 635, endPoint y: 158, distance: 24.3
click at [612, 158] on link "Upcoming Bookings (7)" at bounding box center [621, 157] width 181 height 22
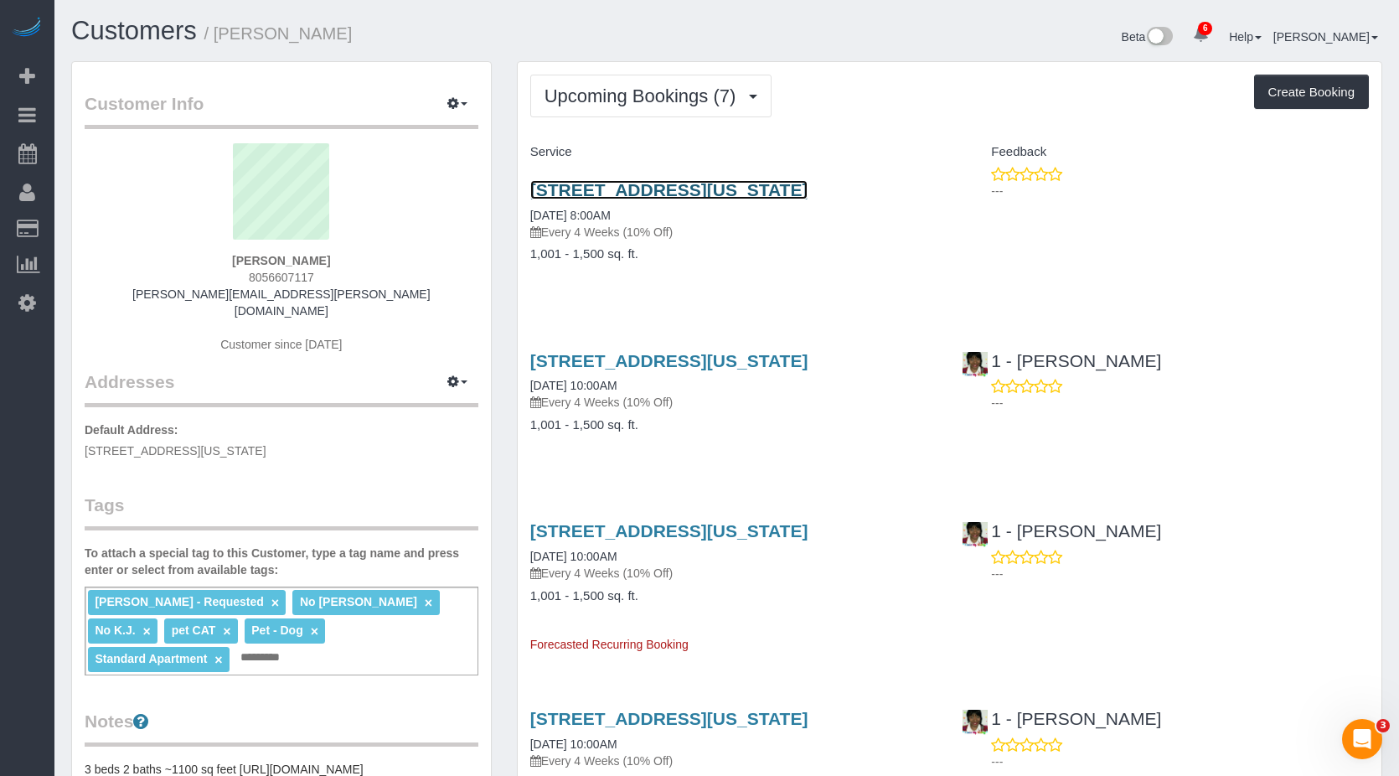
click at [661, 186] on link "309 West 99th Street, Apt 5b, New York, NY 10025" at bounding box center [669, 189] width 278 height 19
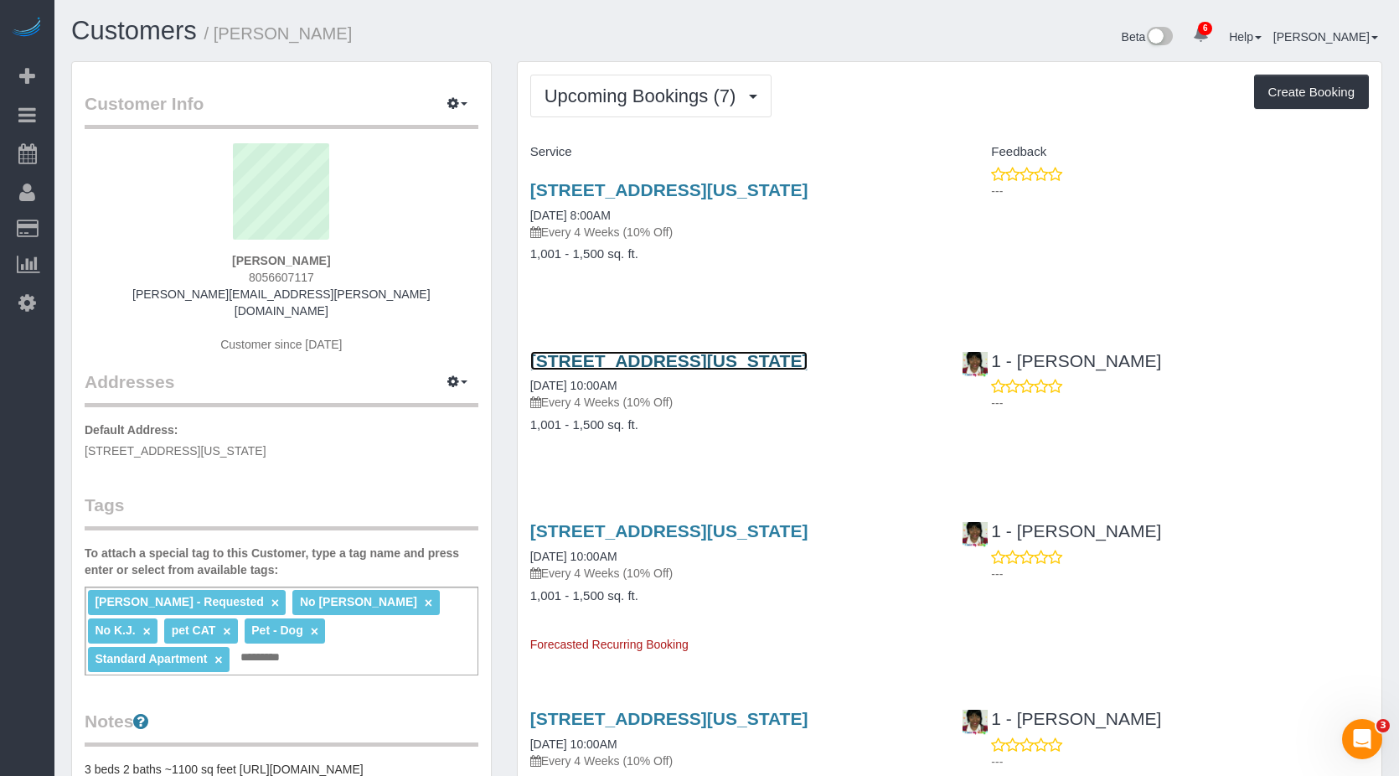
click at [629, 370] on link "309 West 99th Street, Apt 5b, New York, NY 10025" at bounding box center [669, 360] width 278 height 19
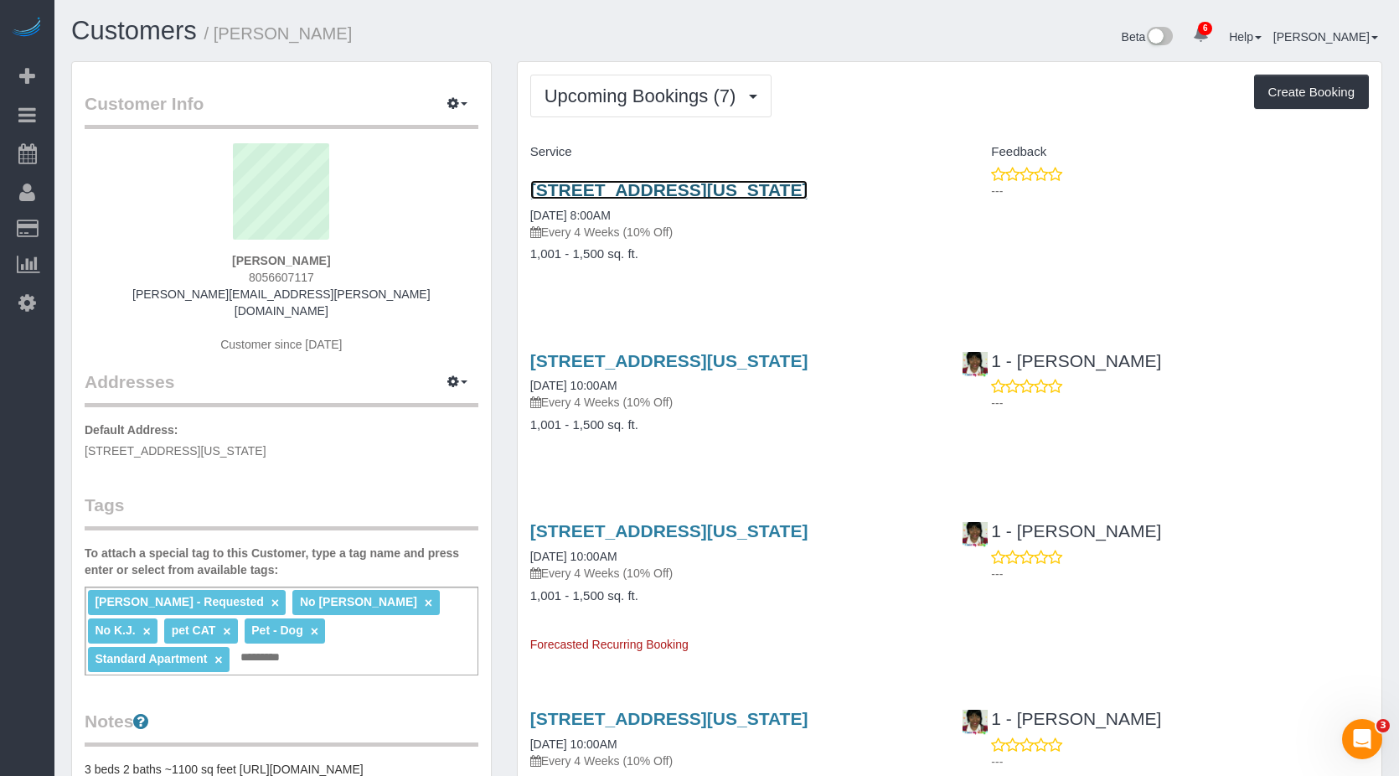
click at [587, 195] on link "309 West 99th Street, Apt 5b, New York, NY 10025" at bounding box center [669, 189] width 278 height 19
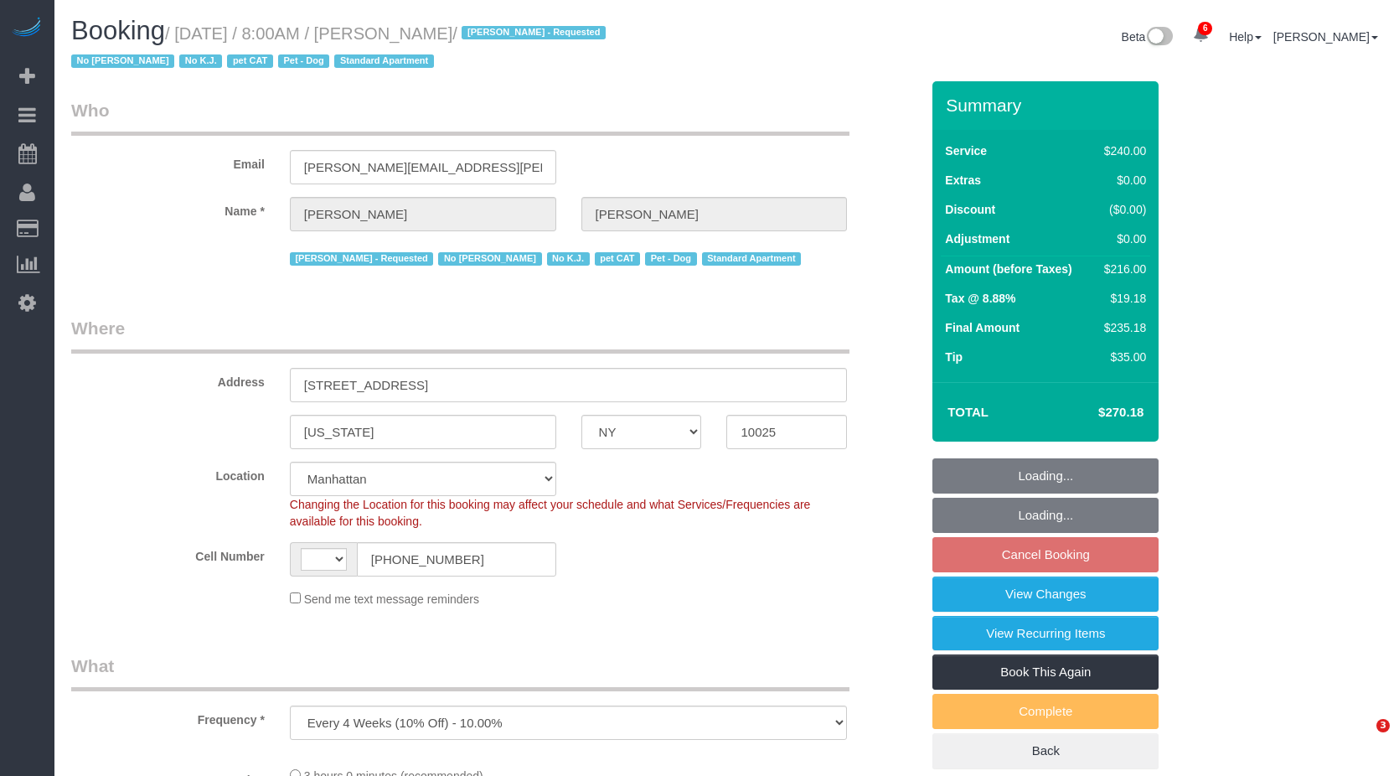
select select "NY"
select select "number:56"
select select "number:75"
select select "number:14"
select select "number:7"
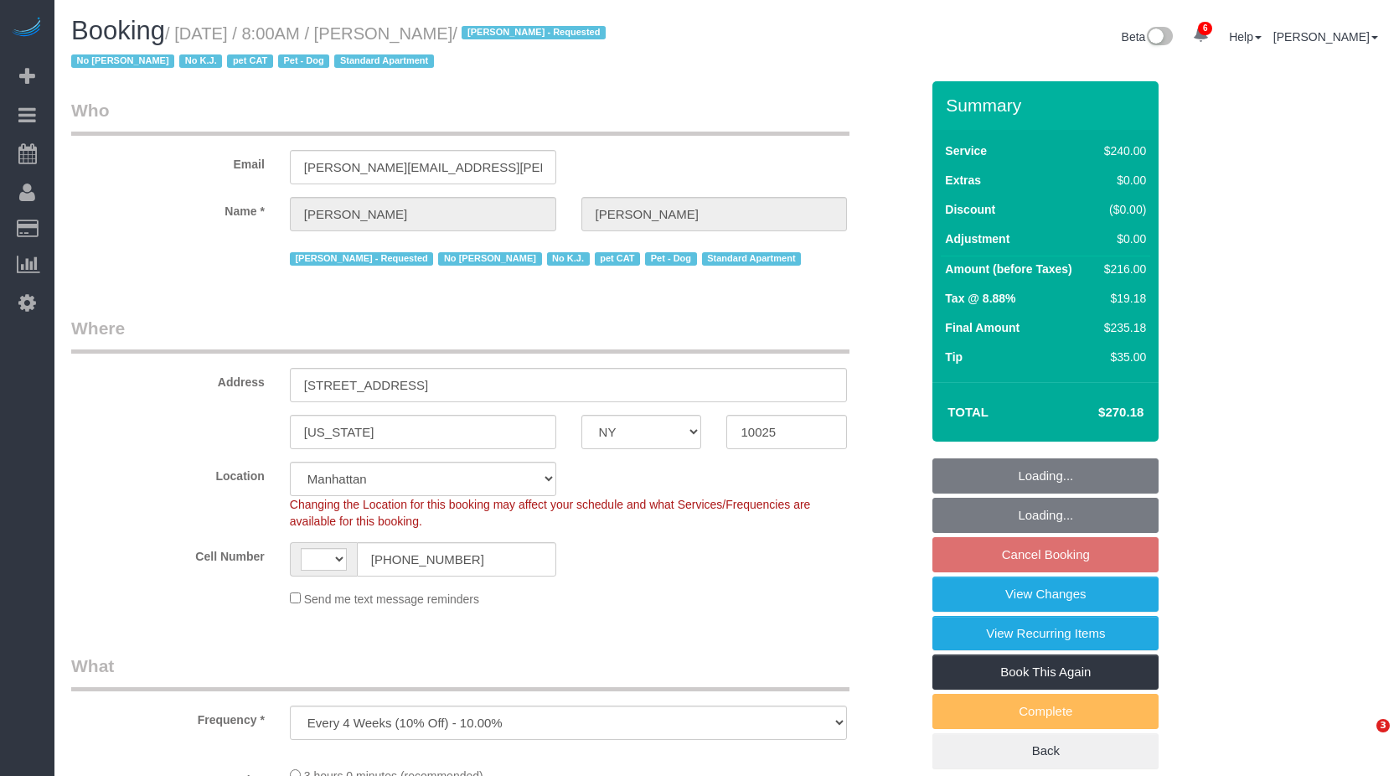
select select "number:21"
select select "object:888"
select select "string:[GEOGRAPHIC_DATA]"
select select "string:stripe-pm_1QoAcC4VGloSiKo7aFaWIz9N"
select select "spot1"
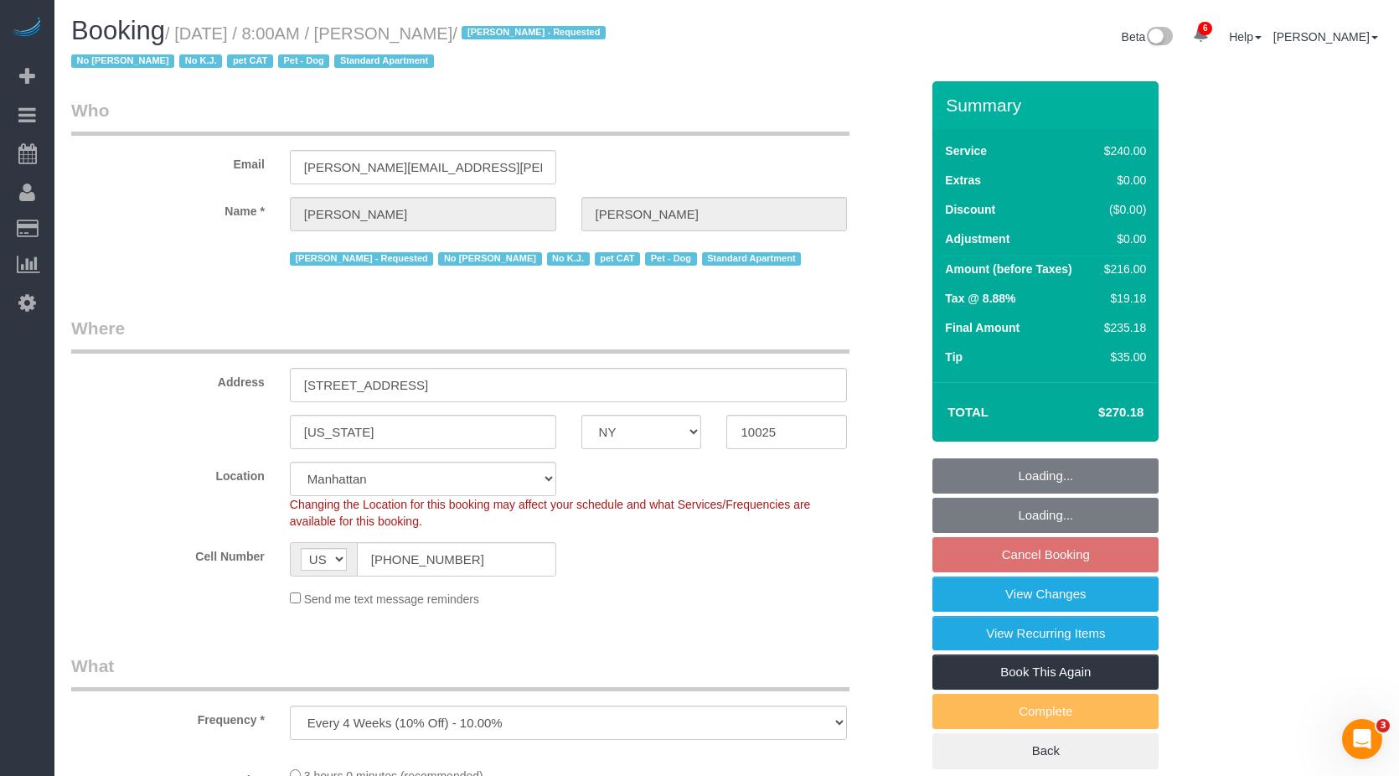
select select "180"
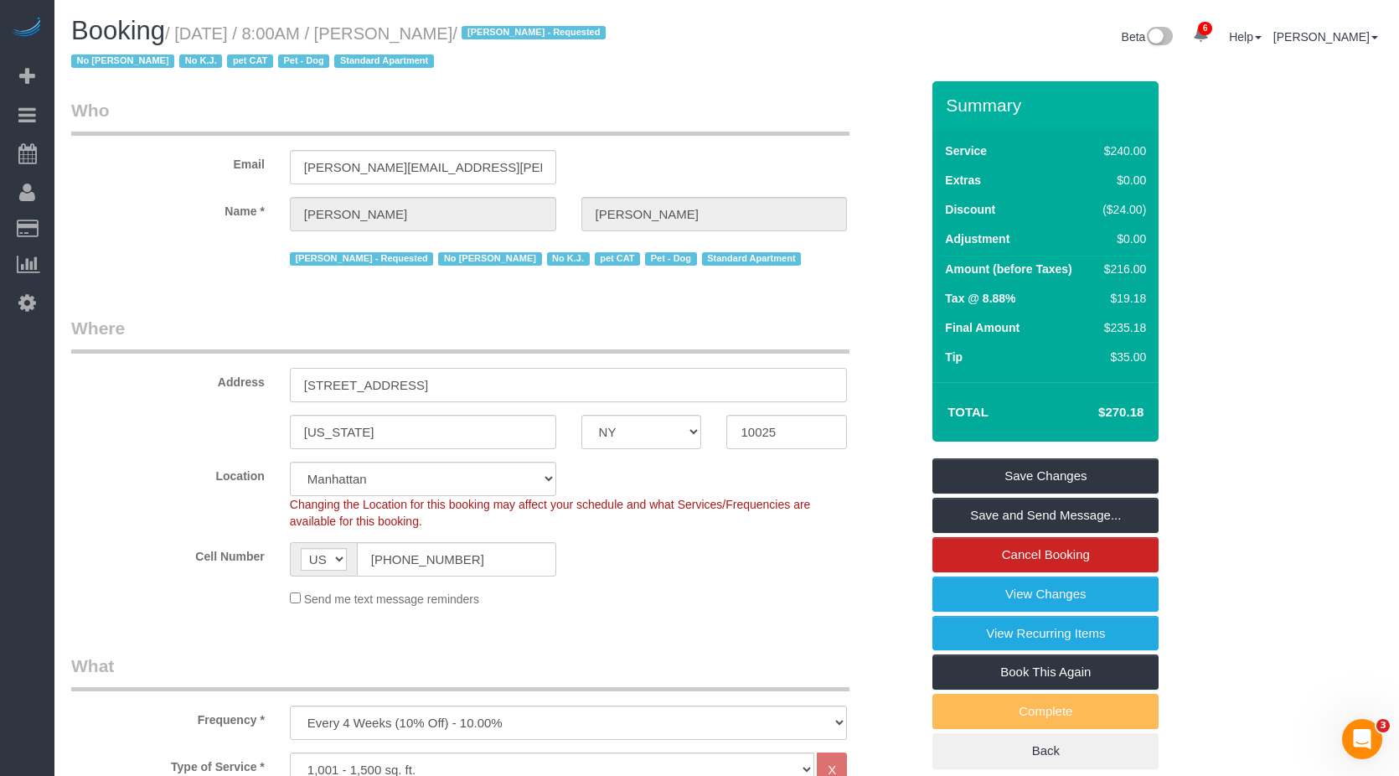
click at [539, 393] on input "[STREET_ADDRESS]" at bounding box center [569, 385] width 558 height 34
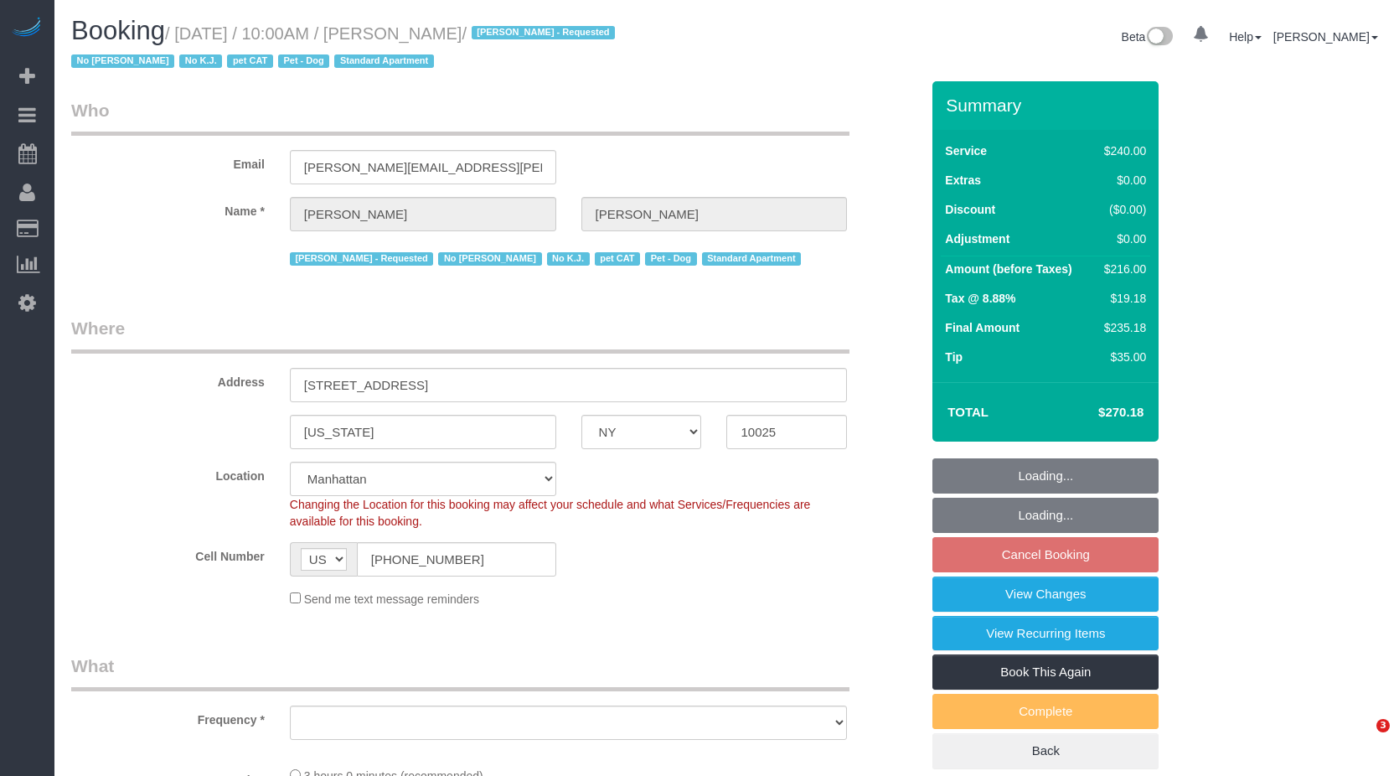
select select "NY"
select select "number:89"
select select "number:90"
select select "number:13"
select select "number:7"
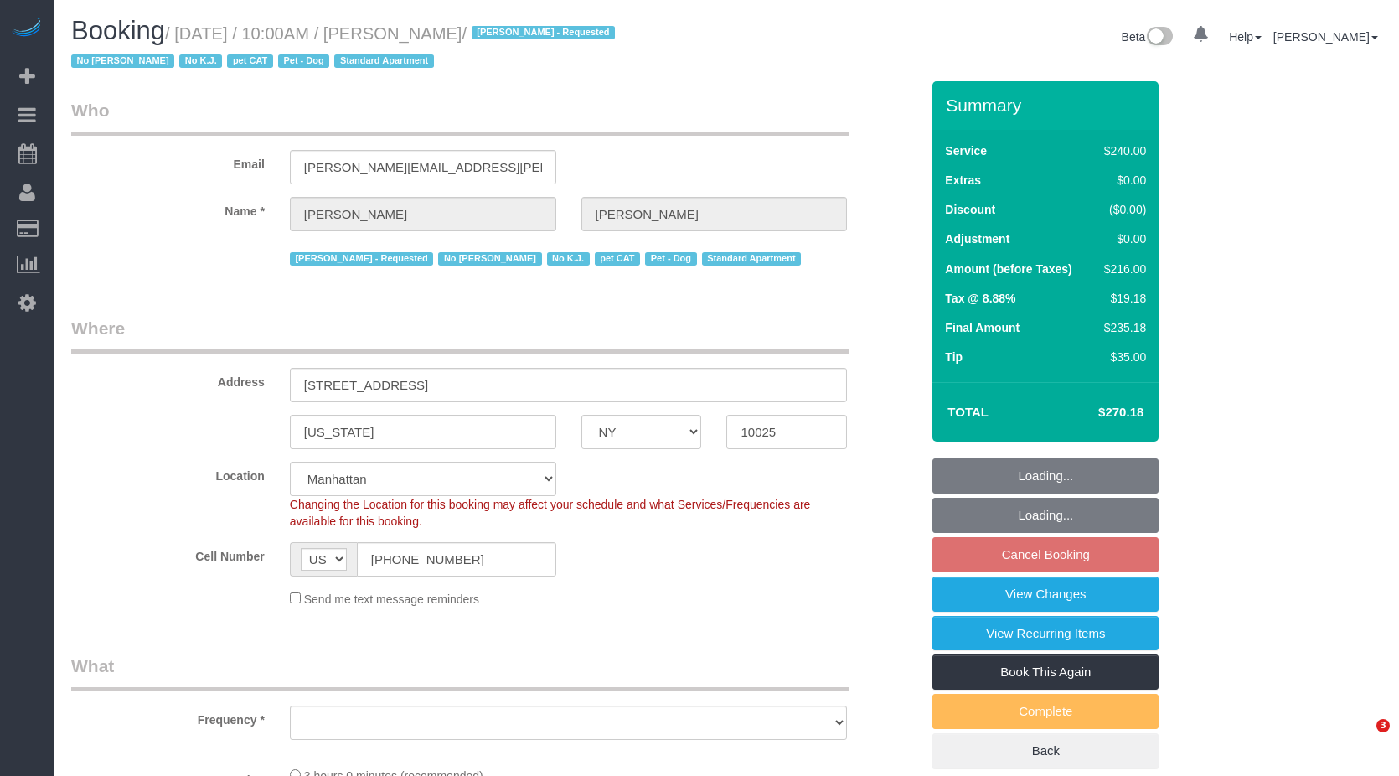
select select "number:21"
select select "object:887"
select select "180"
select select "spot3"
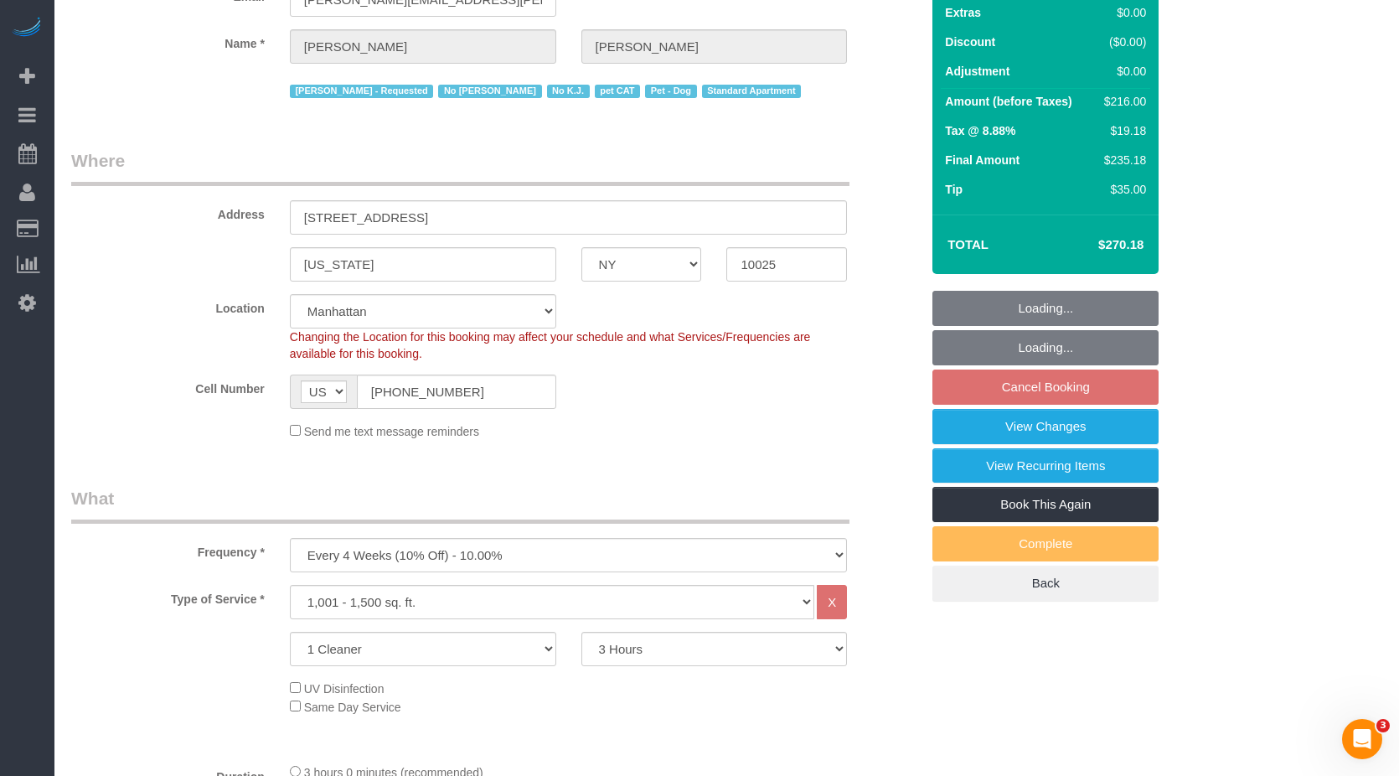
select select "object:1400"
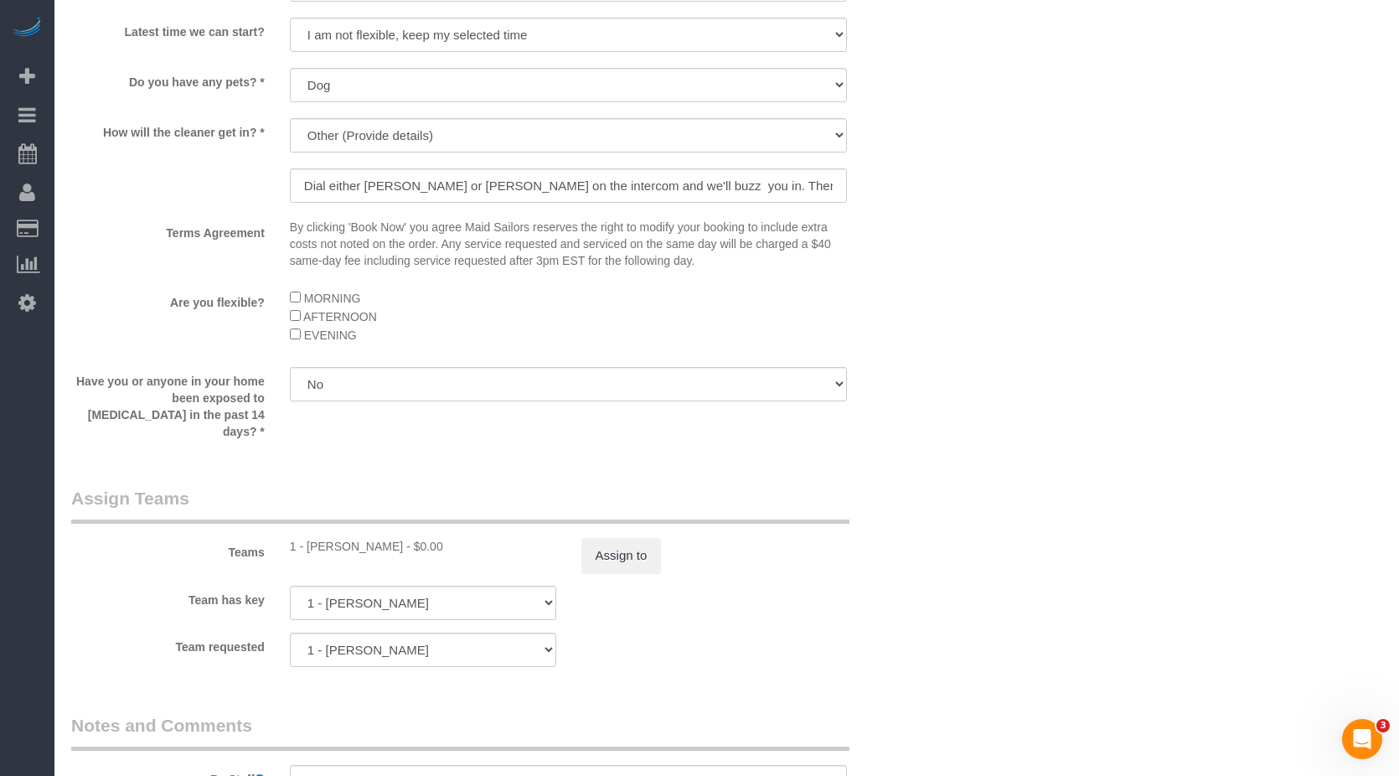
scroll to position [1508, 0]
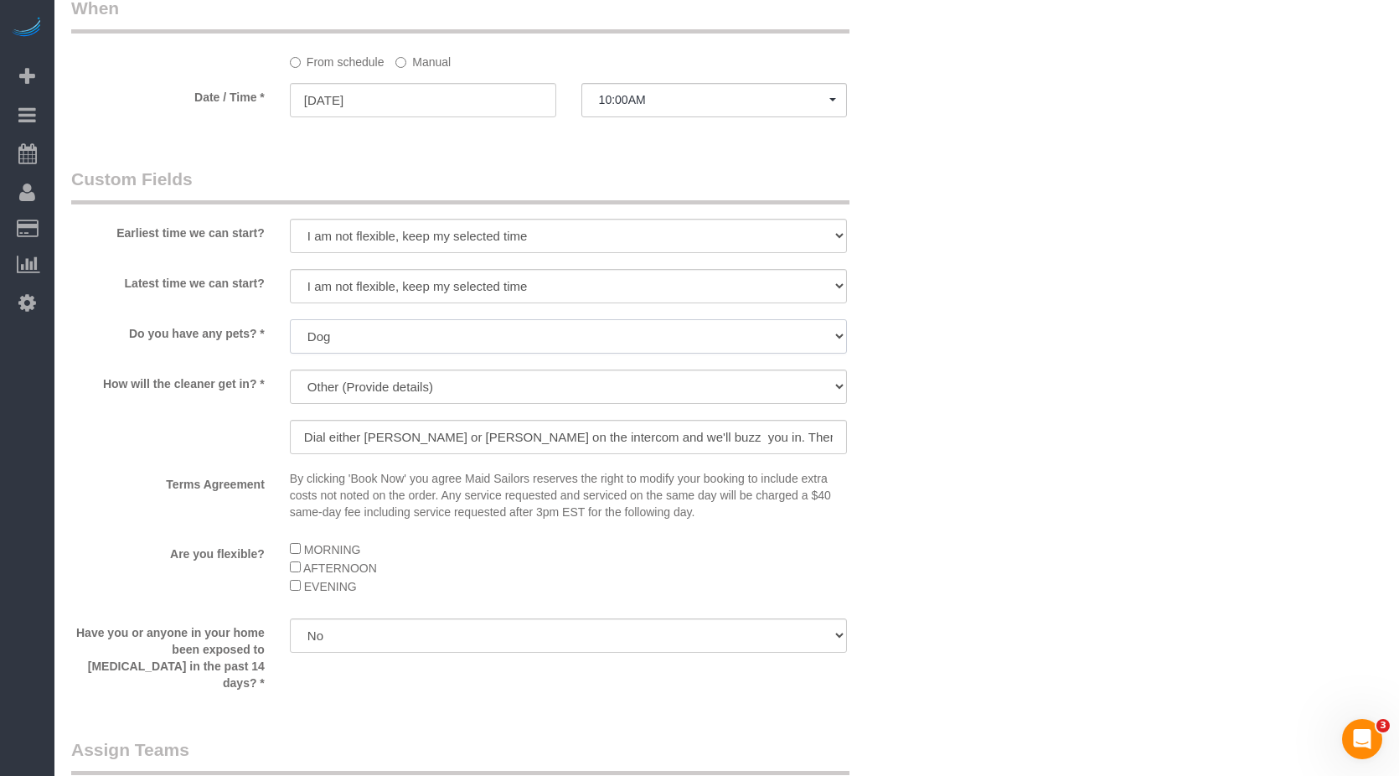
click at [381, 332] on select "Dog Cat None" at bounding box center [569, 336] width 558 height 34
click at [472, 335] on select "Dog Cat None" at bounding box center [569, 336] width 558 height 34
select select "number:14"
click at [290, 319] on select "Dog Cat None" at bounding box center [569, 336] width 558 height 34
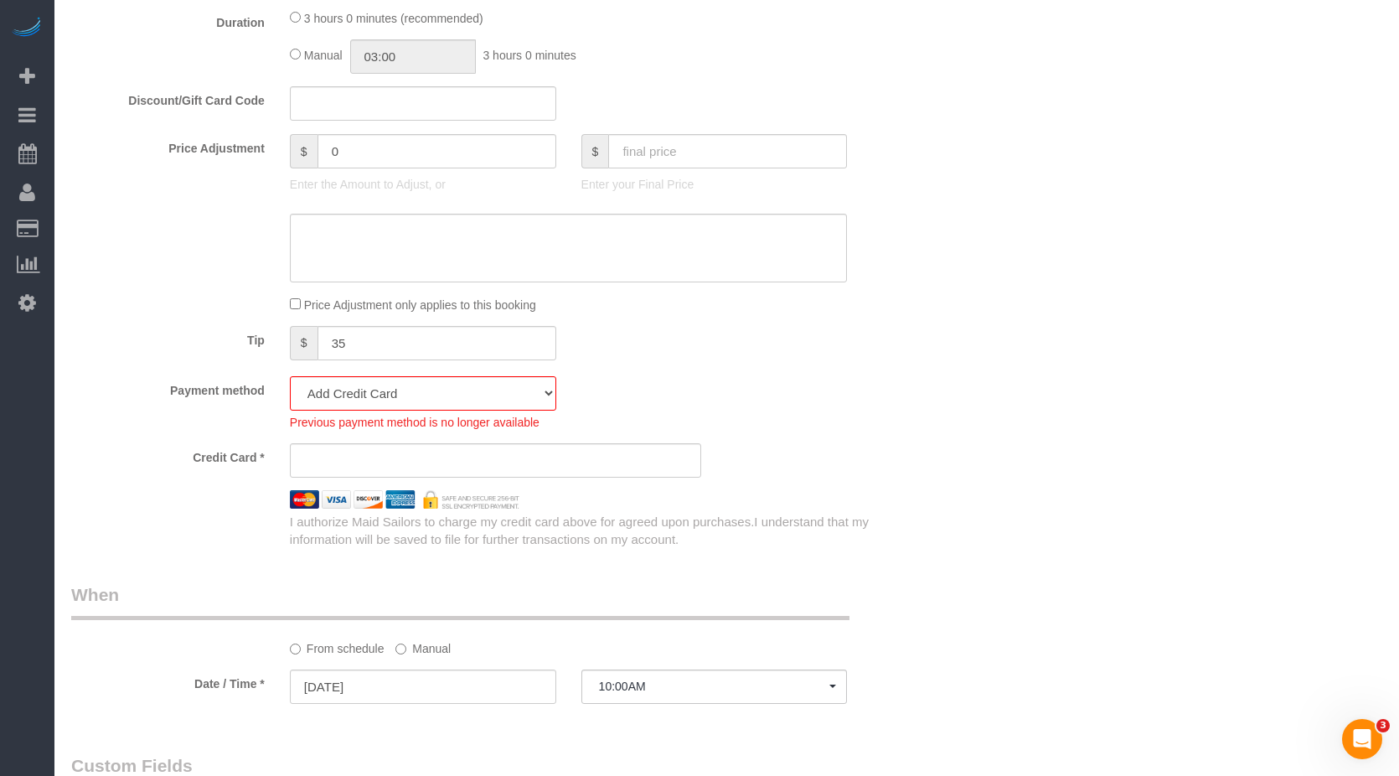
scroll to position [838, 0]
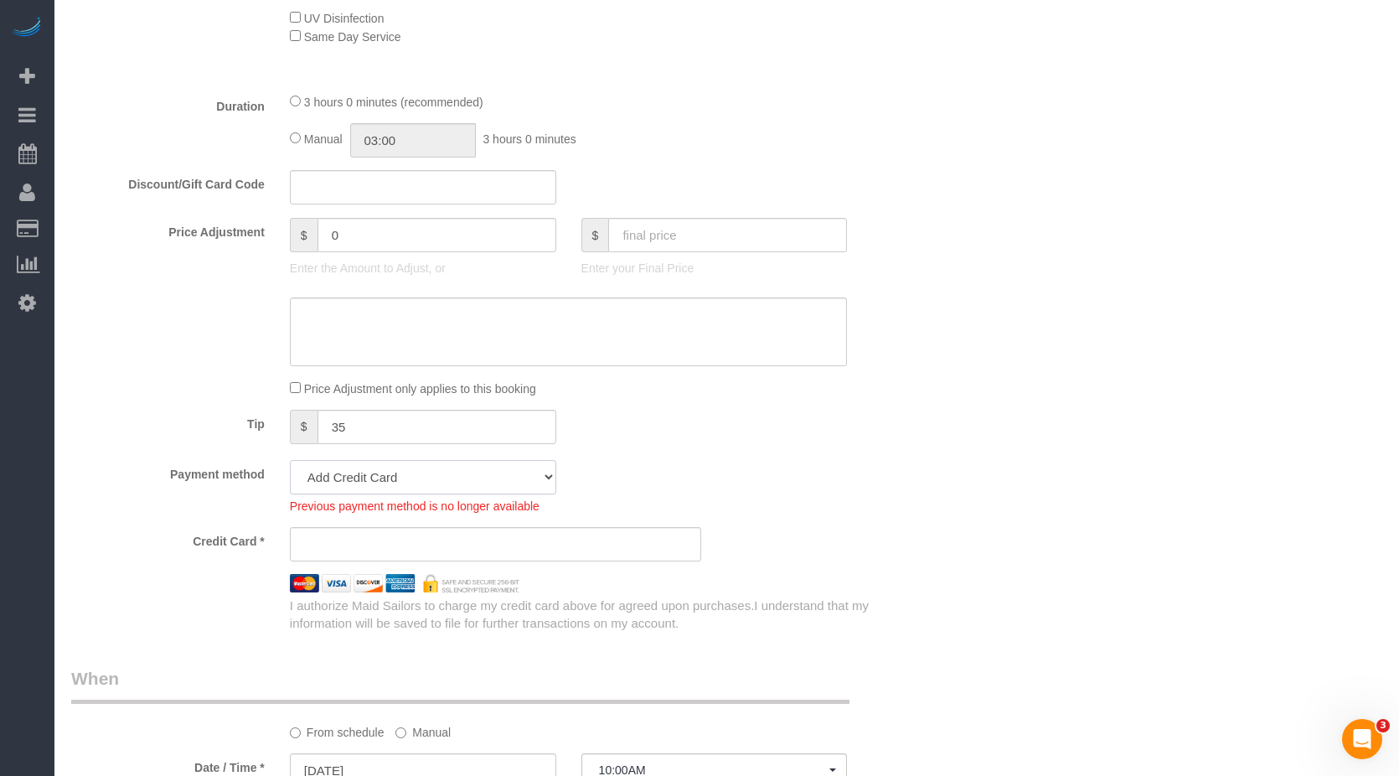
click at [511, 483] on select "Mastercard - 2128 - 06/2028 (Default) Add Credit Card ─────────────── Cash Chec…" at bounding box center [423, 477] width 266 height 34
select select "string:stripe-pm_1QoAcC4VGloSiKo7aFaWIz9N"
click at [290, 460] on select "Mastercard - 2128 - 06/2028 (Default) Add Credit Card ─────────────── Cash Chec…" at bounding box center [423, 477] width 266 height 34
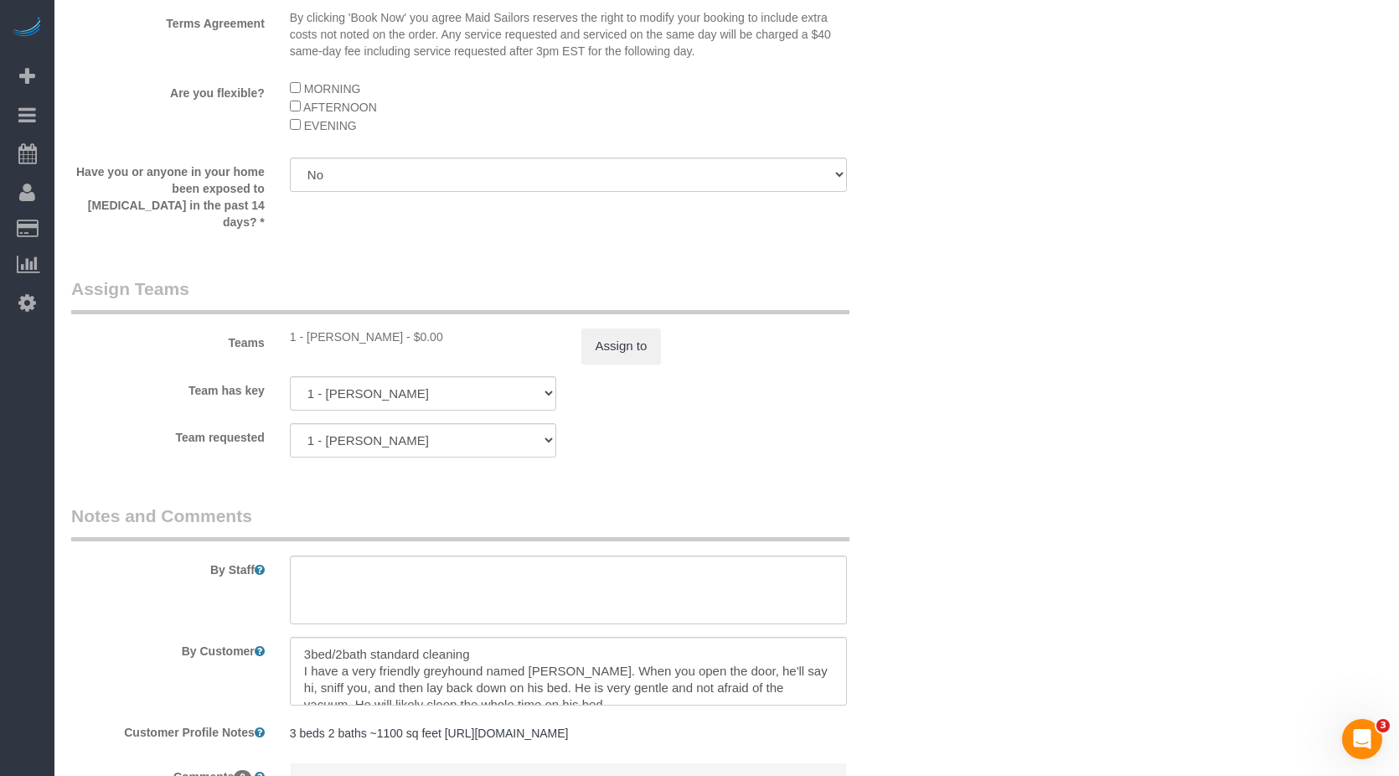
scroll to position [1927, 0]
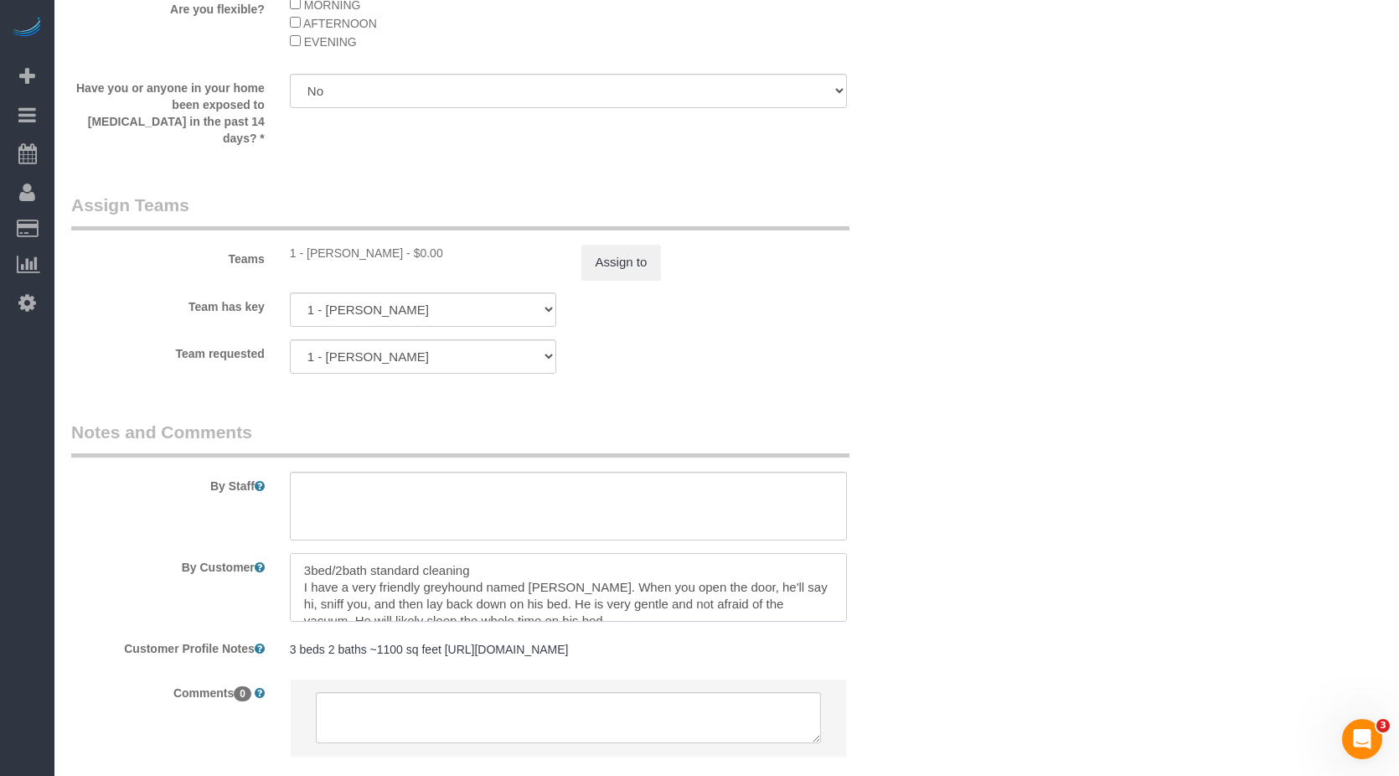
click at [387, 578] on textarea at bounding box center [569, 587] width 558 height 69
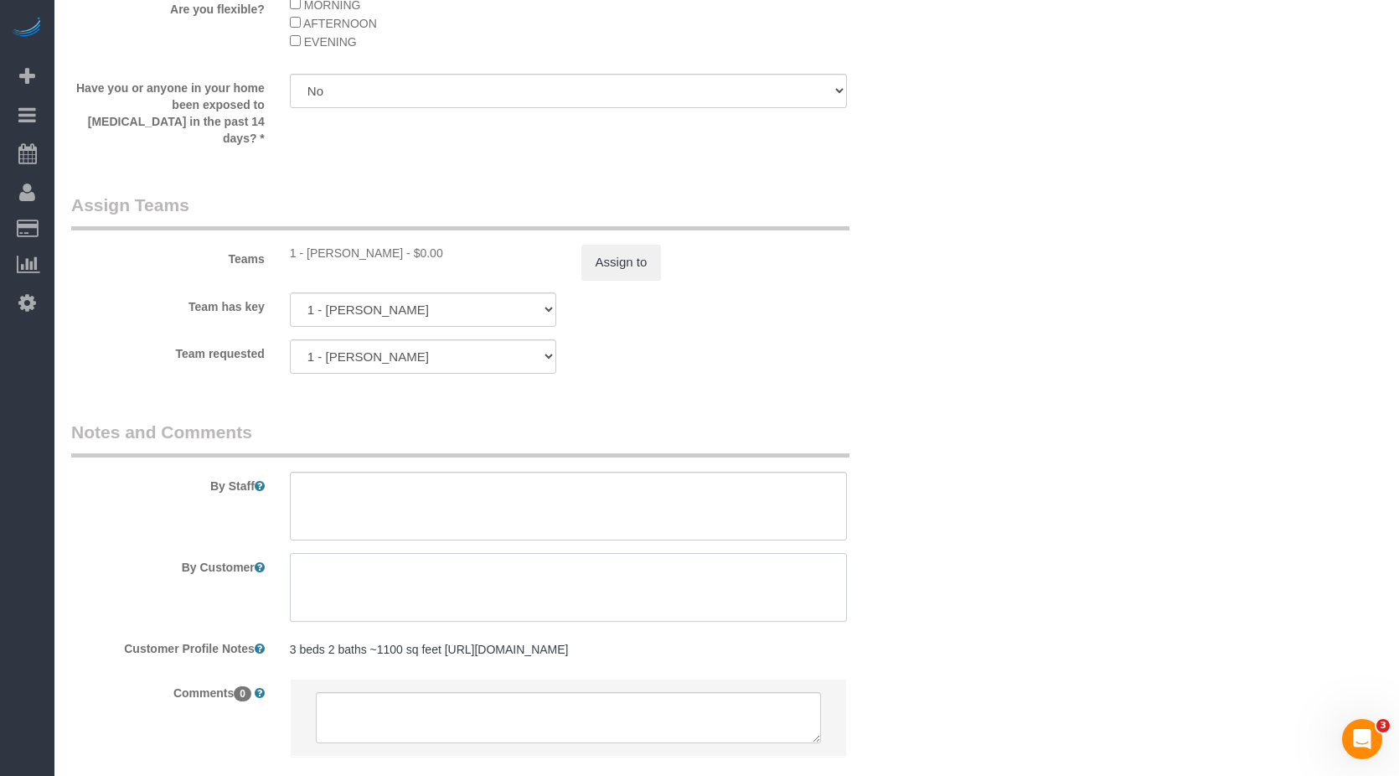
paste textarea "3bed/2bath standard cleaning Customer have a cat who is friendly and will proba…"
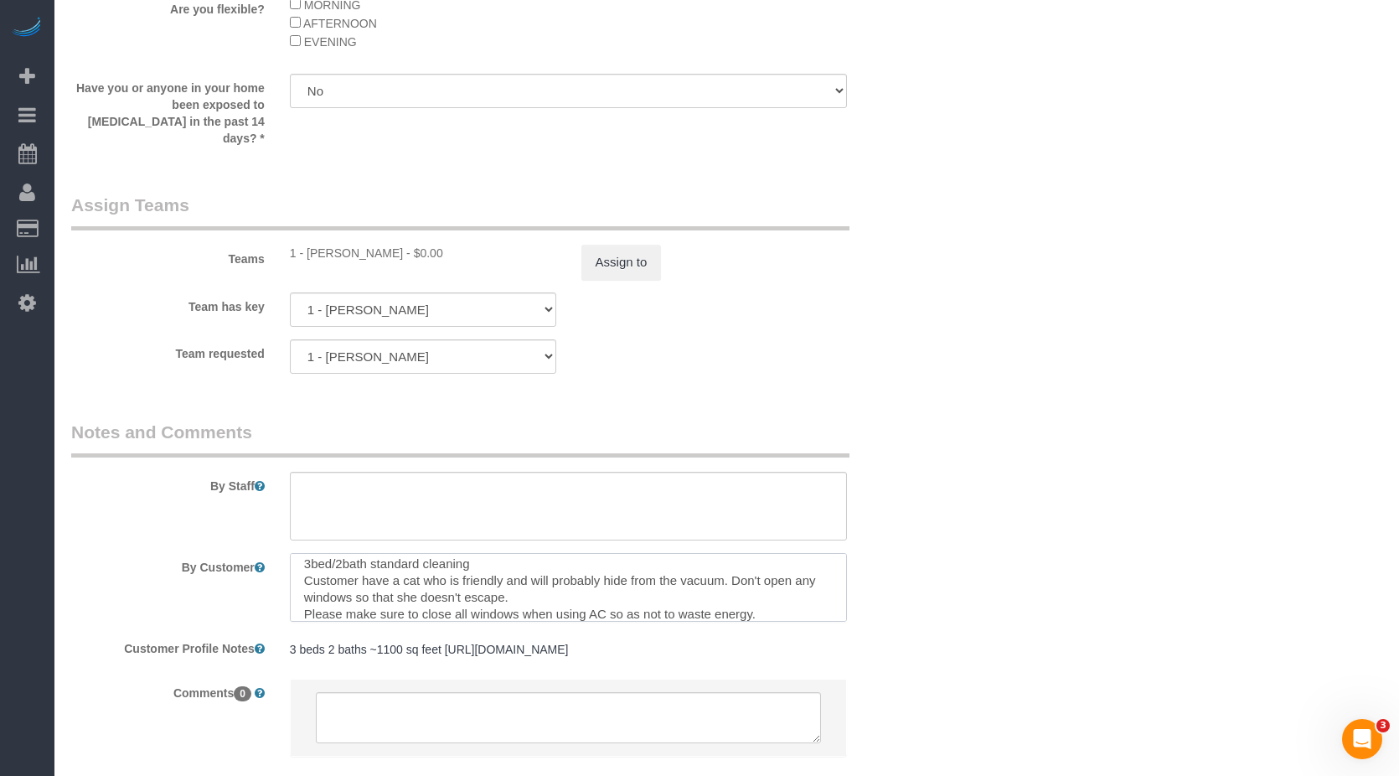
scroll to position [16, 0]
type textarea "3bed/2bath standard cleaning Customer have a cat who is friendly and will proba…"
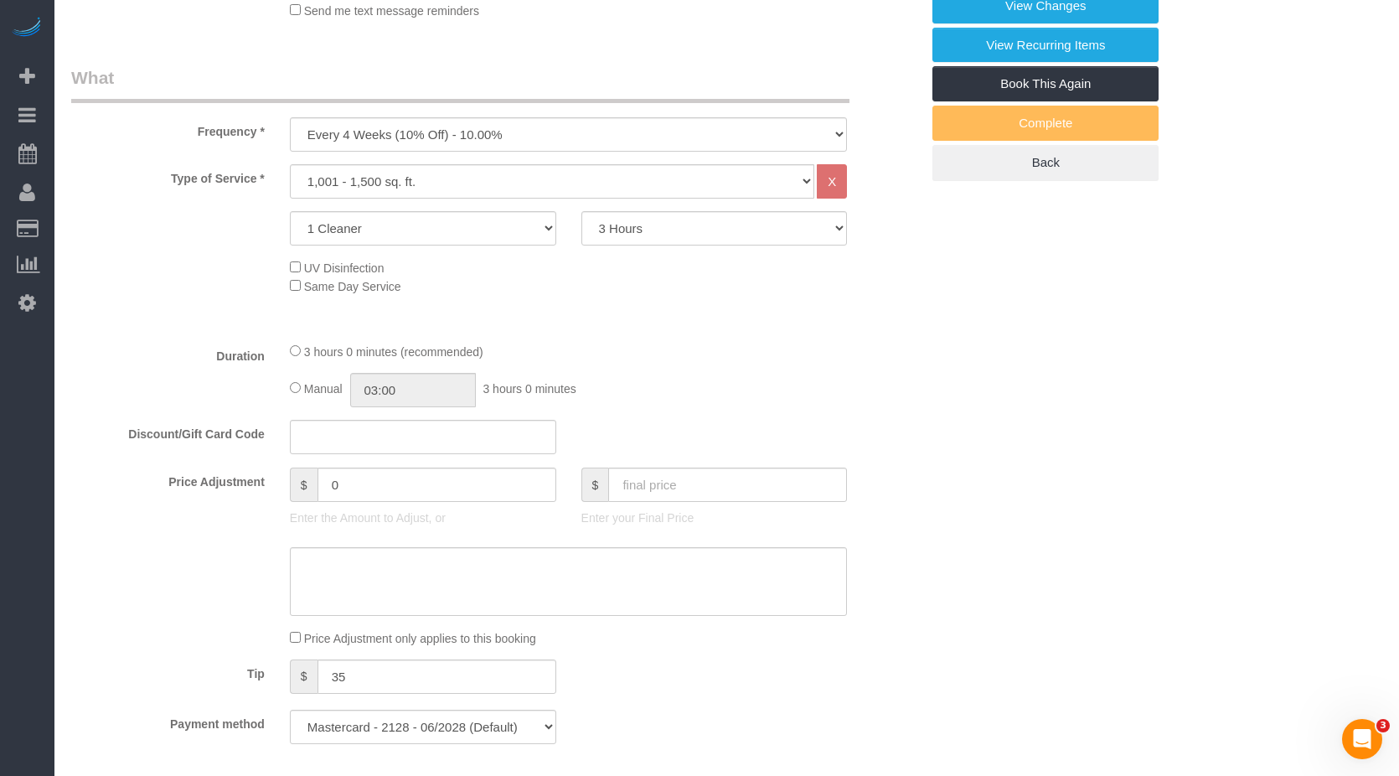
scroll to position [253, 0]
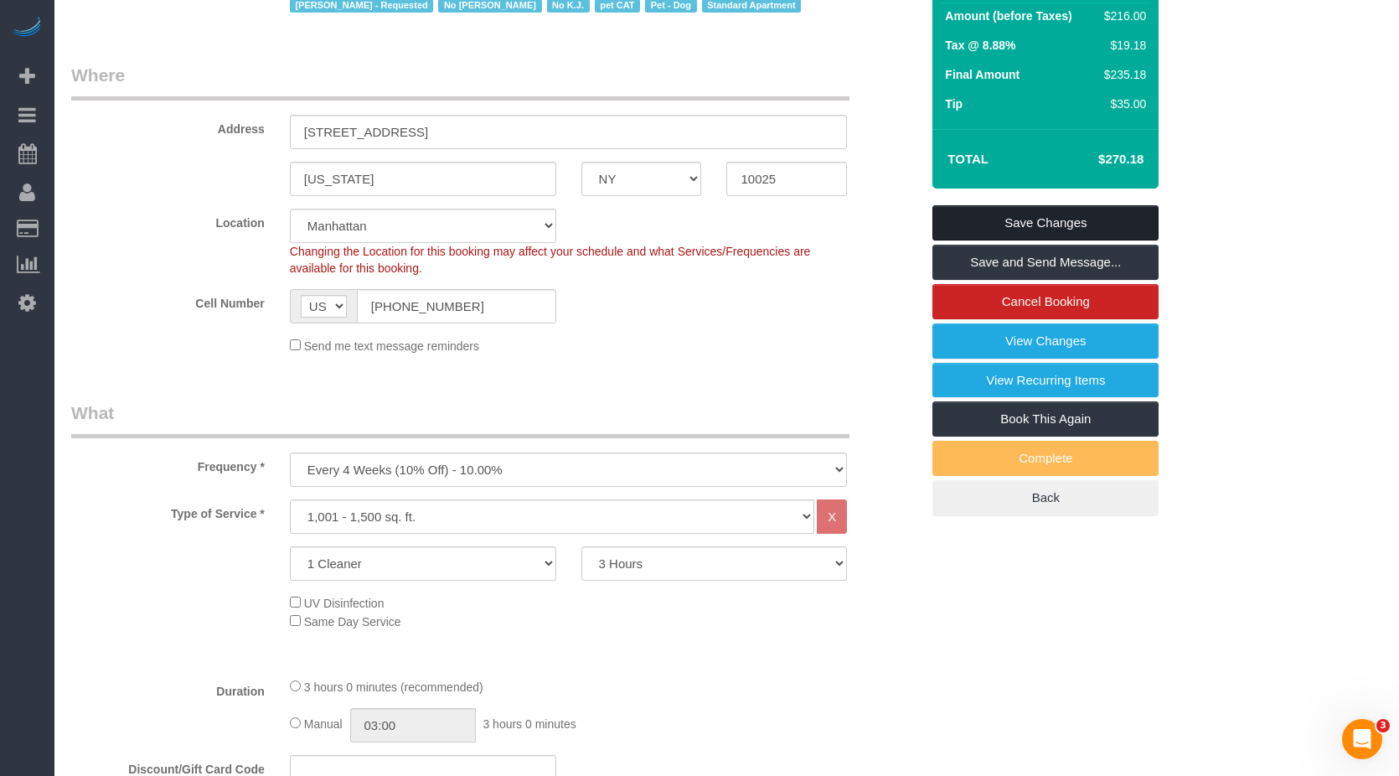
click at [1042, 223] on link "Save Changes" at bounding box center [1046, 222] width 226 height 35
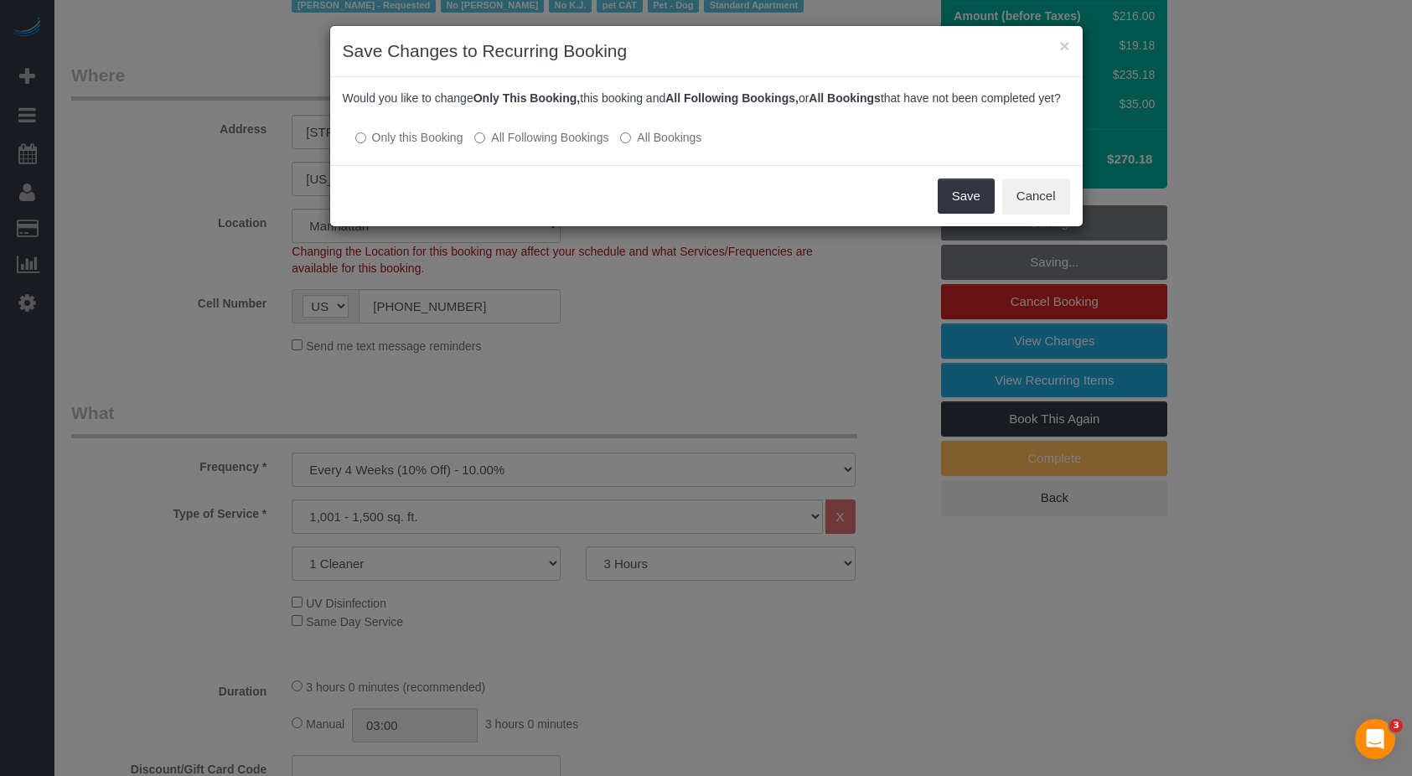
click at [528, 164] on div "Would you like to change Only This Booking, this booking and All Following Book…" at bounding box center [706, 121] width 752 height 88
drag, startPoint x: 924, startPoint y: 101, endPoint x: 1000, endPoint y: 98, distance: 75.5
click at [1000, 98] on p "Would you like to change Only This Booking, this booking and All Following Book…" at bounding box center [706, 98] width 727 height 17
drag, startPoint x: 1000, startPoint y: 98, endPoint x: 924, endPoint y: 109, distance: 76.2
click at [924, 106] on p "Would you like to change Only This Booking, this booking and All Following Book…" at bounding box center [706, 98] width 727 height 17
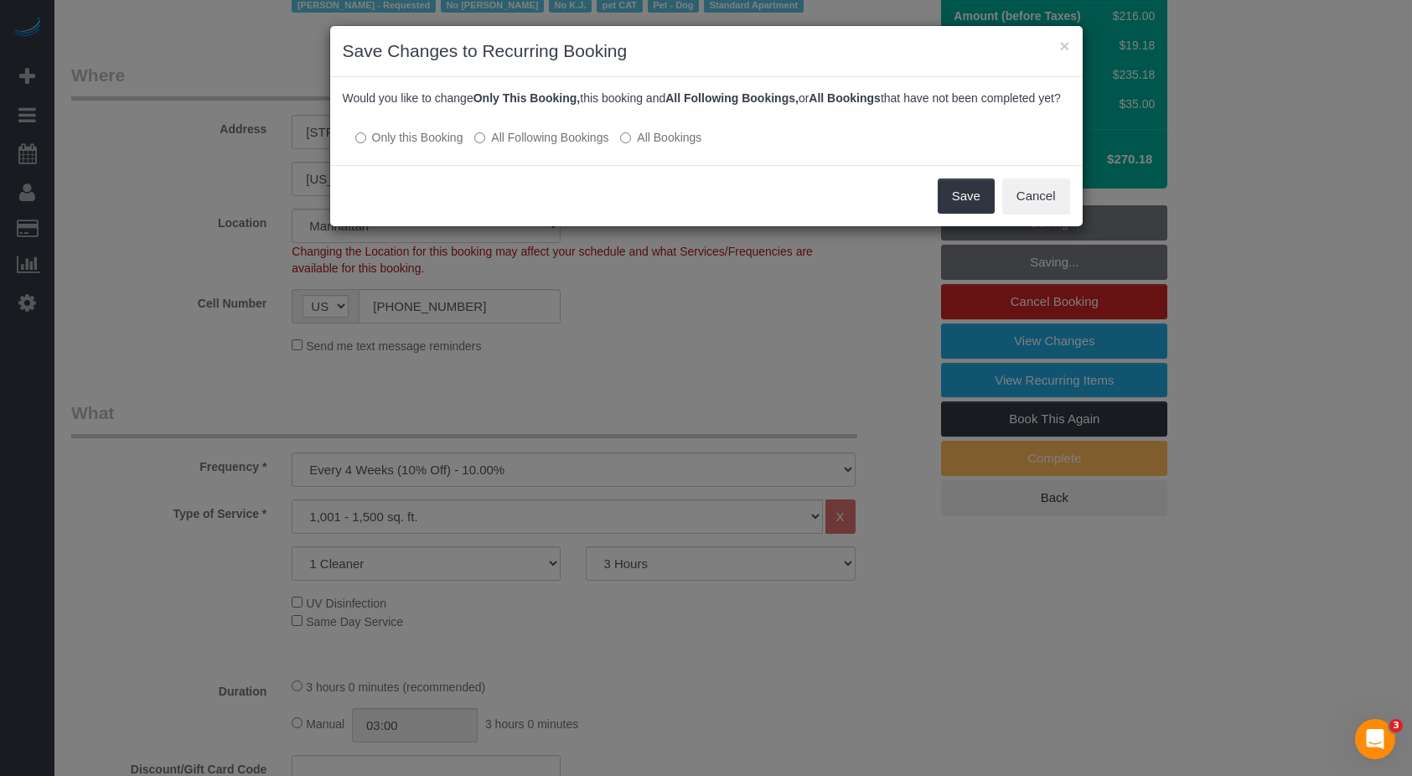
click at [887, 106] on p "Would you like to change Only This Booking, this booking and All Following Book…" at bounding box center [706, 98] width 727 height 17
drag, startPoint x: 856, startPoint y: 98, endPoint x: 876, endPoint y: 97, distance: 20.1
click at [876, 97] on b "All Bookings" at bounding box center [845, 97] width 72 height 13
copy b "oki"
click at [826, 98] on b "All Bookings" at bounding box center [845, 97] width 72 height 13
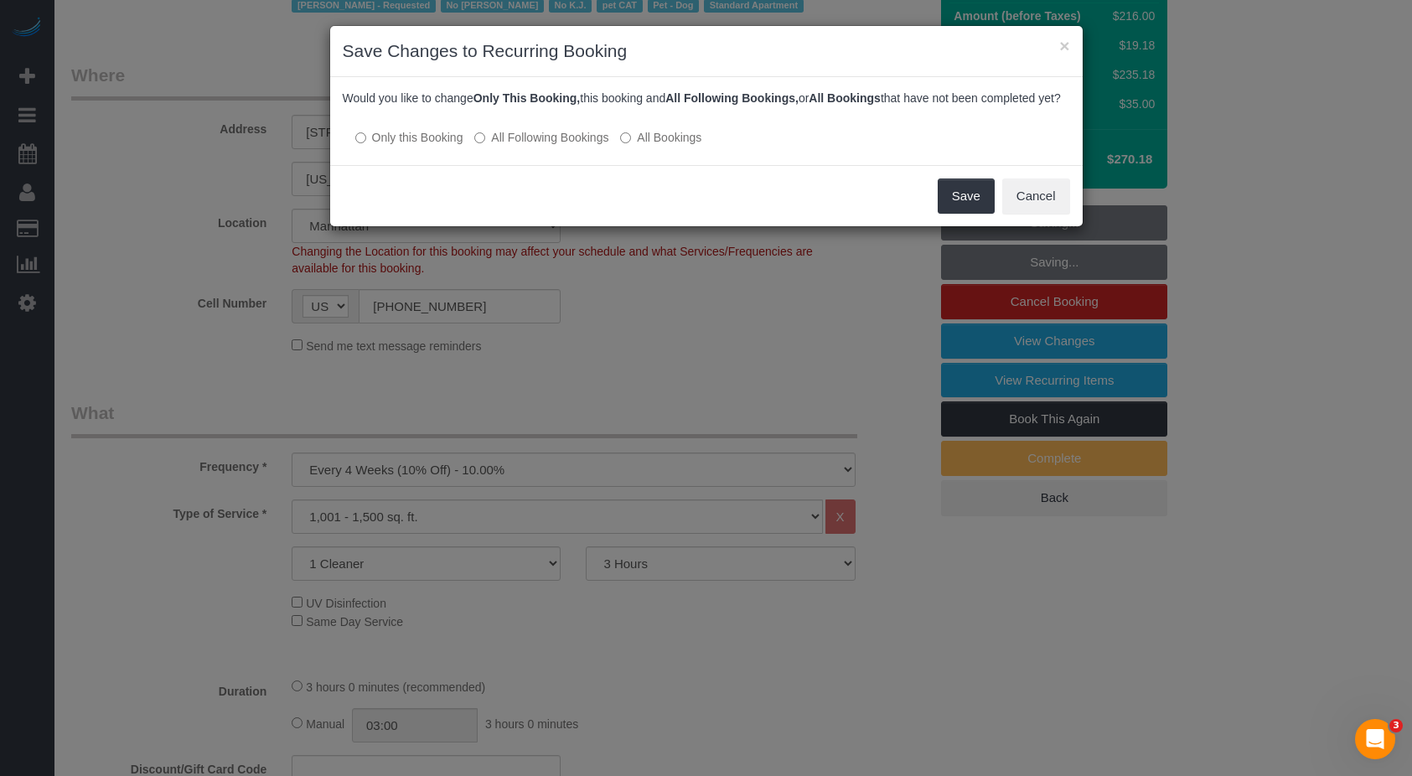
drag, startPoint x: 819, startPoint y: 99, endPoint x: 907, endPoint y: 106, distance: 88.2
click at [908, 104] on p "Would you like to change Only This Booking, this booking and All Following Book…" at bounding box center [706, 98] width 727 height 17
drag, startPoint x: 907, startPoint y: 106, endPoint x: 876, endPoint y: 114, distance: 32.1
click at [876, 106] on p "Would you like to change Only This Booking, this booking and All Following Book…" at bounding box center [706, 98] width 727 height 17
click at [923, 128] on div "Would you like to change Only This Booking, this booking and All Following Book…" at bounding box center [706, 109] width 727 height 39
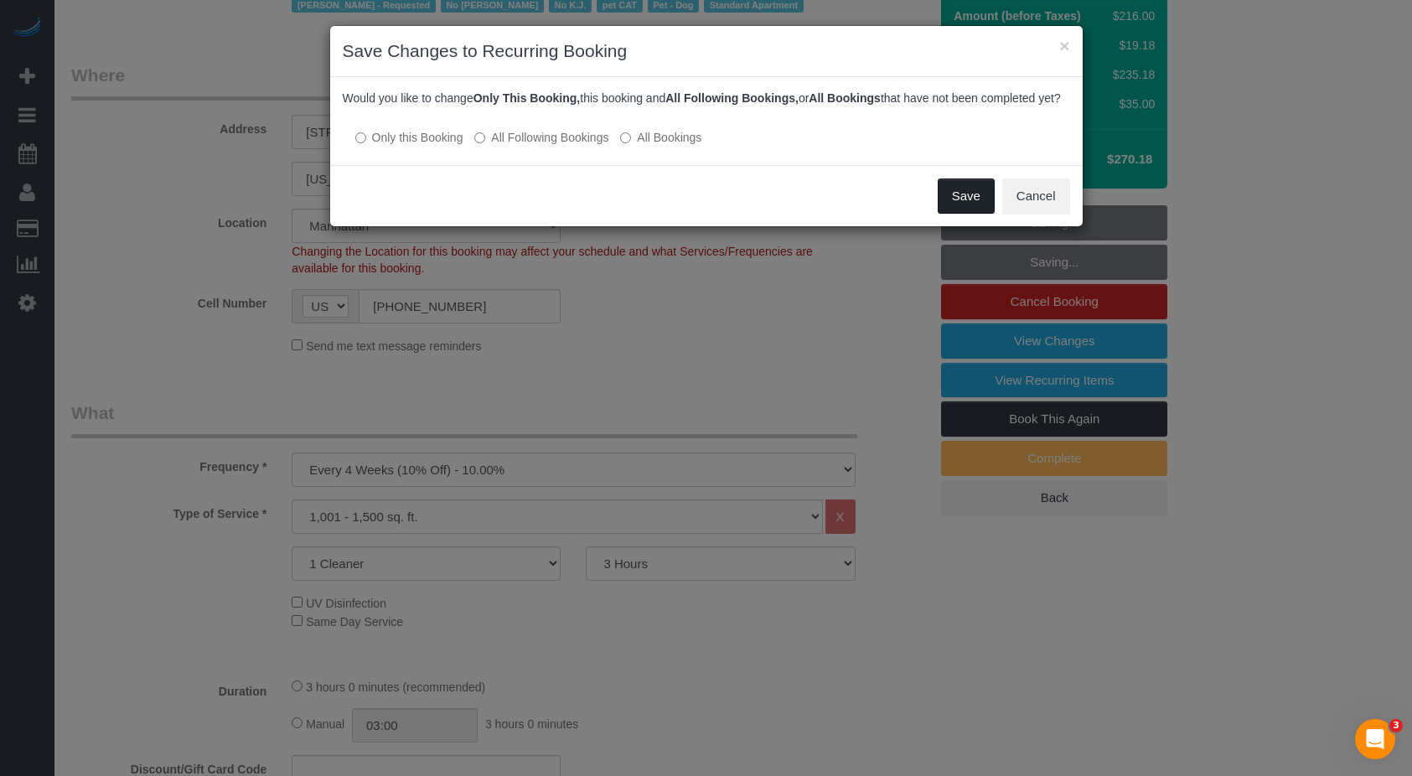
click at [966, 213] on button "Save" at bounding box center [966, 195] width 57 height 35
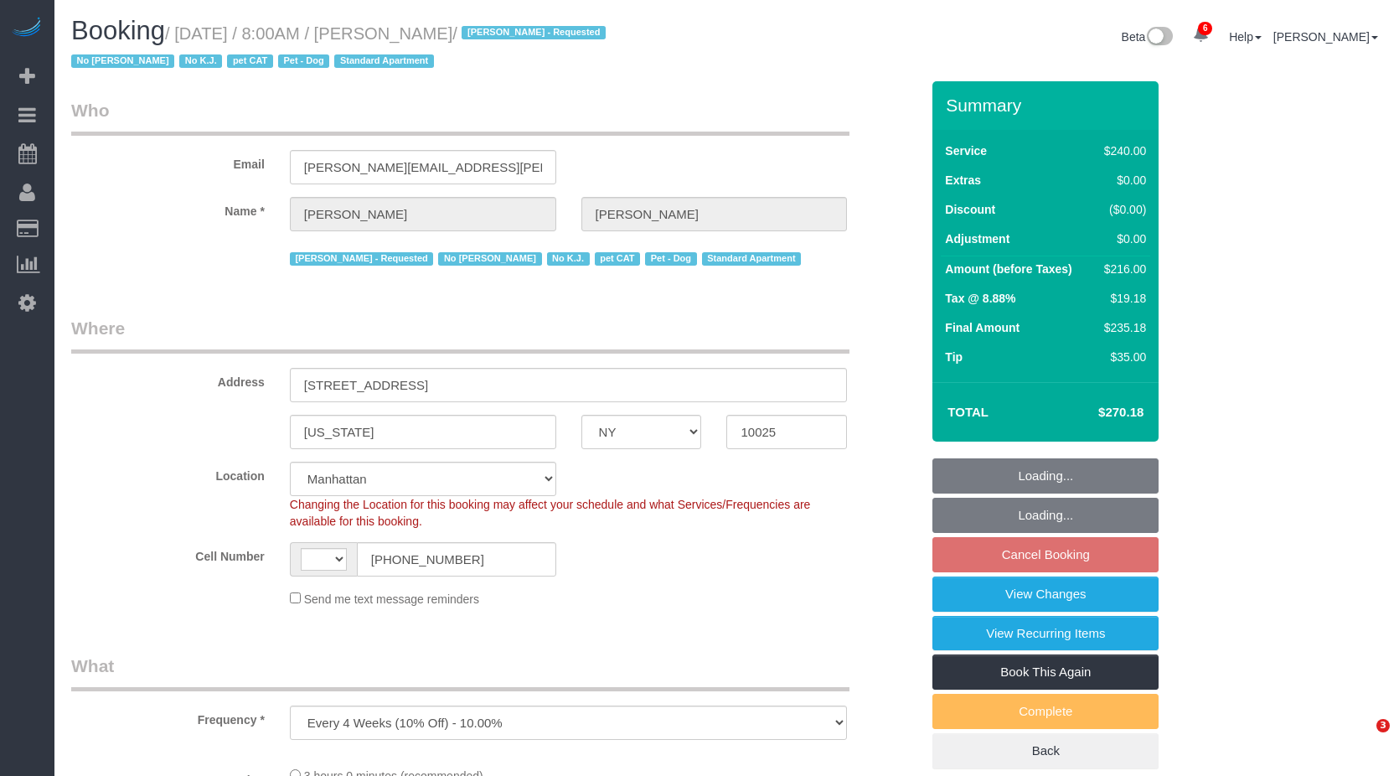
select select "NY"
select select "object:700"
select select "string:[GEOGRAPHIC_DATA]"
select select "string:stripe-pm_1QoAcC4VGloSiKo7aFaWIz9N"
select select "number:56"
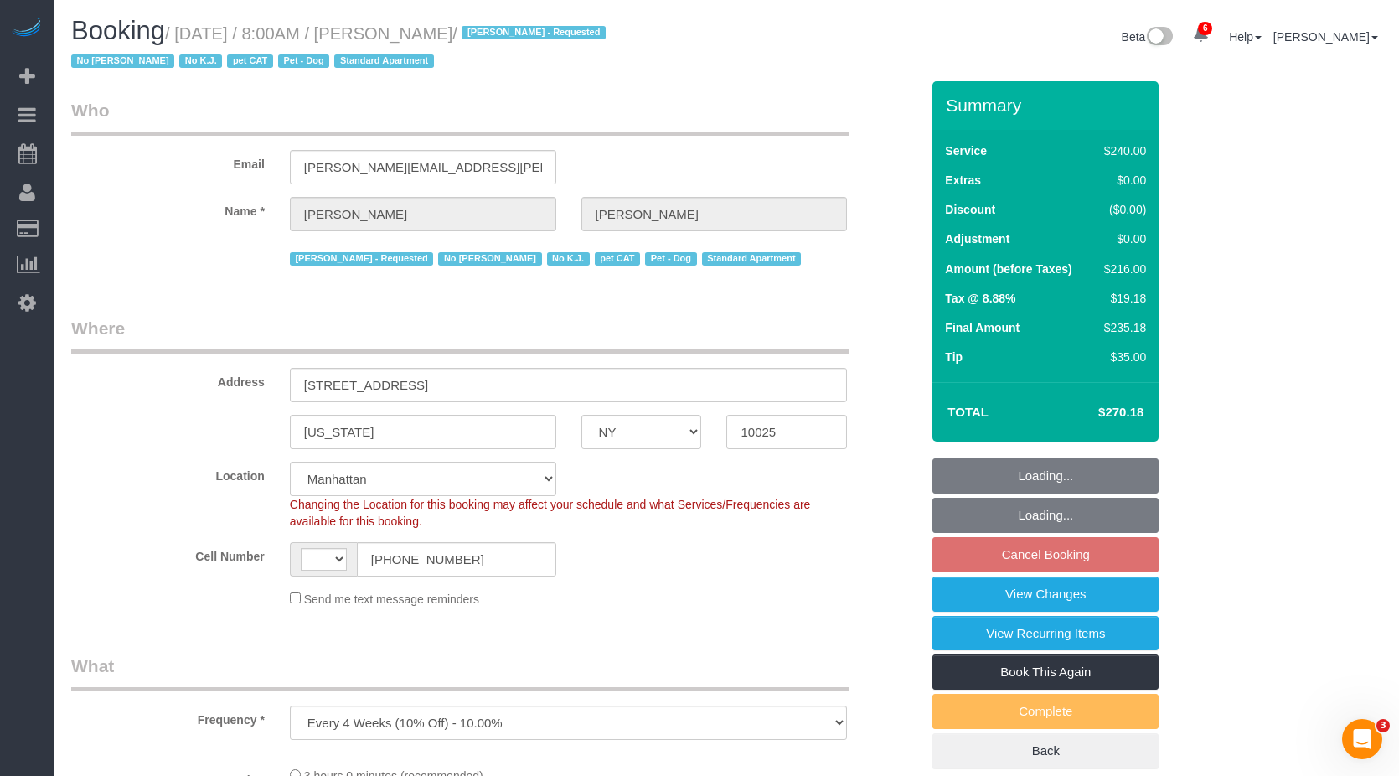
select select "number:75"
select select "number:14"
select select "number:7"
select select "number:21"
select select "spot1"
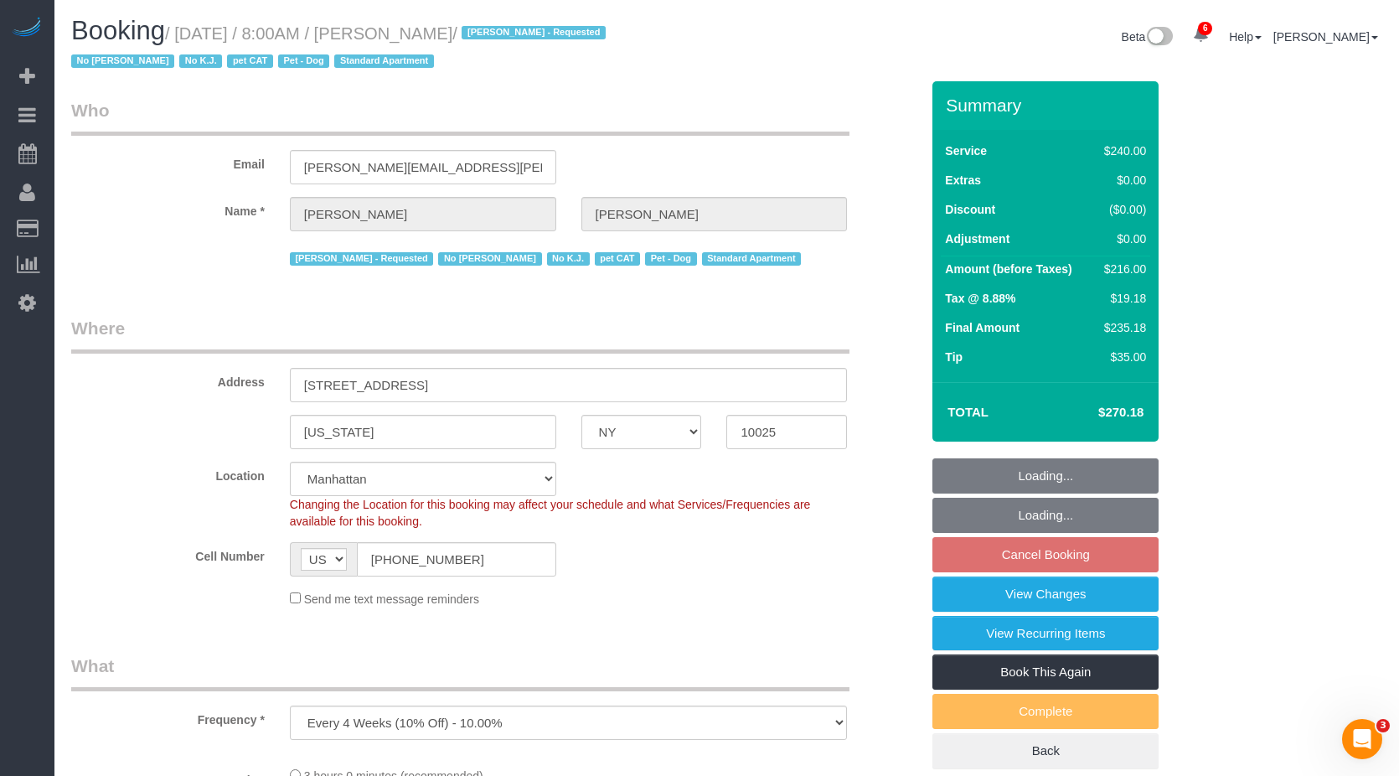
select select "180"
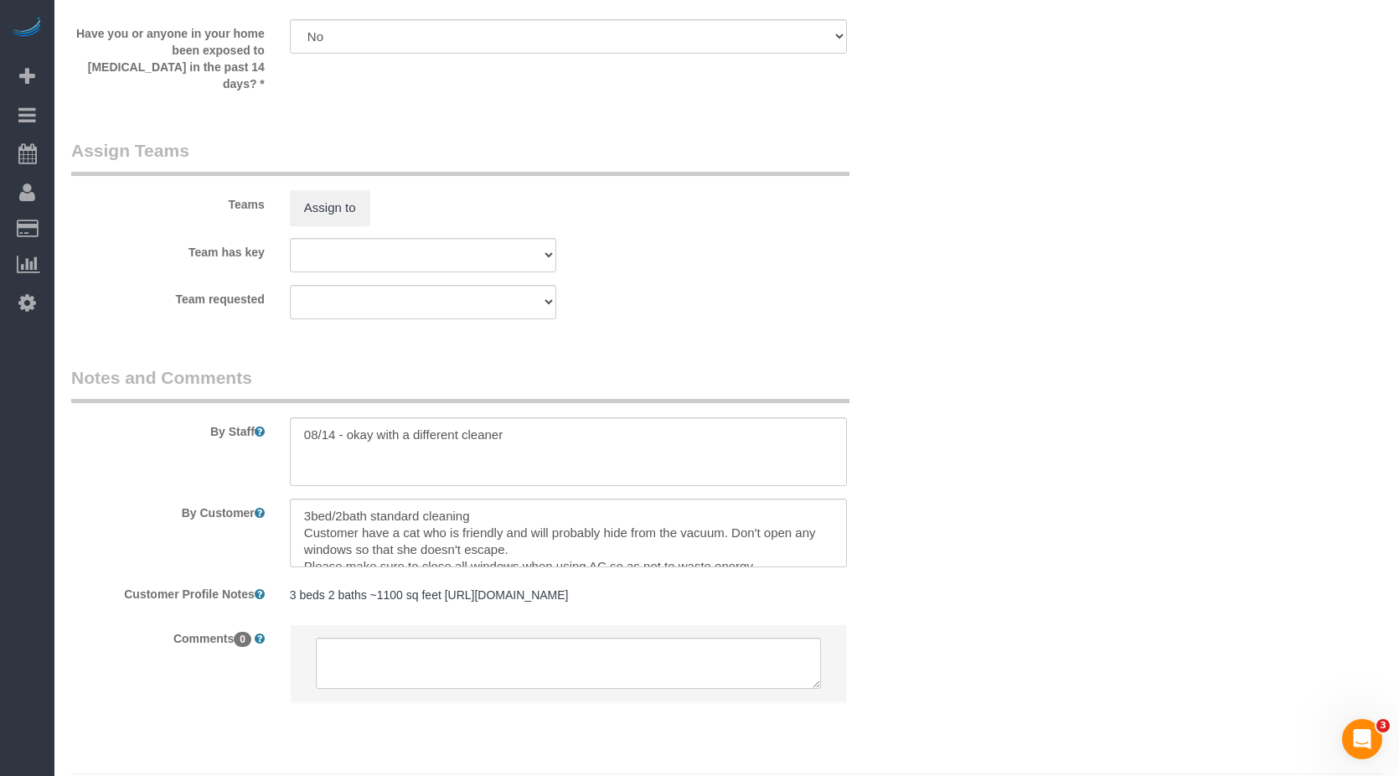
scroll to position [2042, 0]
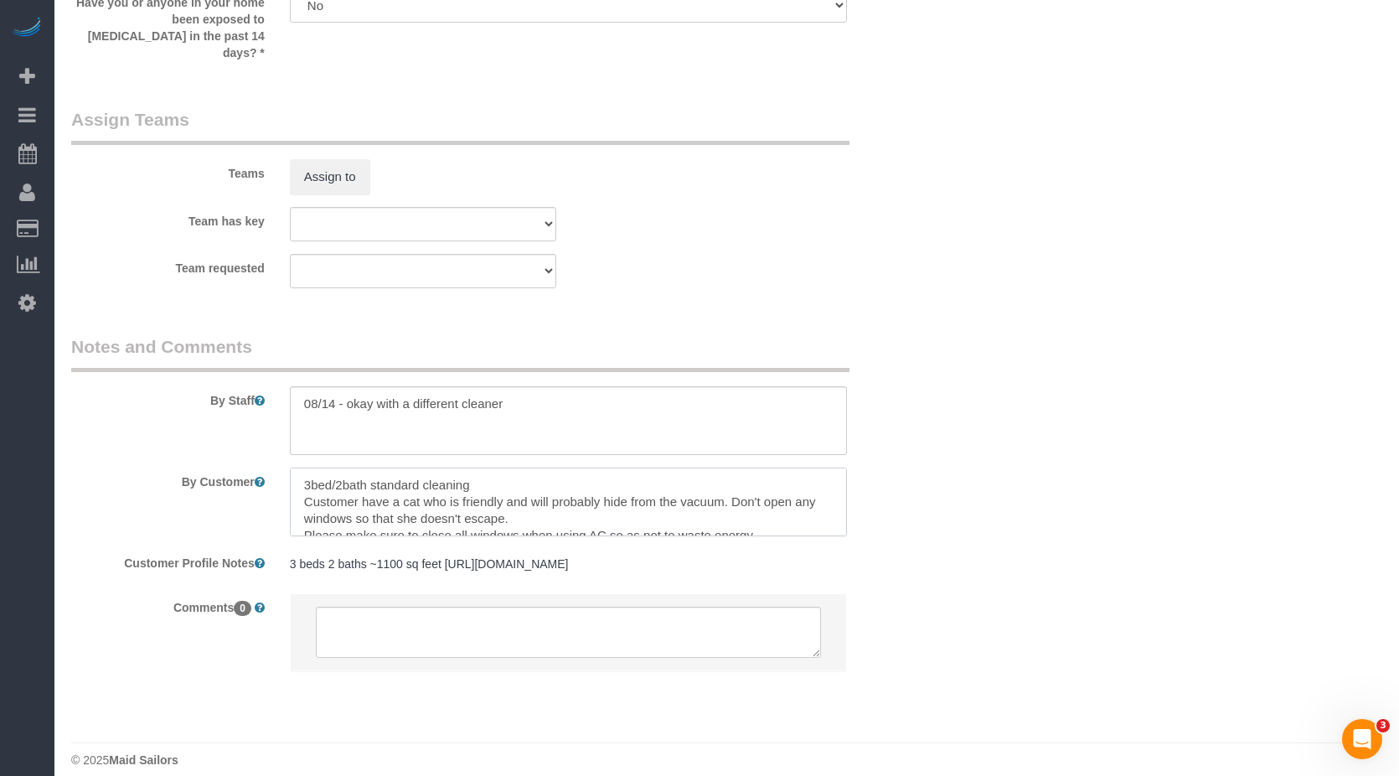
click at [365, 477] on textarea at bounding box center [569, 502] width 558 height 69
click at [328, 468] on textarea at bounding box center [569, 502] width 558 height 69
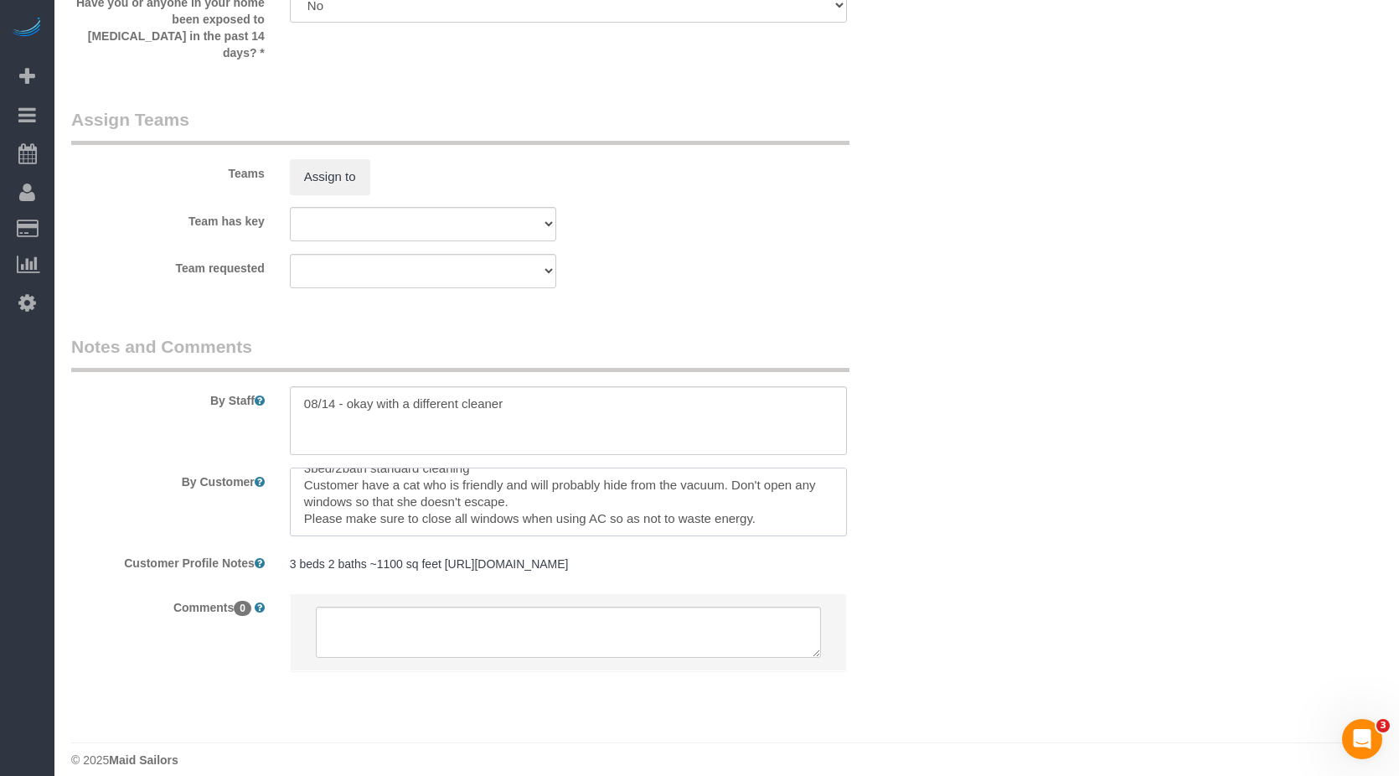
drag, startPoint x: 302, startPoint y: 468, endPoint x: 786, endPoint y: 514, distance: 486.6
click at [786, 514] on textarea at bounding box center [569, 502] width 558 height 69
click at [417, 404] on textarea at bounding box center [569, 420] width 558 height 69
drag, startPoint x: 409, startPoint y: 394, endPoint x: 449, endPoint y: 389, distance: 40.5
click at [428, 390] on textarea at bounding box center [569, 420] width 558 height 69
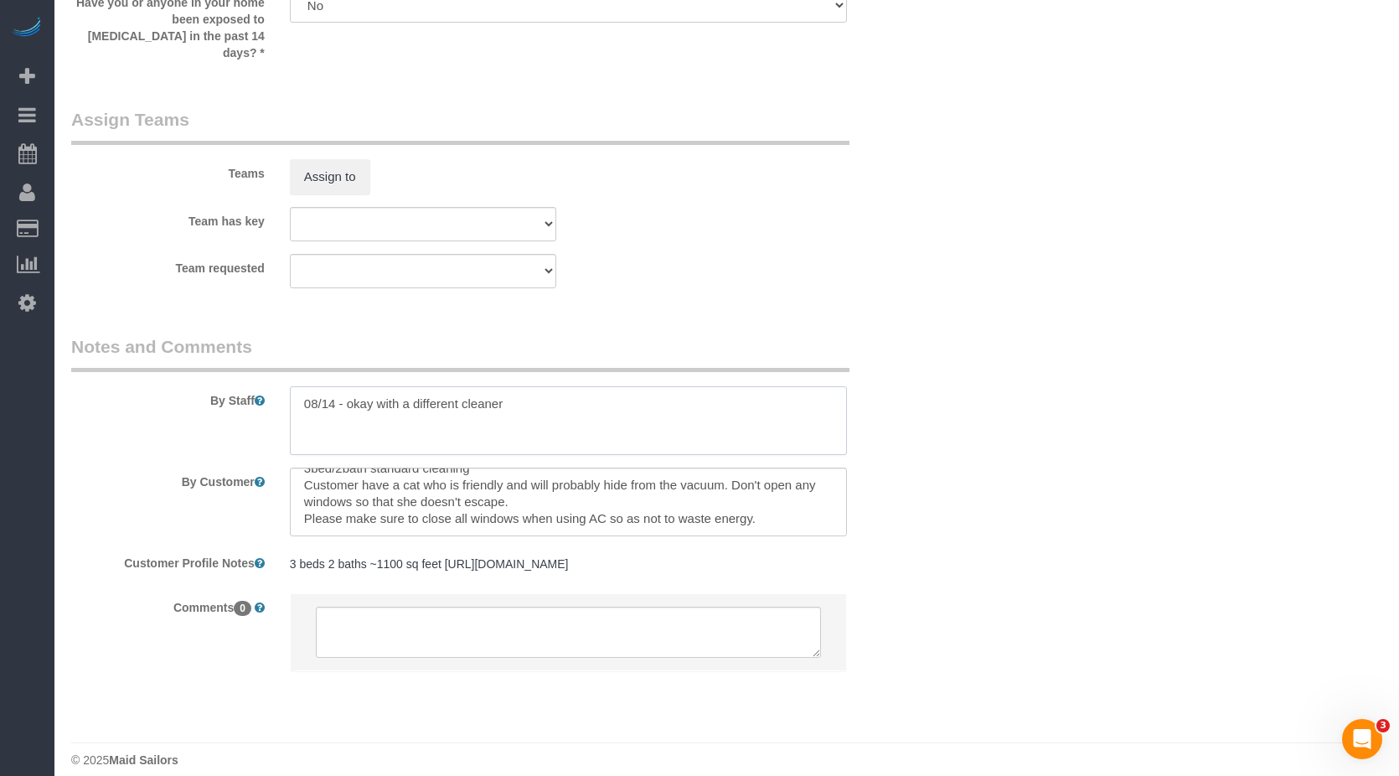
click at [494, 389] on textarea at bounding box center [569, 420] width 558 height 69
drag, startPoint x: 359, startPoint y: 387, endPoint x: 561, endPoint y: 394, distance: 202.9
click at [561, 394] on textarea at bounding box center [569, 420] width 558 height 69
click at [556, 401] on textarea at bounding box center [569, 420] width 558 height 69
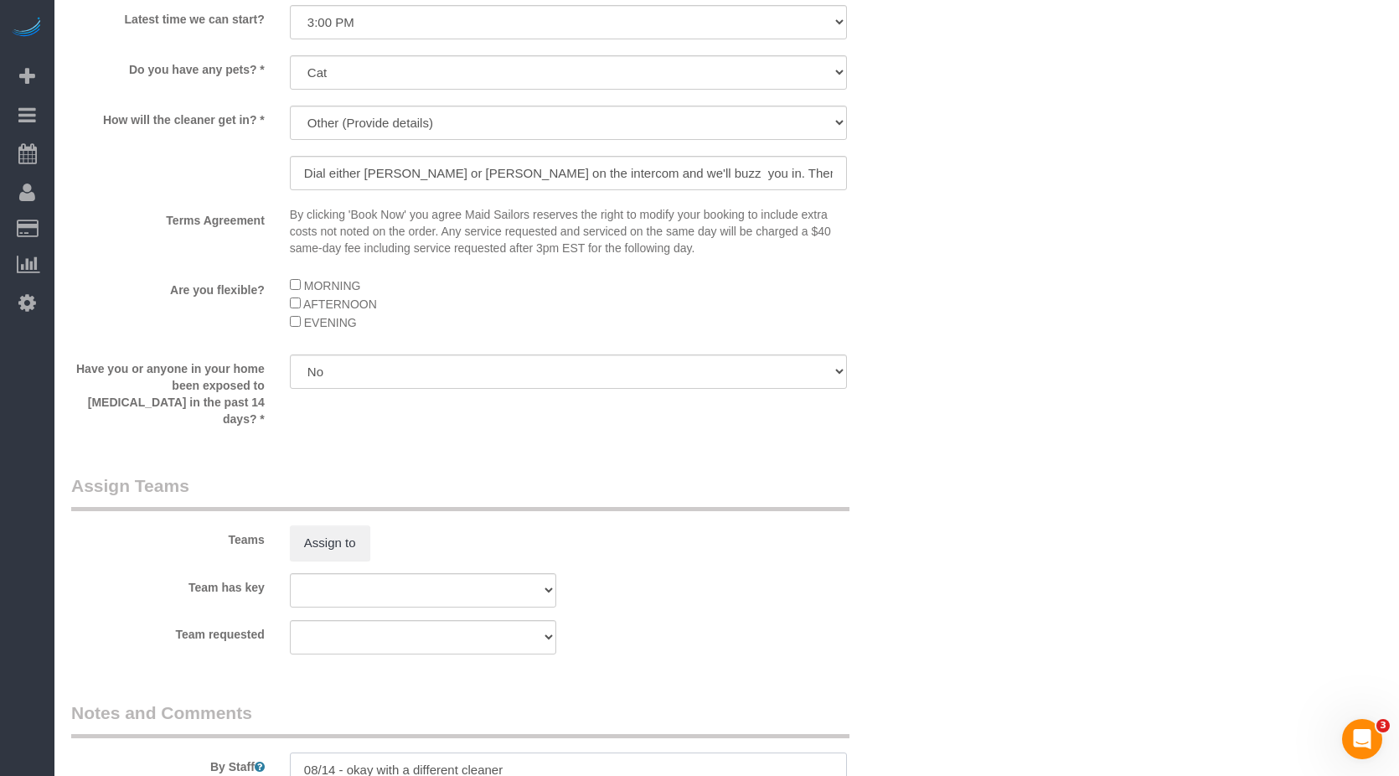
scroll to position [2011, 0]
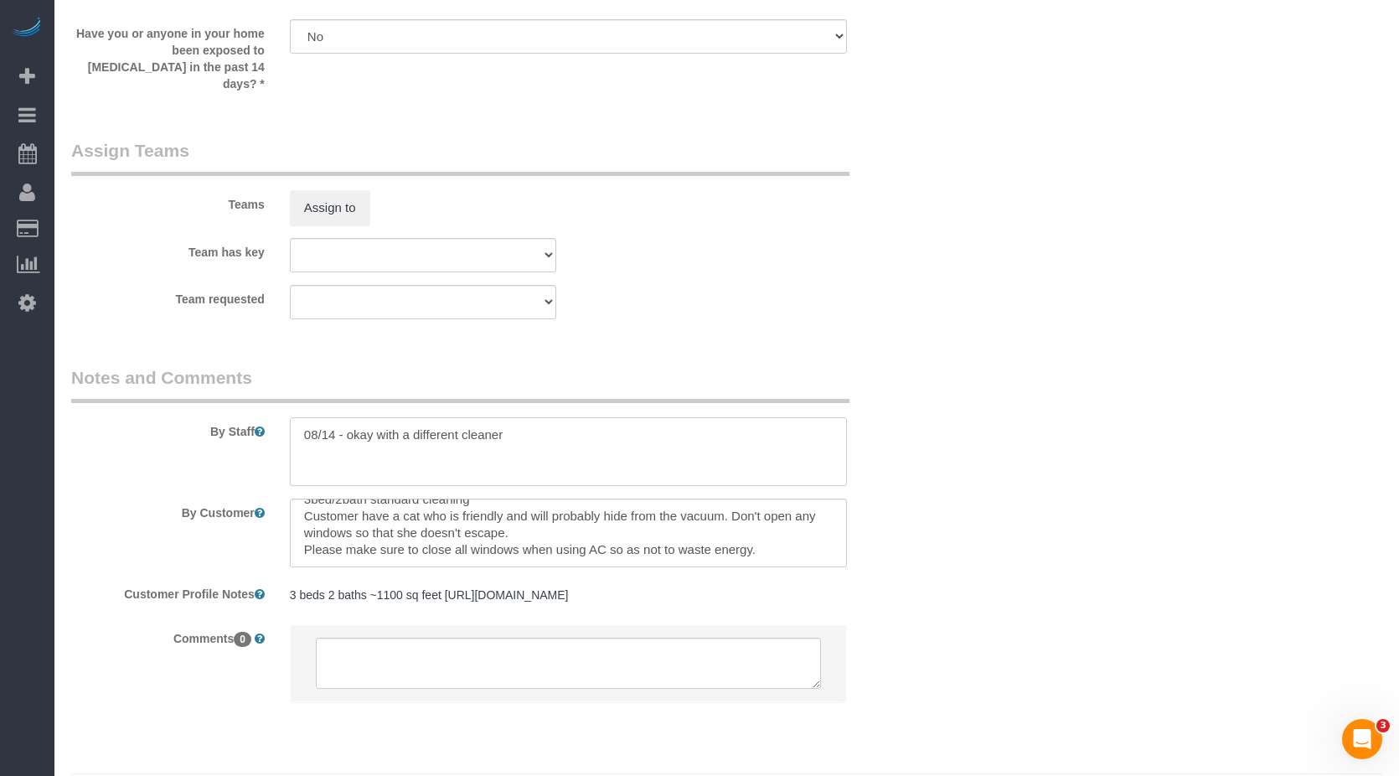
drag, startPoint x: 370, startPoint y: 426, endPoint x: 400, endPoint y: 443, distance: 34.9
click at [372, 425] on textarea at bounding box center [569, 451] width 558 height 69
click at [434, 433] on textarea at bounding box center [569, 451] width 558 height 69
drag, startPoint x: 347, startPoint y: 424, endPoint x: 592, endPoint y: 421, distance: 244.7
click at [592, 421] on textarea at bounding box center [569, 451] width 558 height 69
